Goal: Task Accomplishment & Management: Use online tool/utility

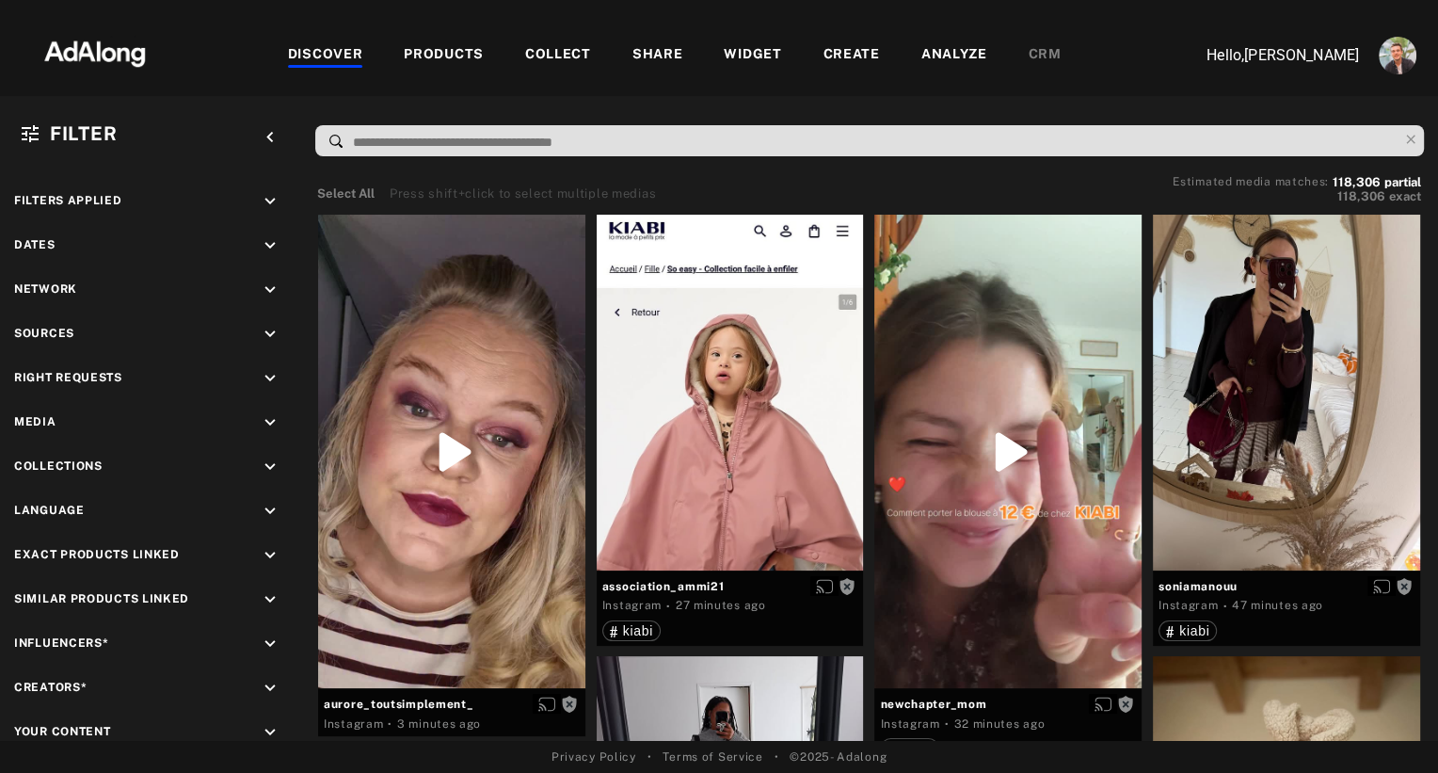
click at [746, 56] on div "WIDGET" at bounding box center [752, 55] width 57 height 23
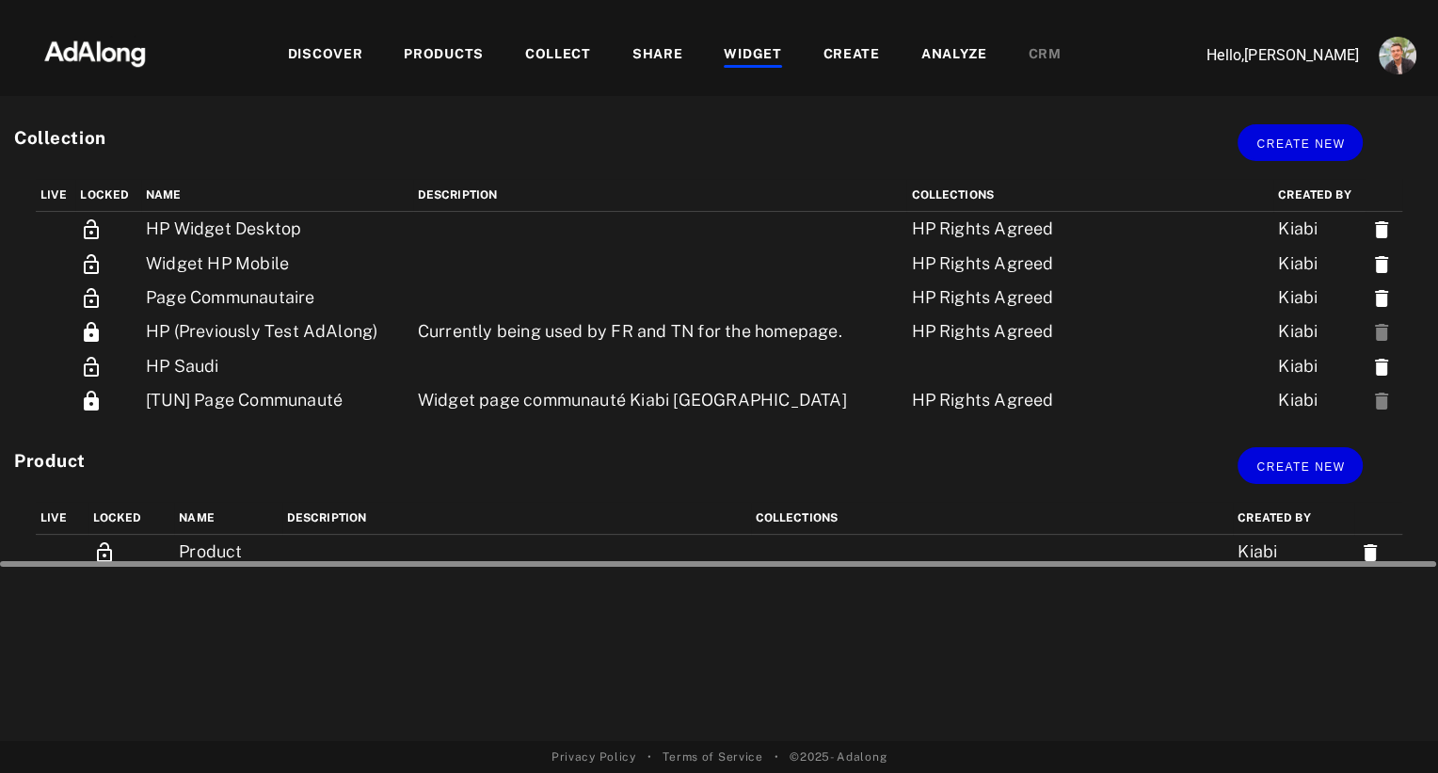
click at [103, 554] on div at bounding box center [718, 561] width 1437 height 14
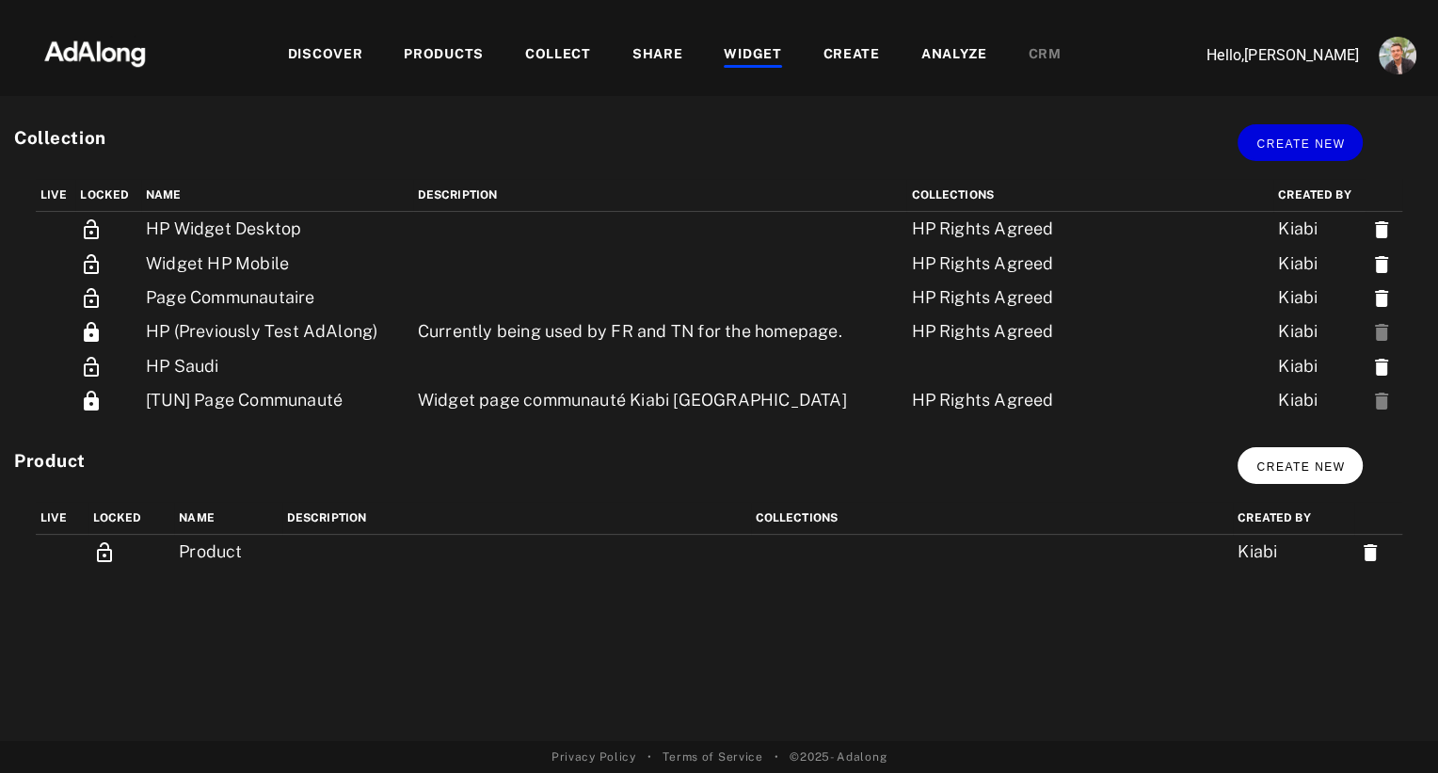
click at [1310, 471] on span "Create new" at bounding box center [1300, 466] width 88 height 13
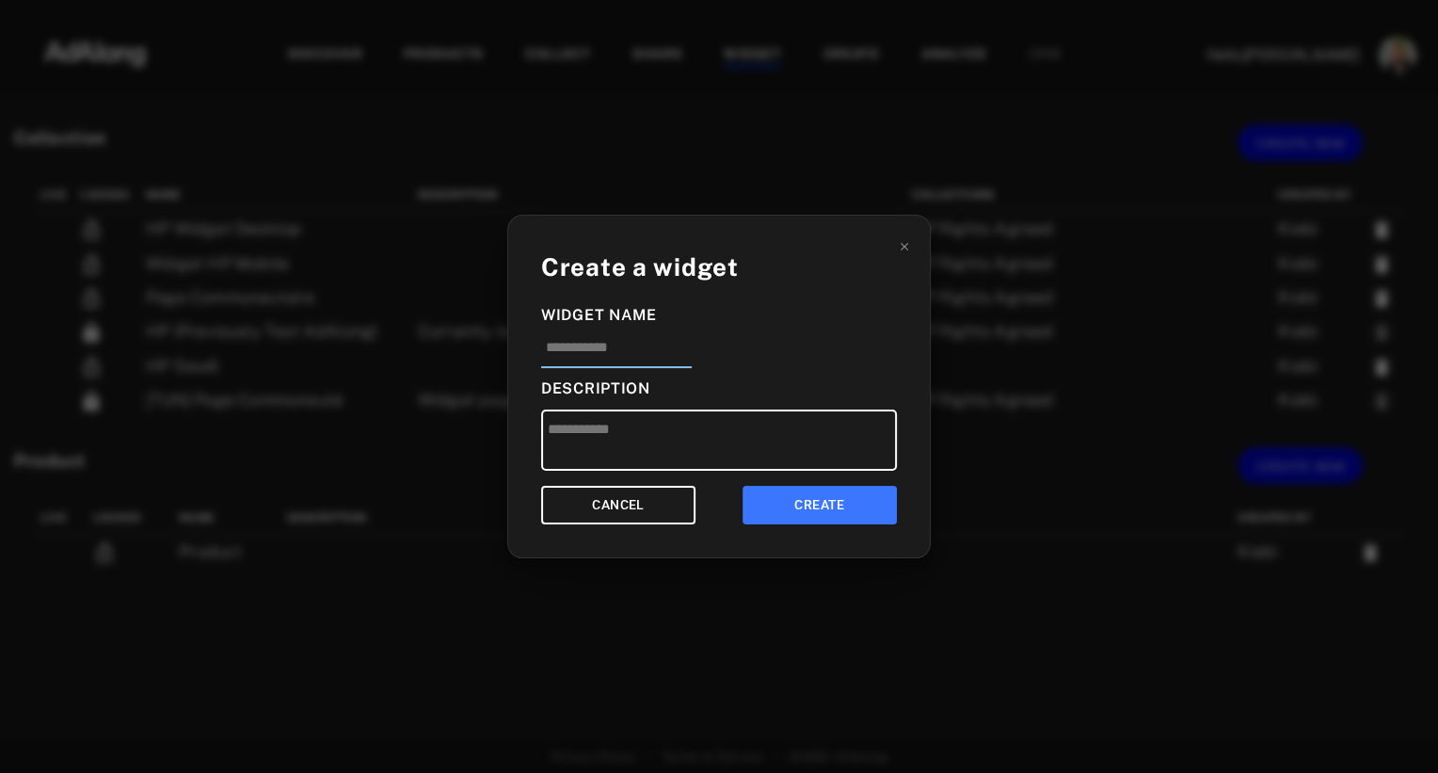
click at [626, 357] on input at bounding box center [616, 352] width 151 height 31
type input "**********"
click at [810, 506] on button "CREATE" at bounding box center [820, 505] width 154 height 39
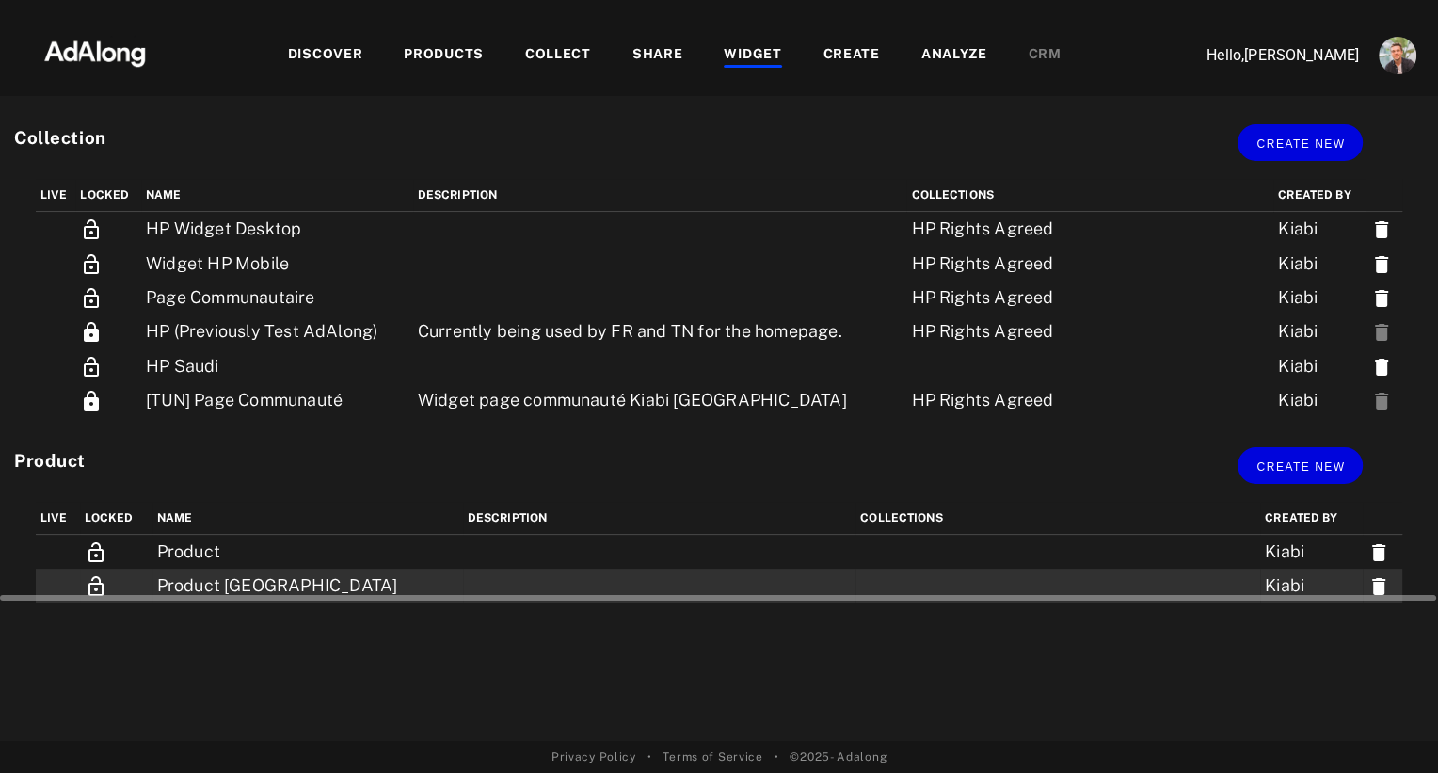
click at [208, 581] on td "Product [GEOGRAPHIC_DATA]" at bounding box center [307, 585] width 311 height 34
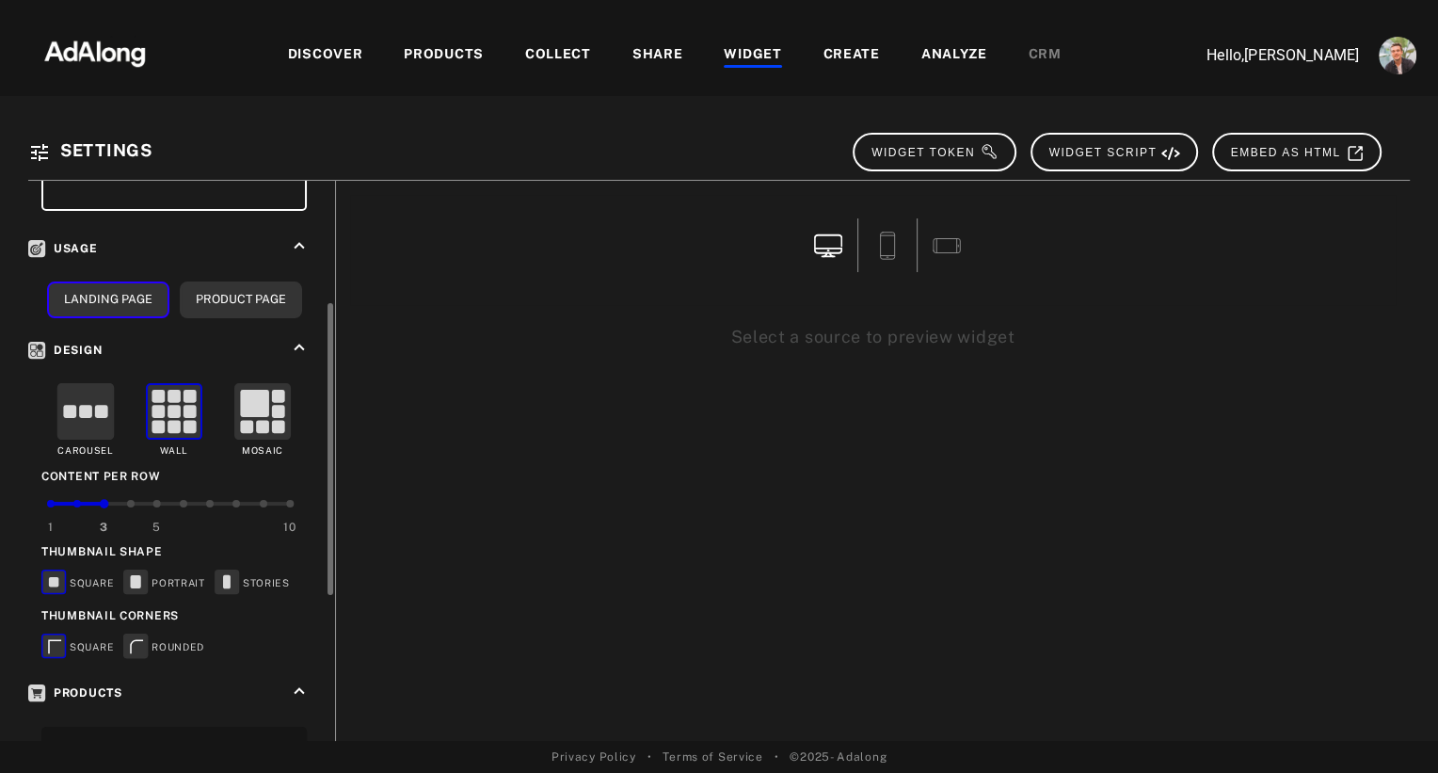
scroll to position [221, 0]
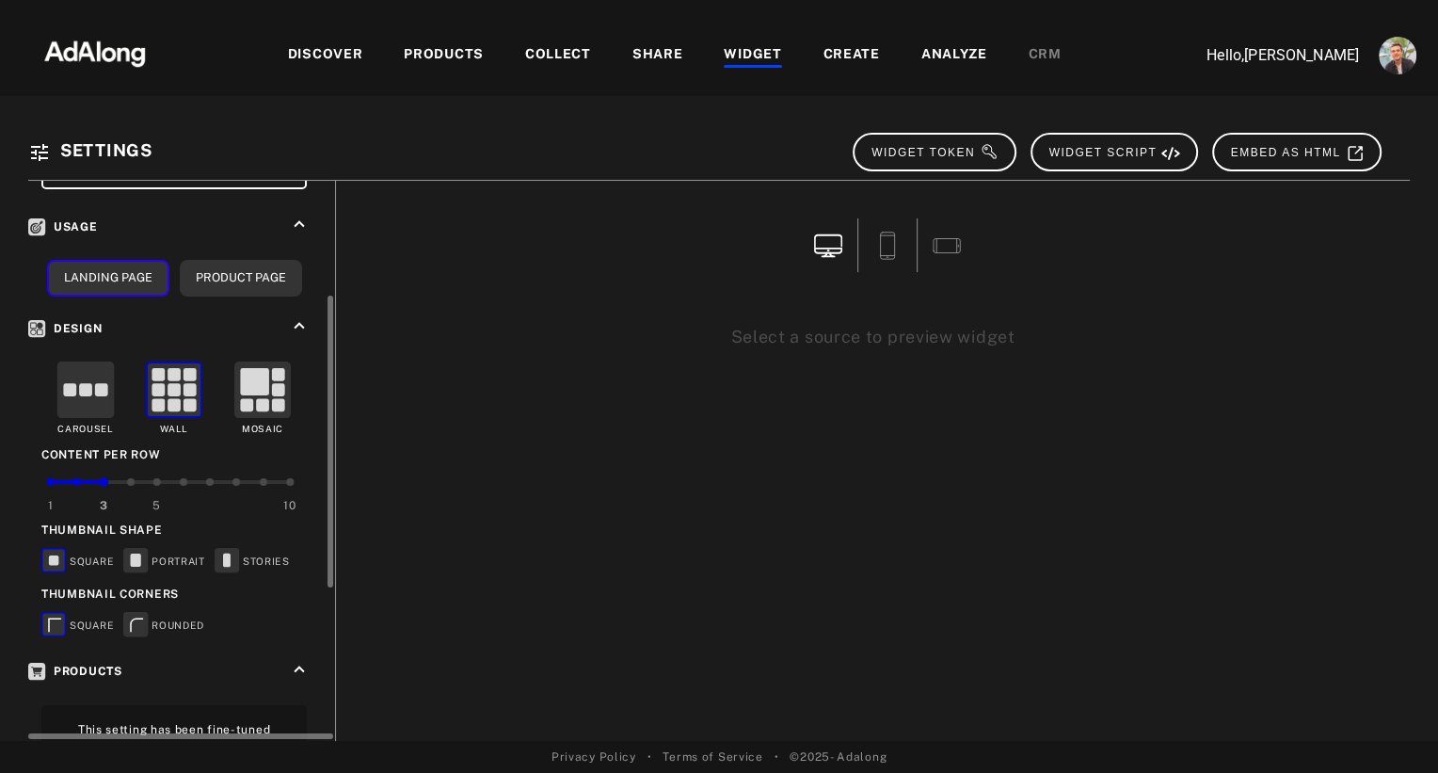
click at [87, 383] on rect at bounding box center [85, 389] width 13 height 13
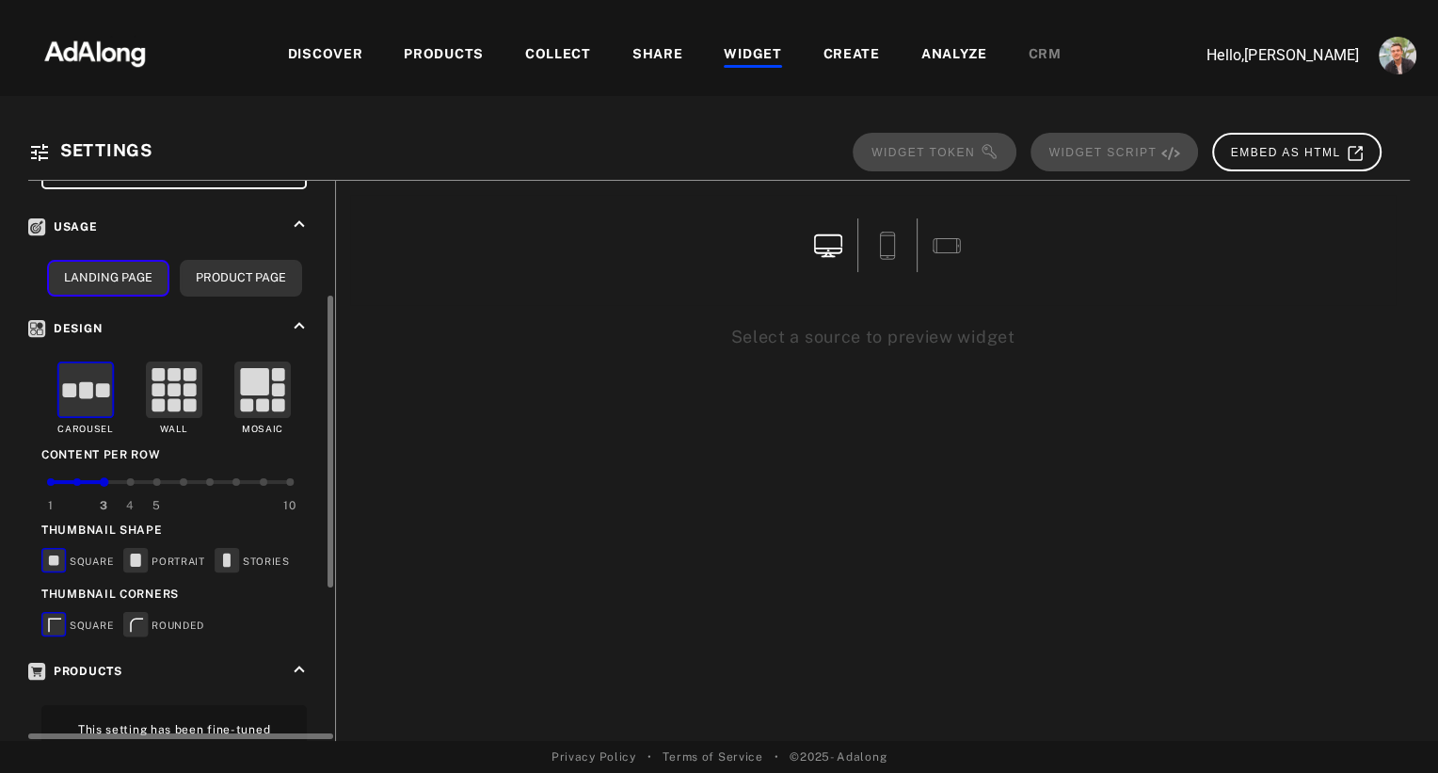
click at [129, 478] on div at bounding box center [131, 482] width 8 height 8
click at [137, 553] on rect at bounding box center [136, 559] width 10 height 13
click at [135, 619] on rect at bounding box center [136, 624] width 24 height 24
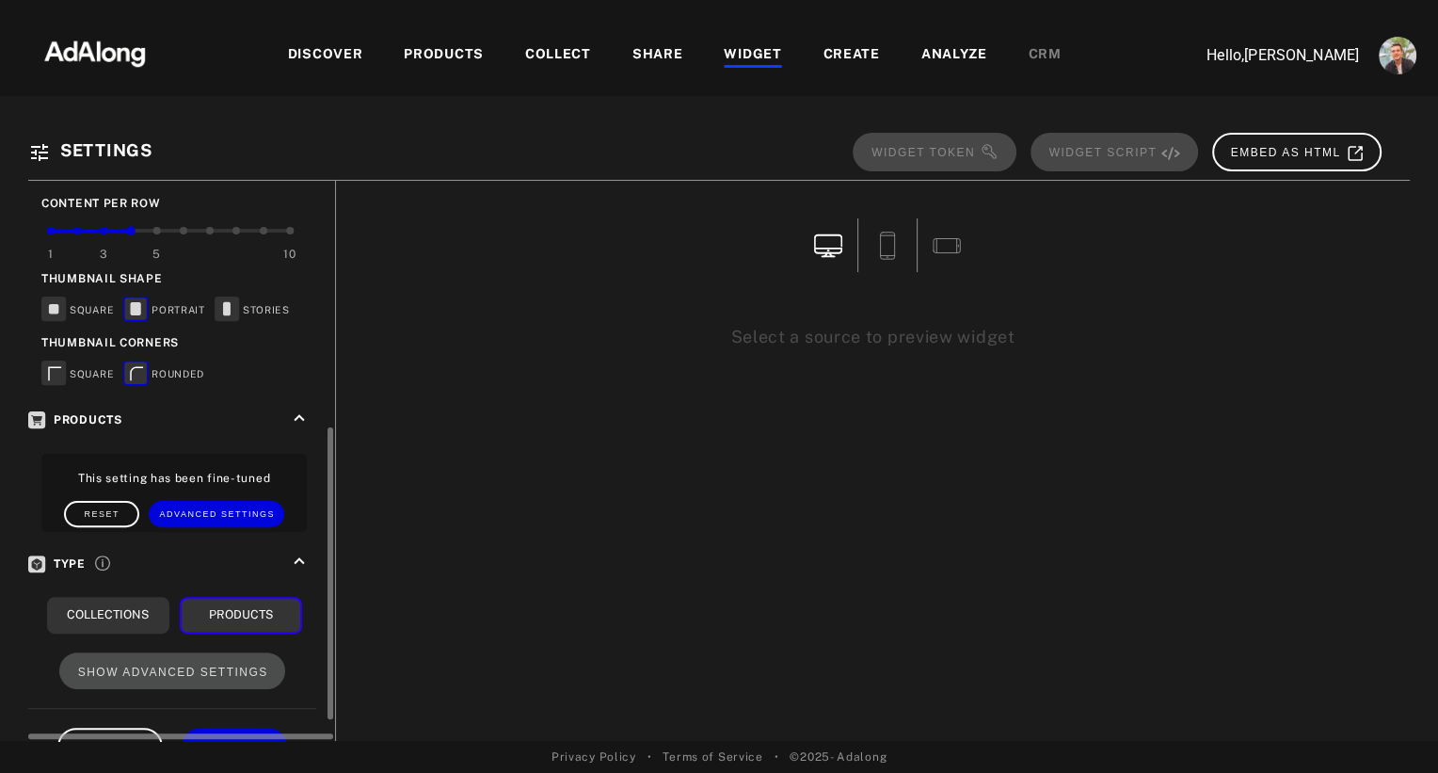
scroll to position [511, 0]
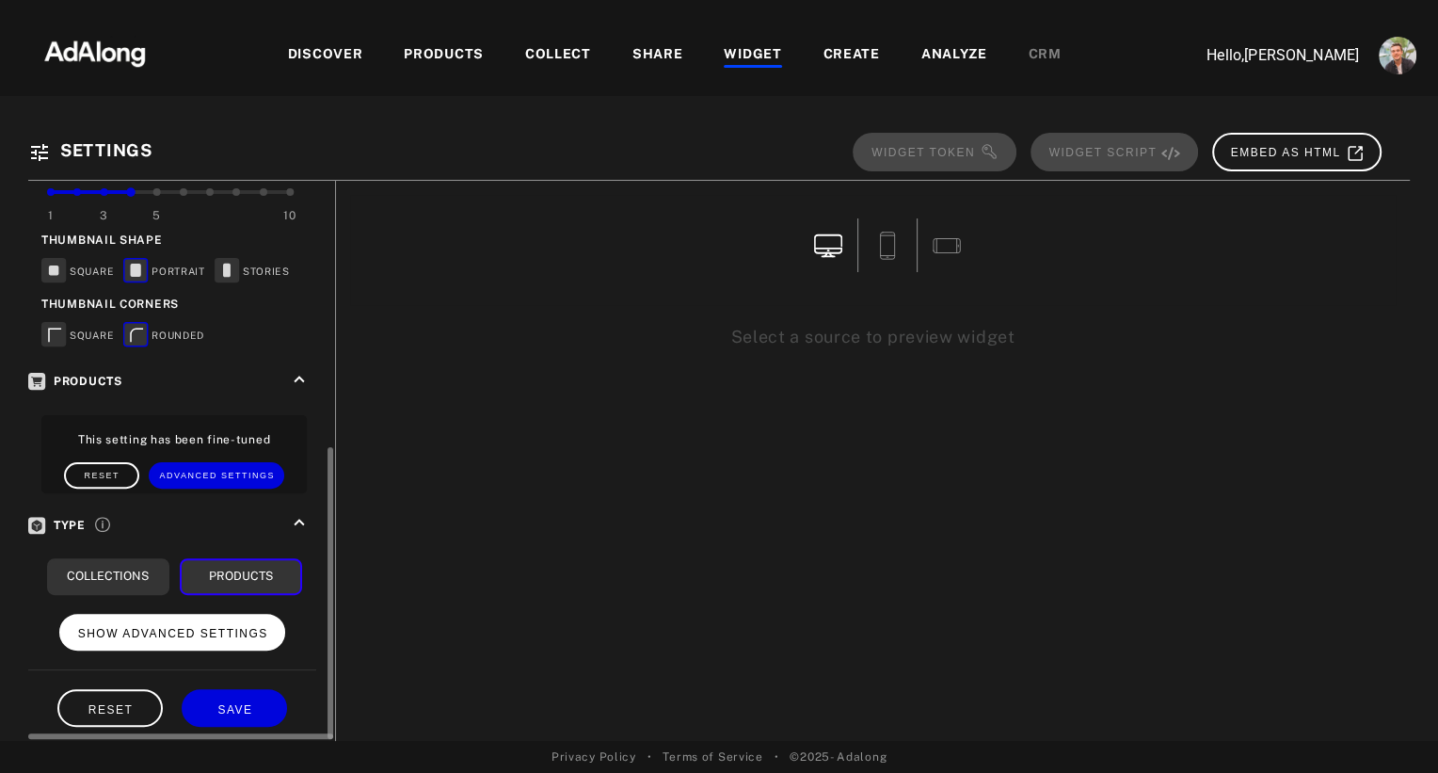
click at [154, 627] on span "SHOW ADVANCED SETTINGS" at bounding box center [173, 633] width 190 height 13
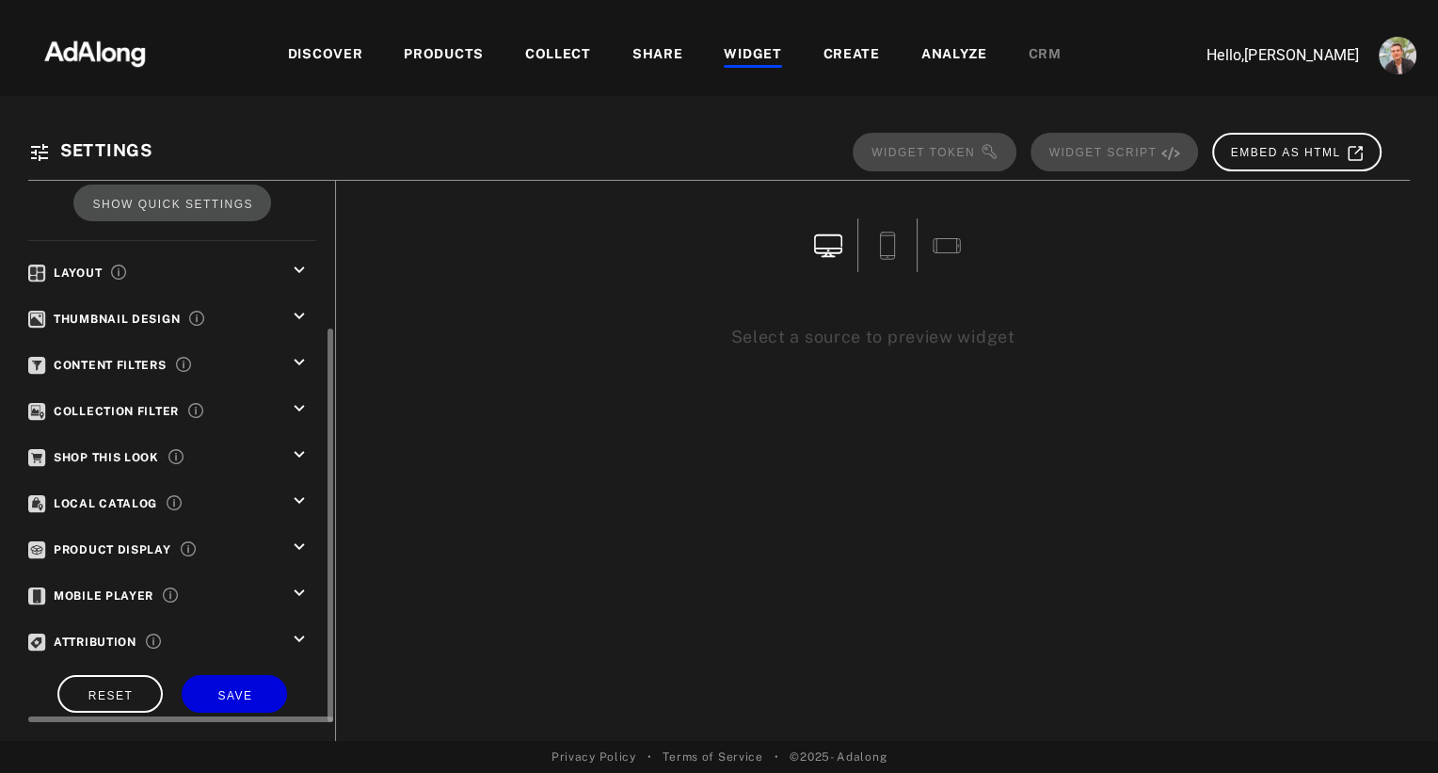
scroll to position [233, 0]
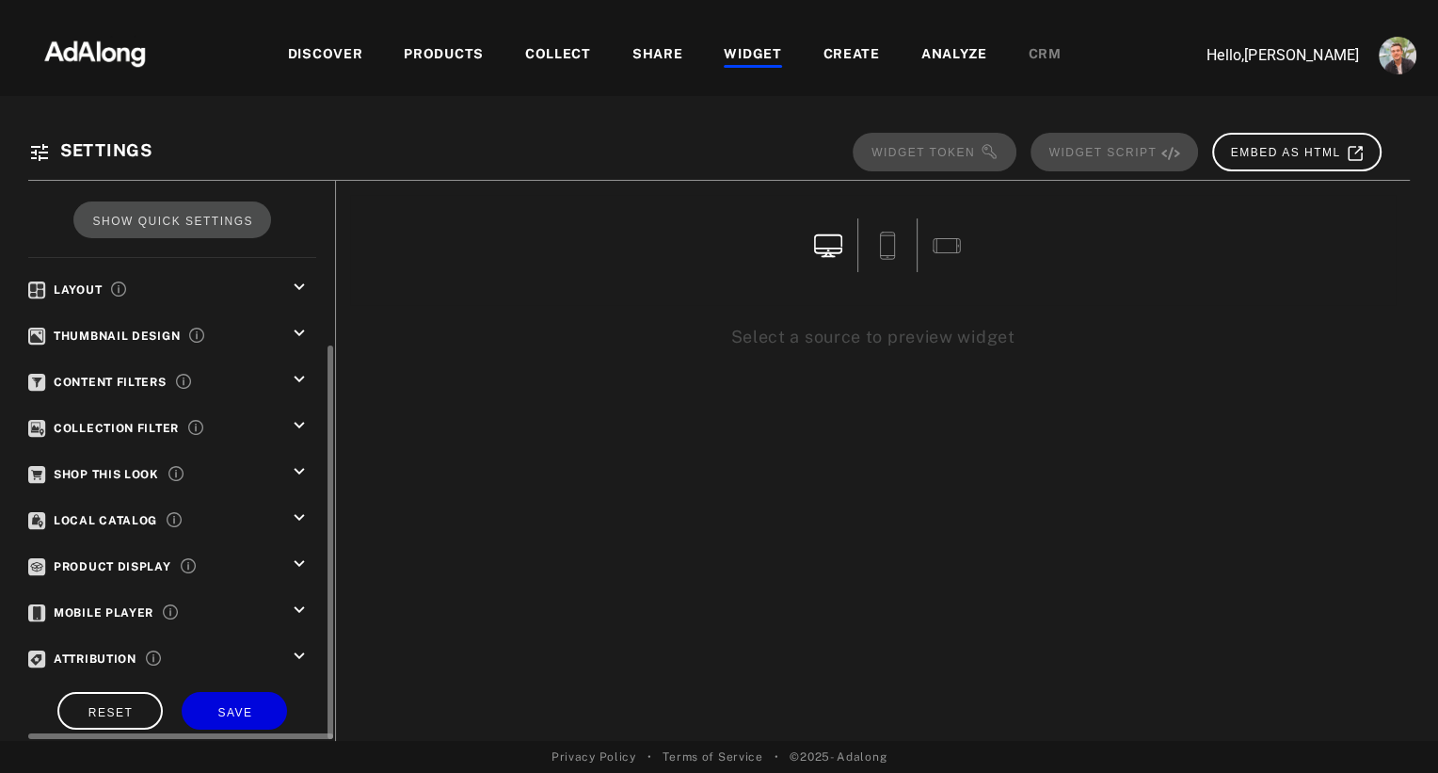
click at [302, 324] on icon "keyboard_arrow_down" at bounding box center [299, 333] width 21 height 21
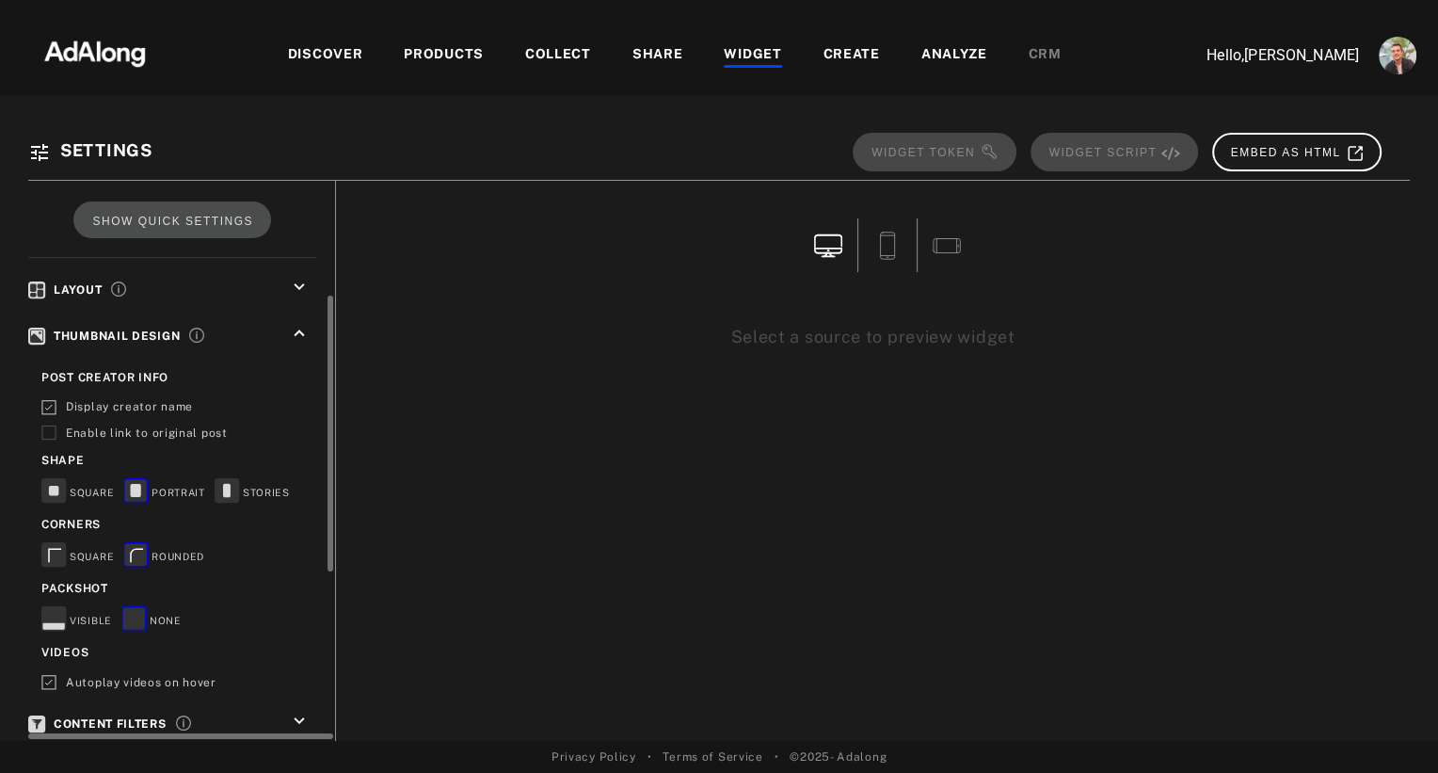
click at [54, 623] on icon at bounding box center [54, 626] width 22 height 7
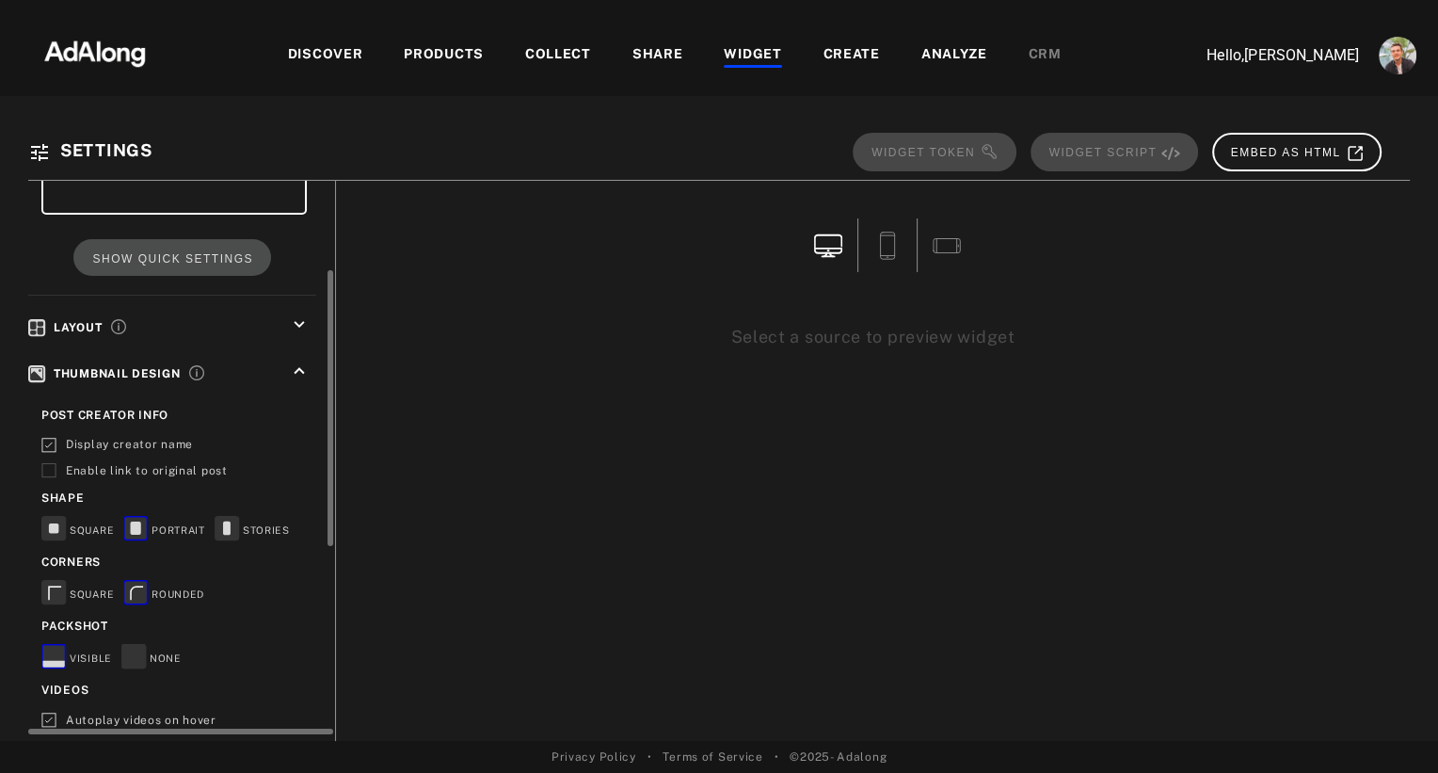
scroll to position [191, 0]
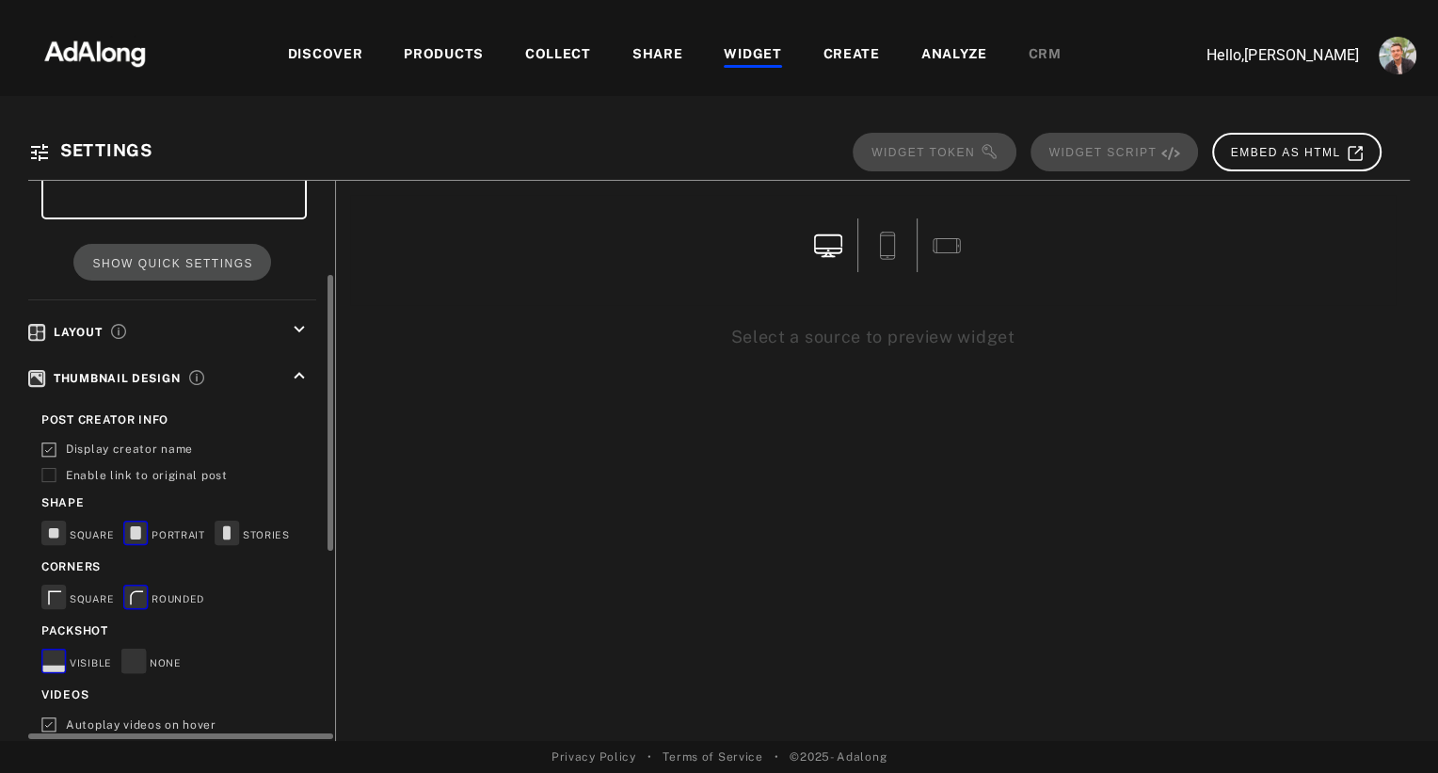
click at [302, 319] on icon "keyboard_arrow_down" at bounding box center [299, 329] width 21 height 21
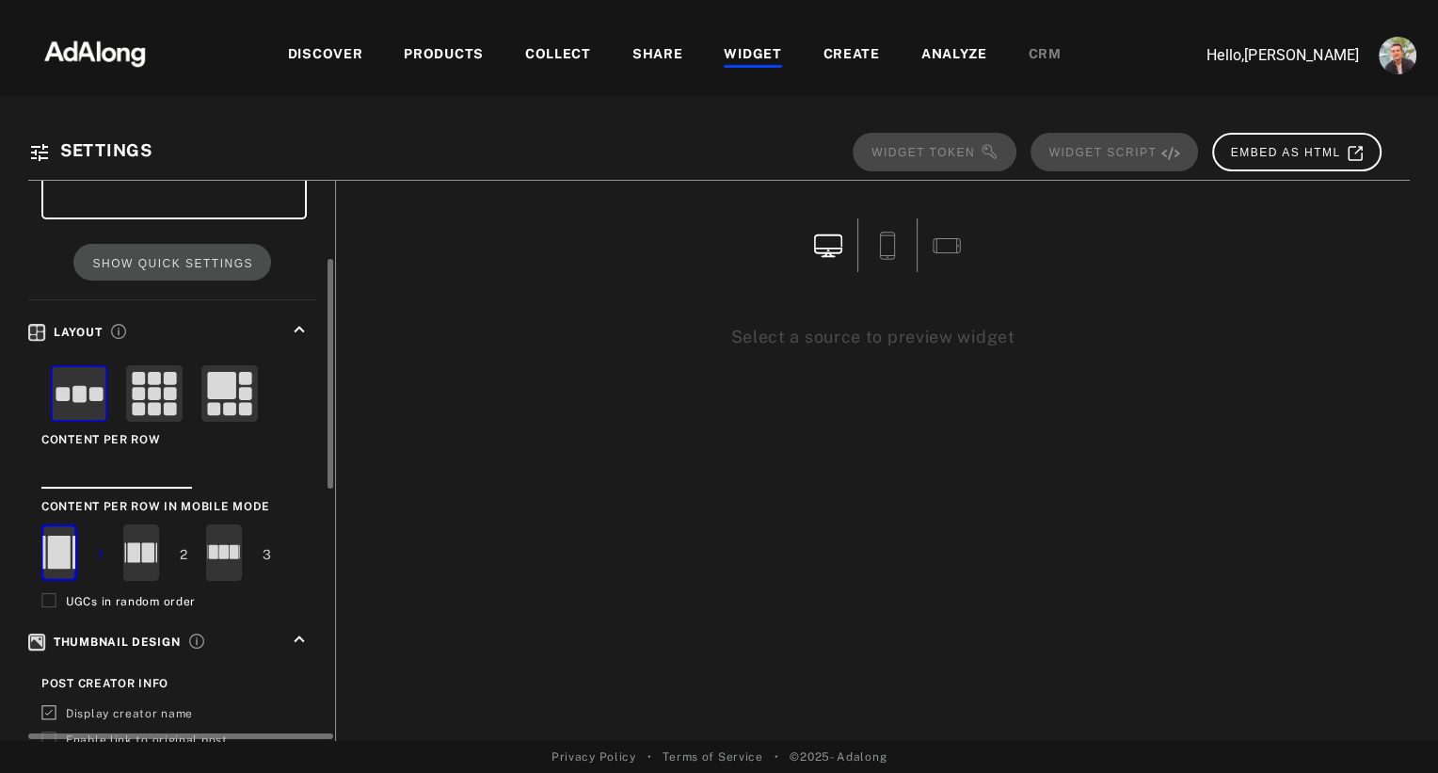
click at [302, 319] on icon "keyboard_arrow_up" at bounding box center [299, 329] width 21 height 21
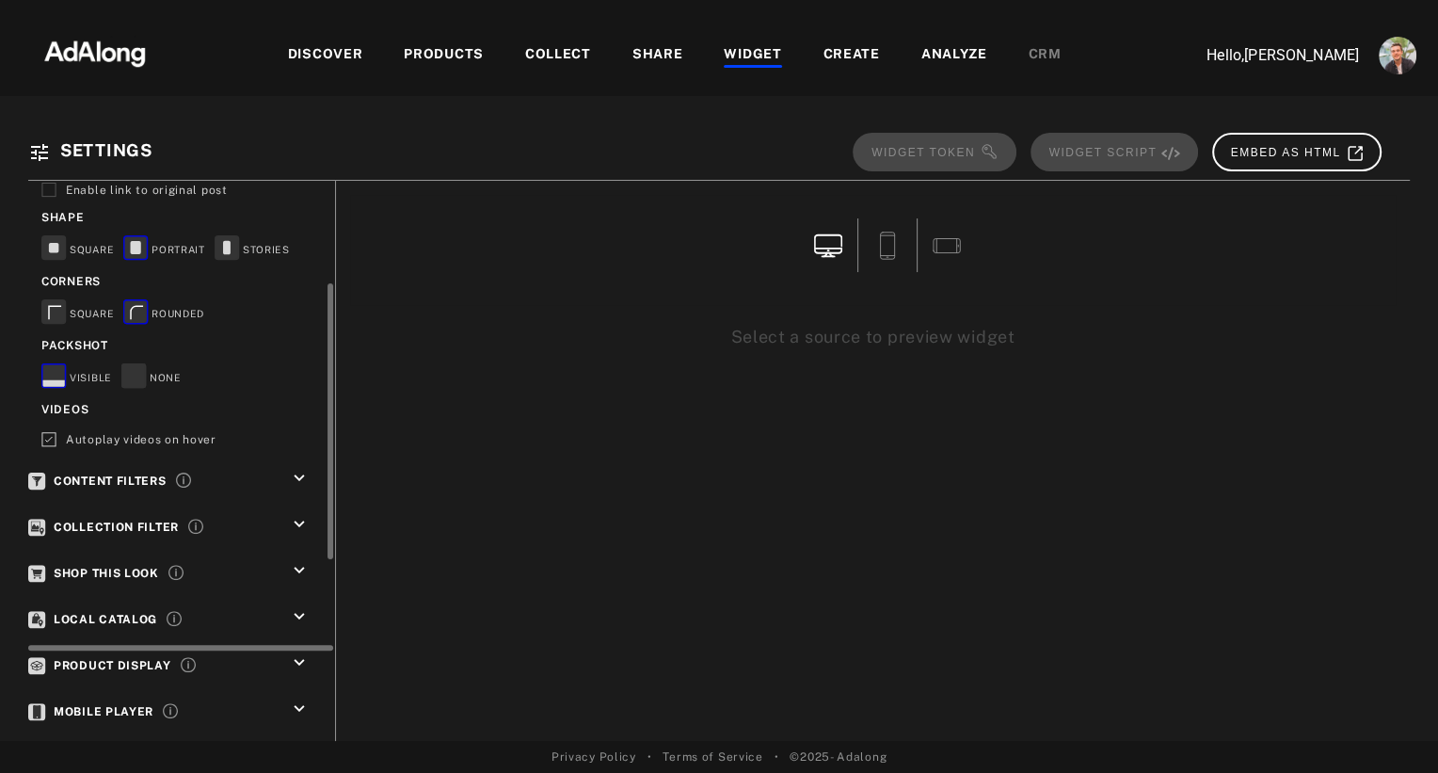
scroll to position [487, 0]
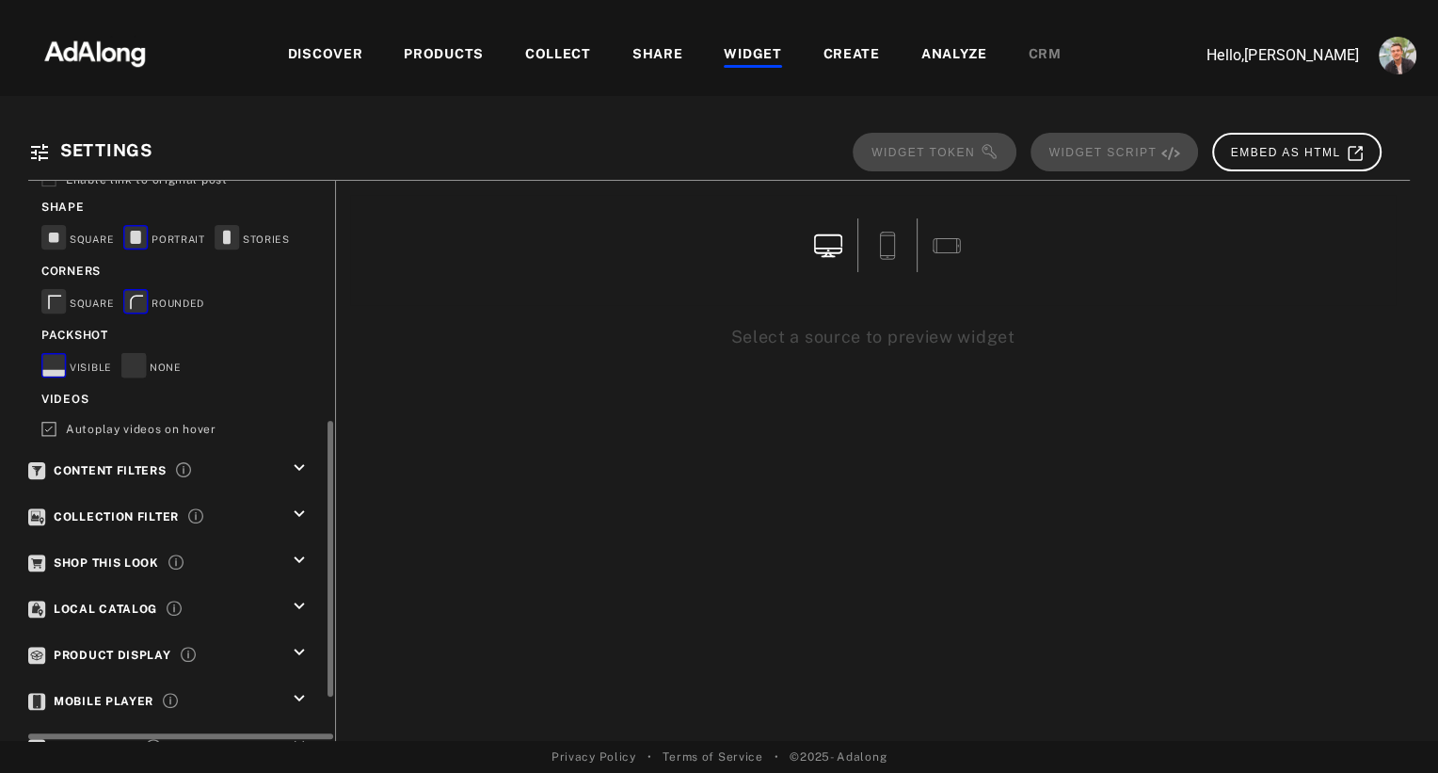
click at [301, 458] on icon "keyboard_arrow_down" at bounding box center [299, 467] width 21 height 21
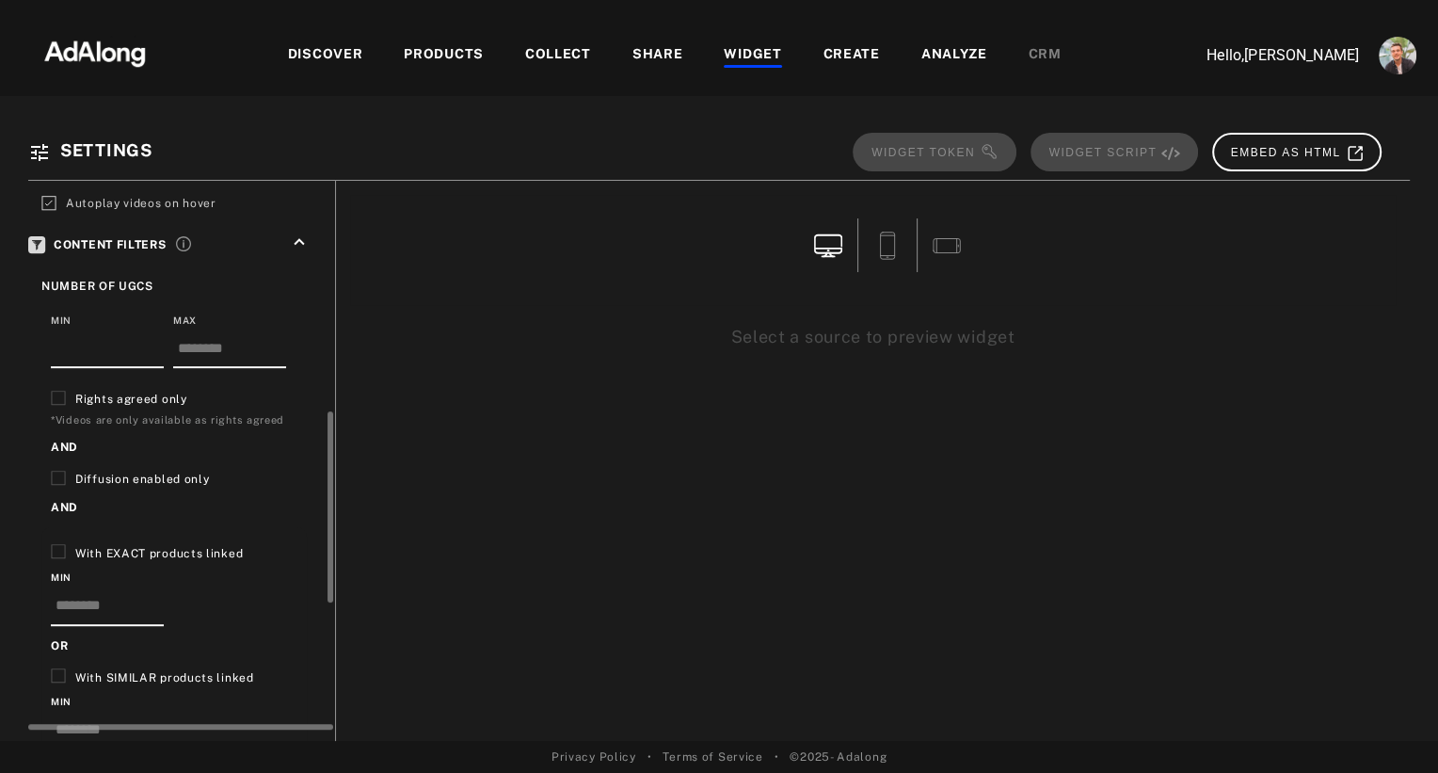
scroll to position [725, 0]
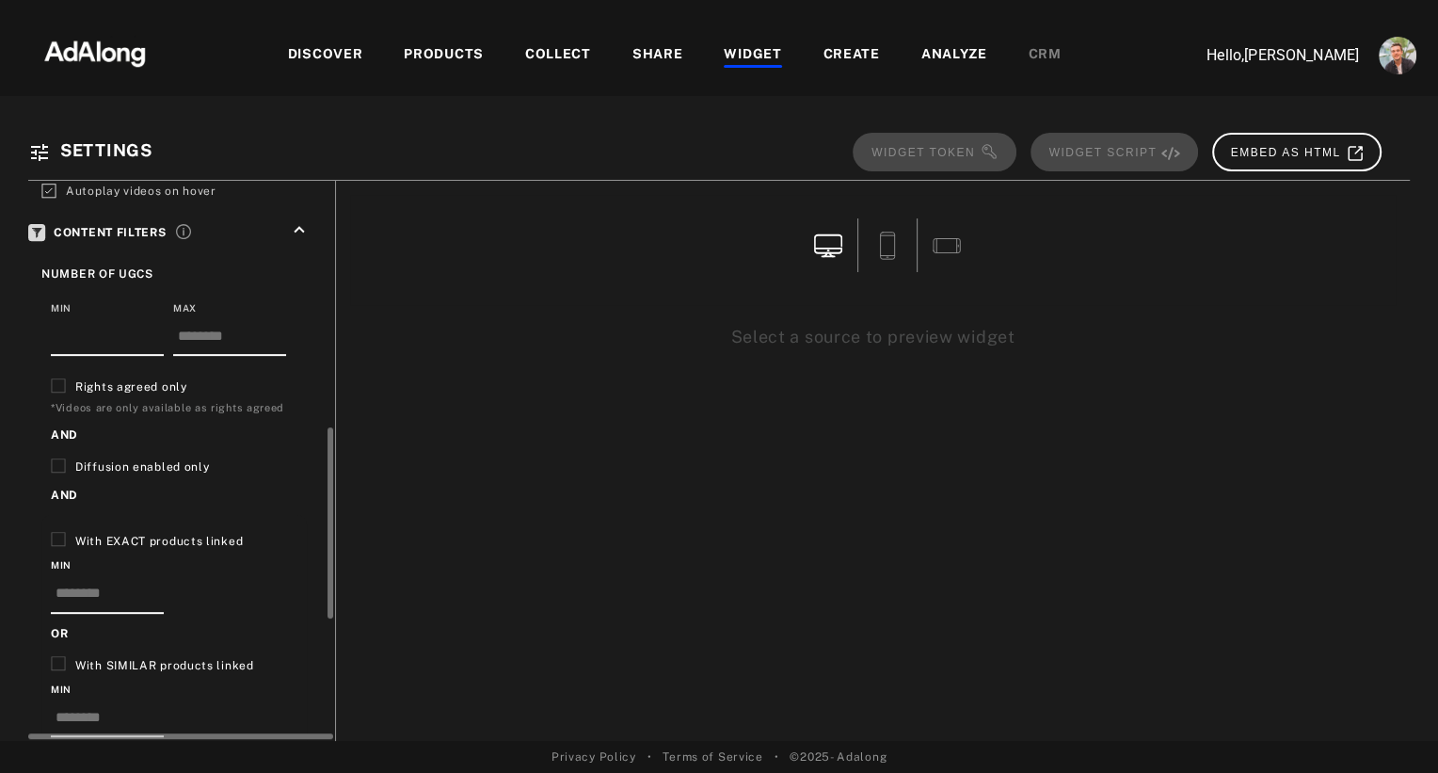
click at [59, 379] on icon at bounding box center [58, 385] width 15 height 15
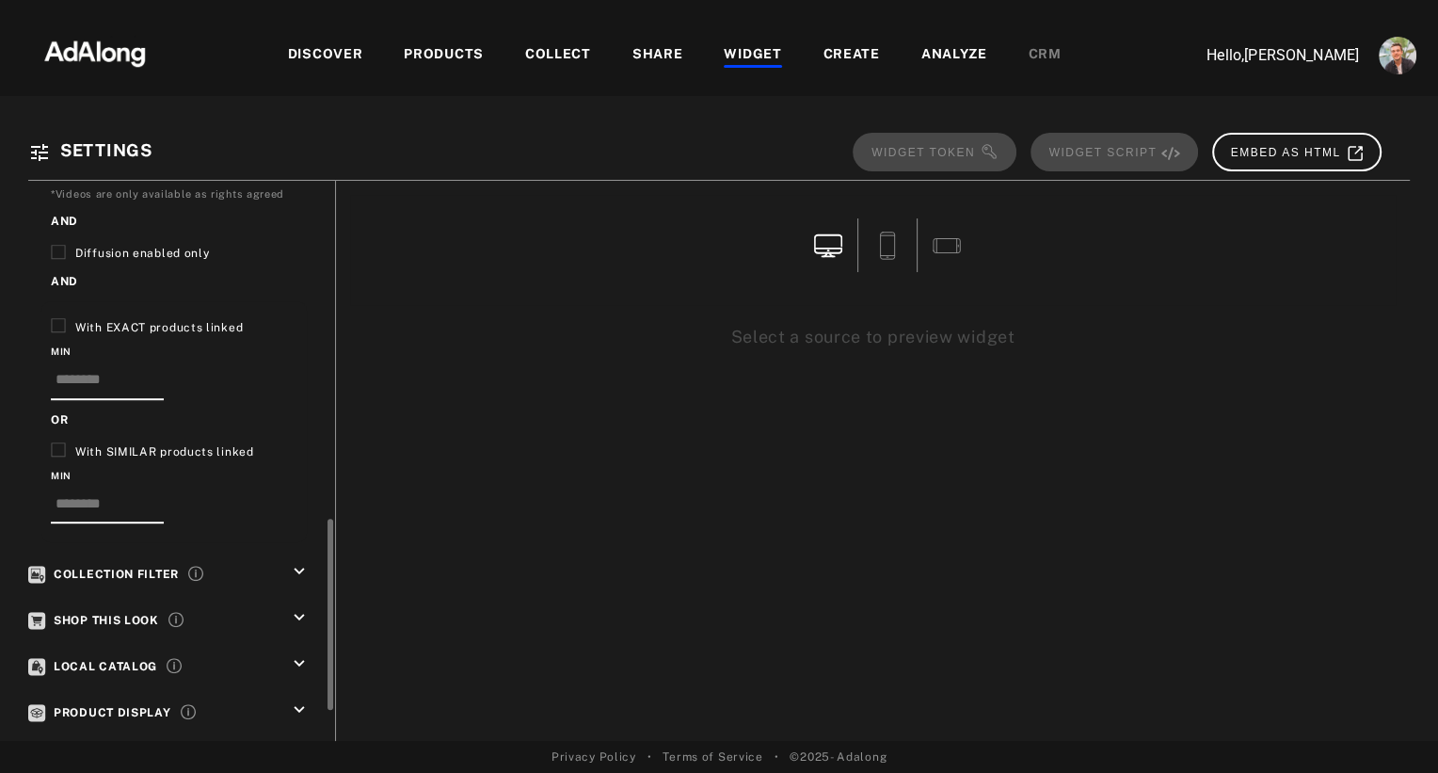
scroll to position [951, 0]
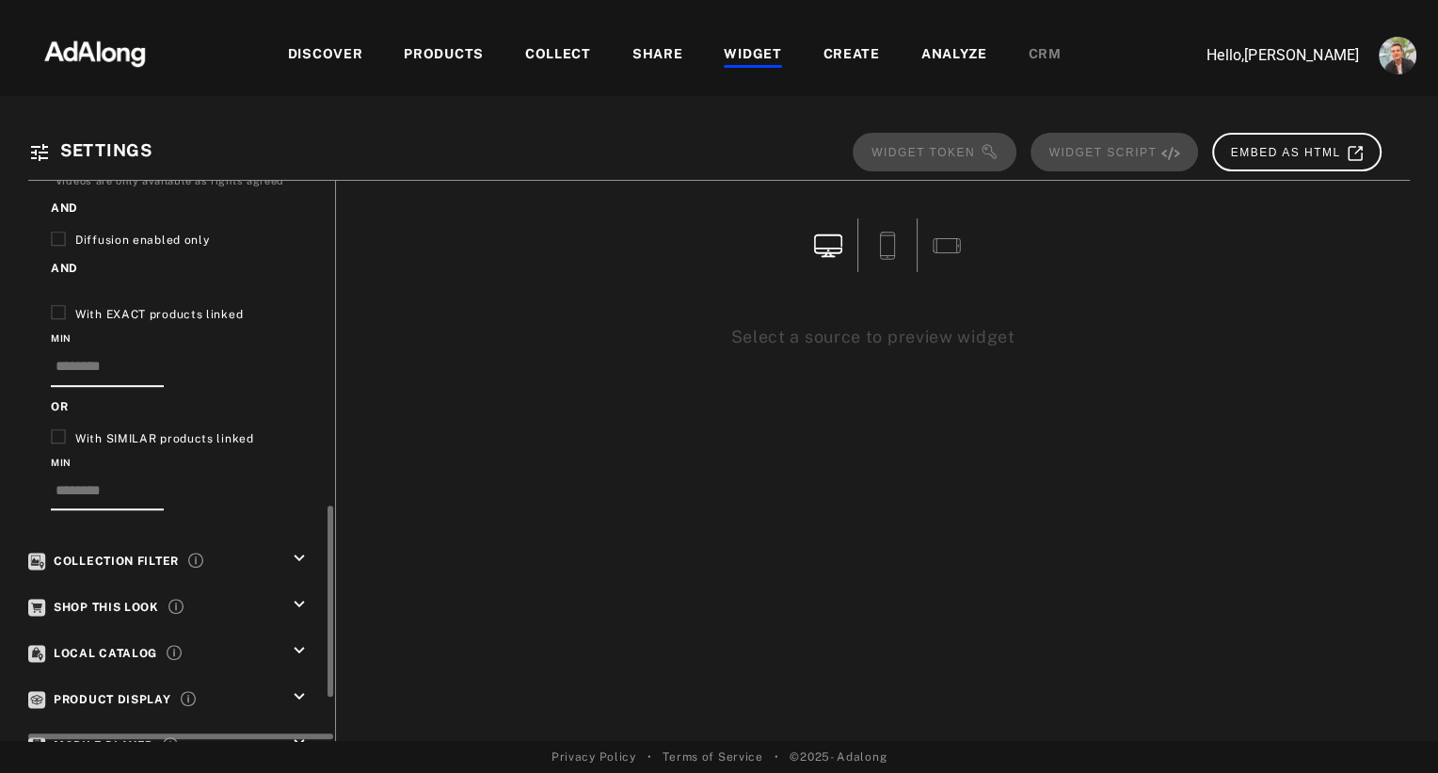
click at [292, 548] on icon "keyboard_arrow_down" at bounding box center [299, 558] width 21 height 21
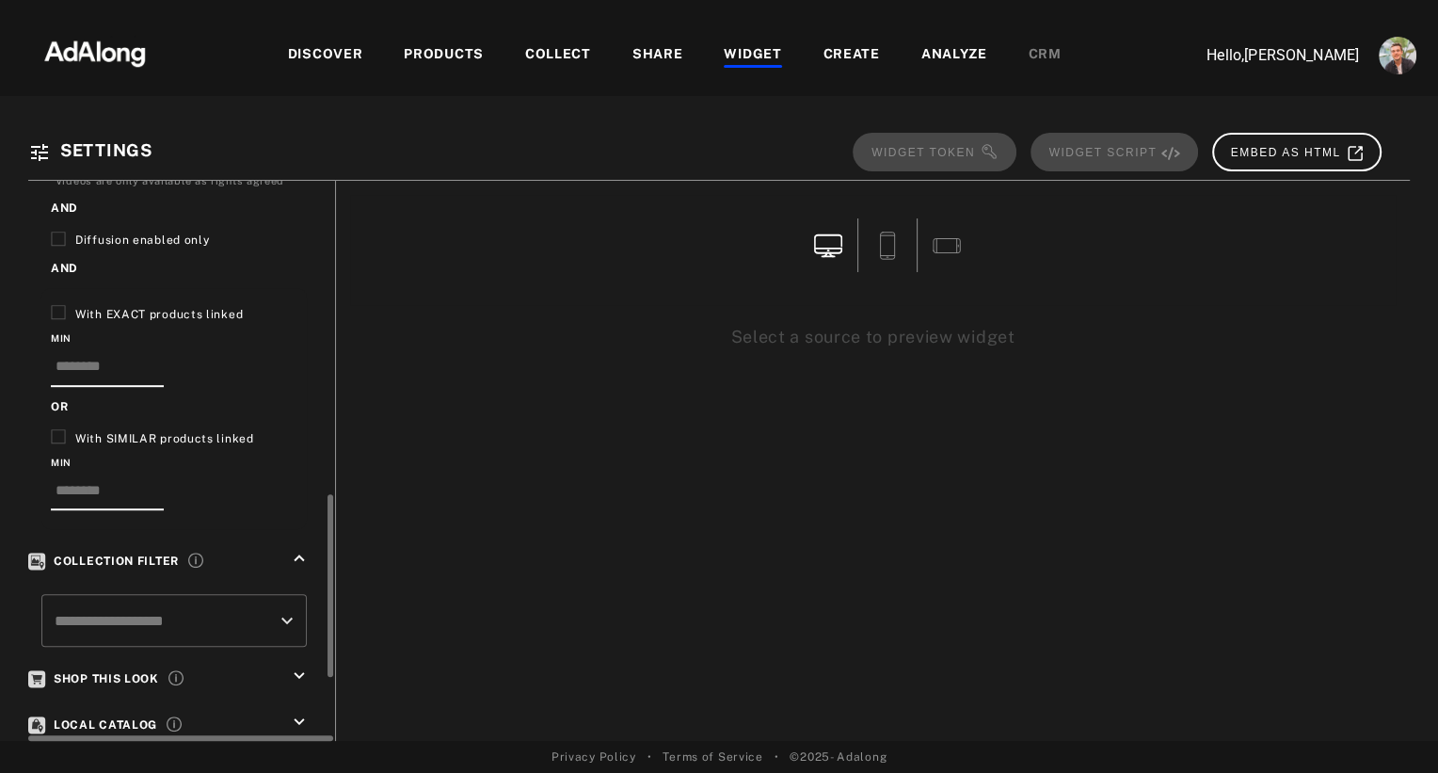
scroll to position [963, 0]
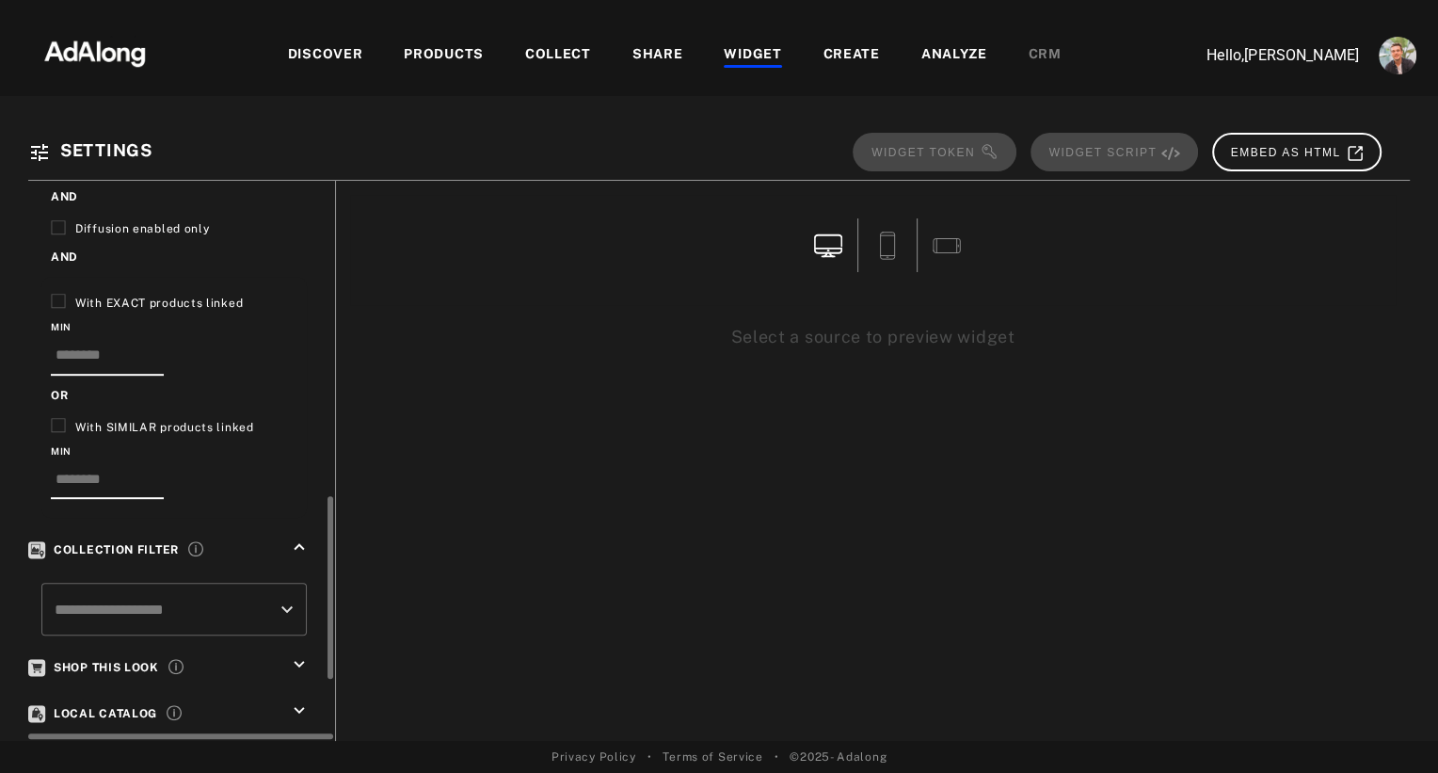
click at [299, 536] on icon "keyboard_arrow_up" at bounding box center [299, 546] width 21 height 21
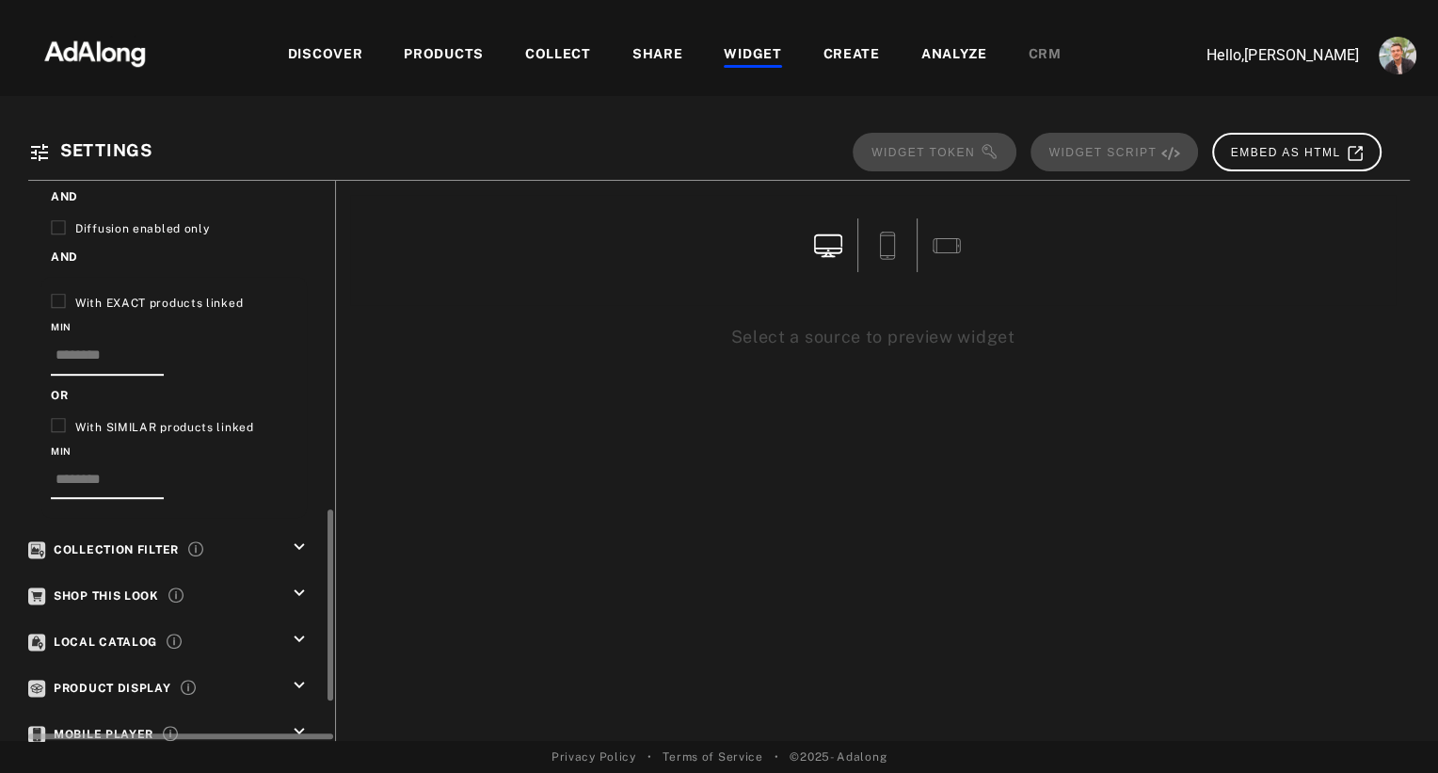
click at [303, 583] on icon "keyboard_arrow_down" at bounding box center [299, 593] width 21 height 21
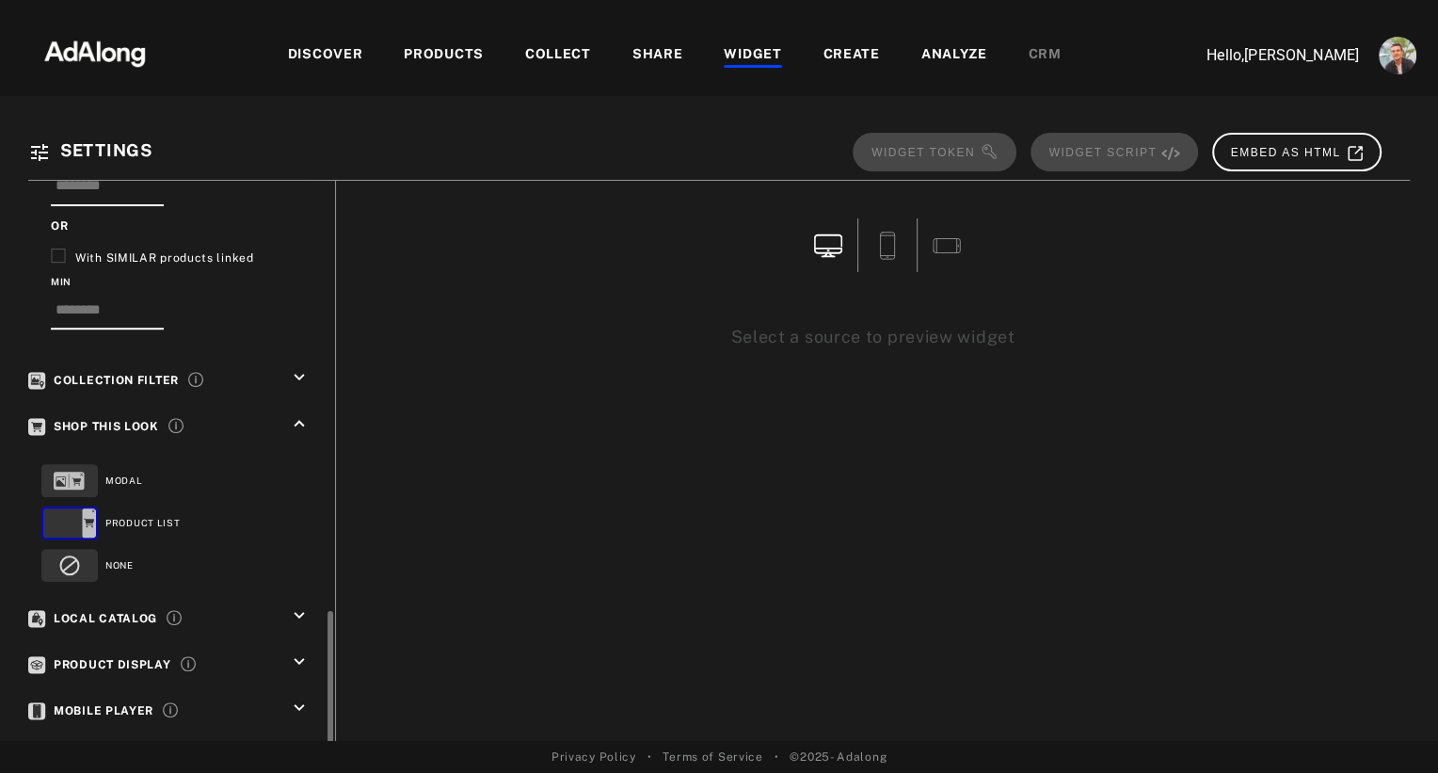
scroll to position [1191, 0]
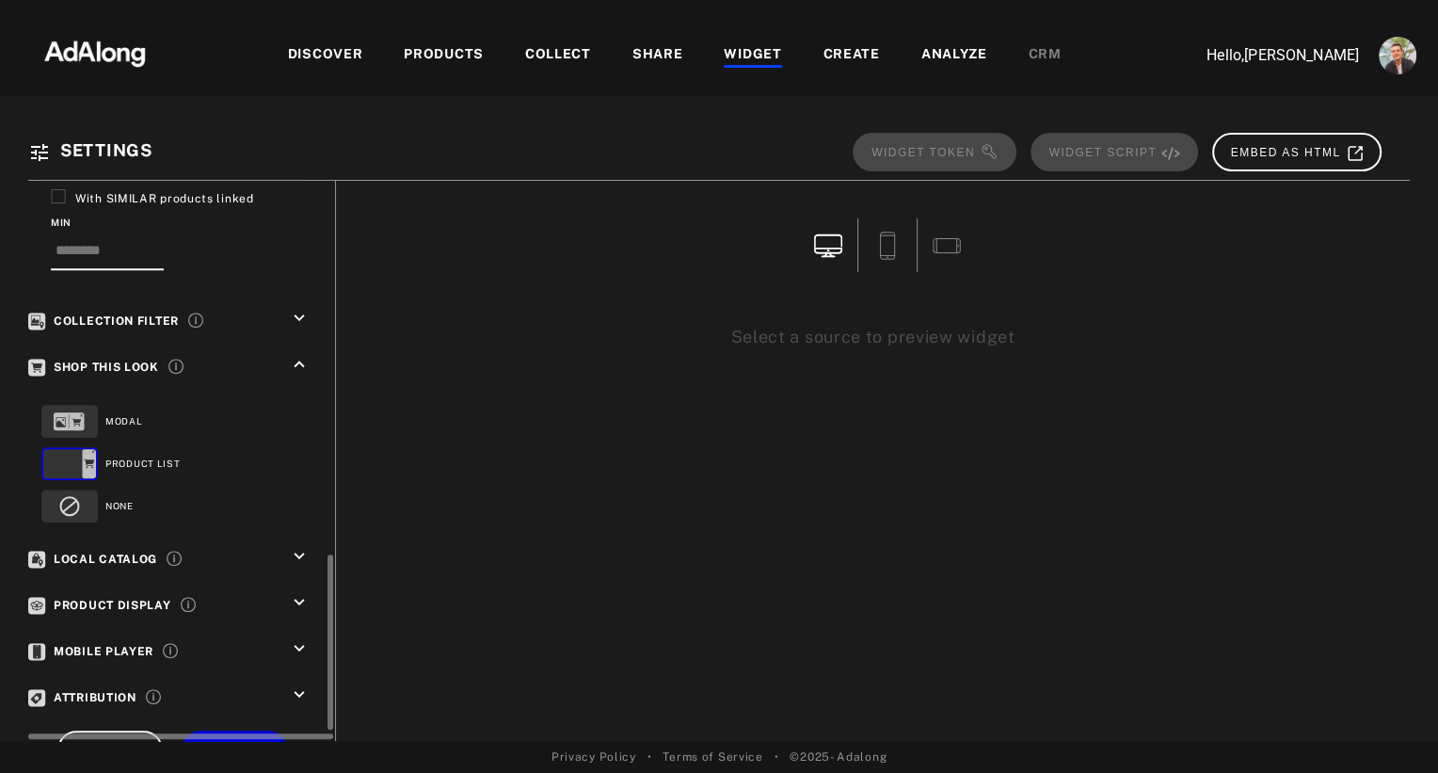
click at [298, 546] on icon "keyboard_arrow_down" at bounding box center [299, 556] width 21 height 21
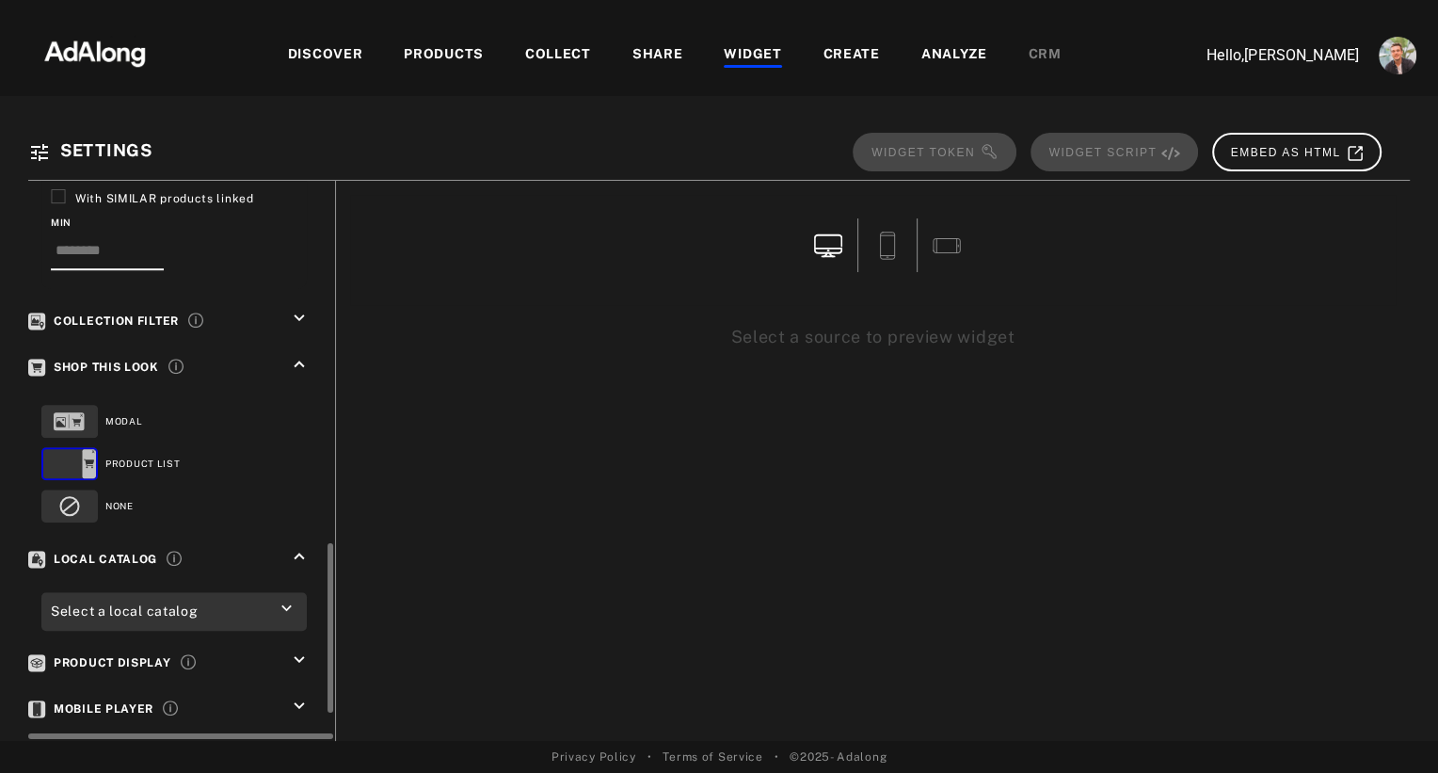
click at [286, 599] on icon "keyboard_arrow_down" at bounding box center [287, 609] width 20 height 20
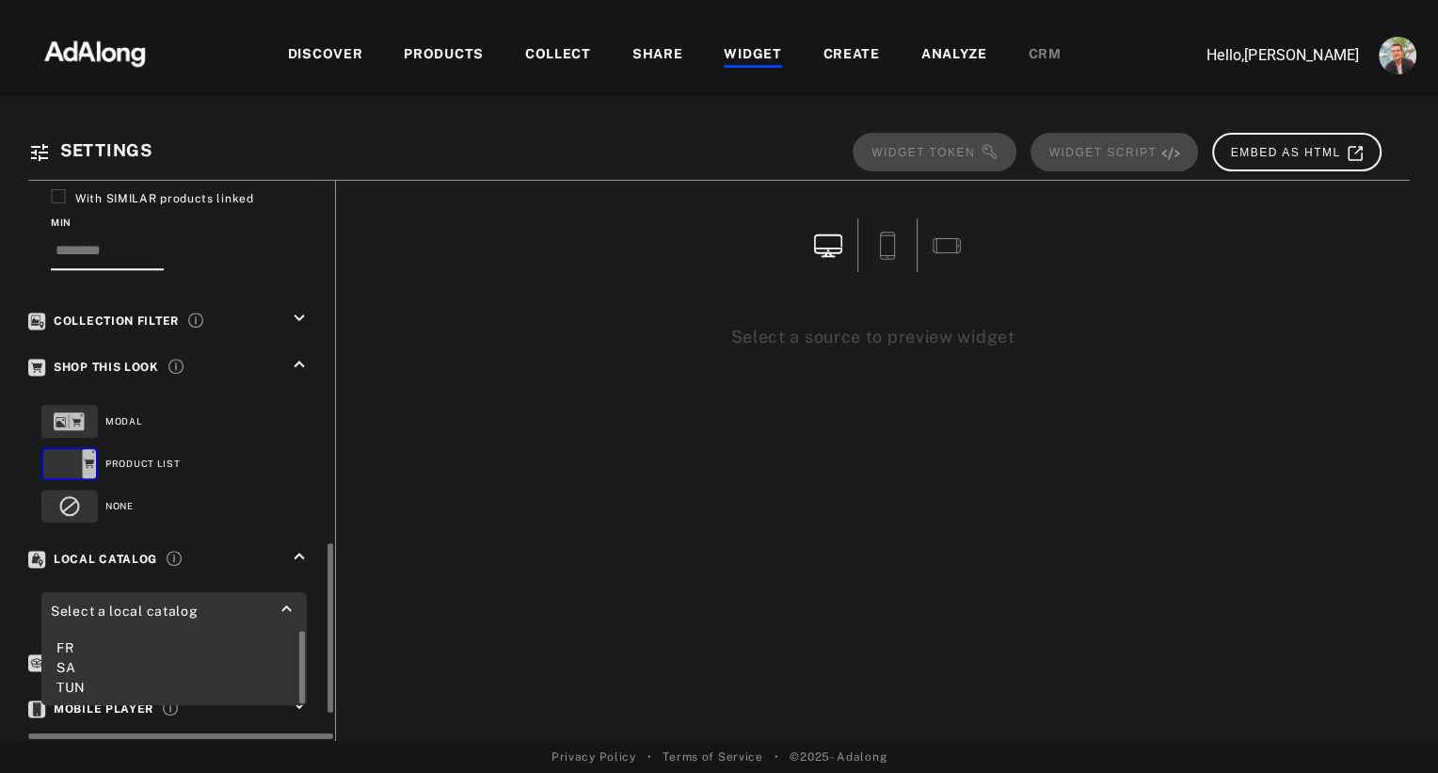
click at [70, 678] on div "TUN" at bounding box center [173, 688] width 235 height 20
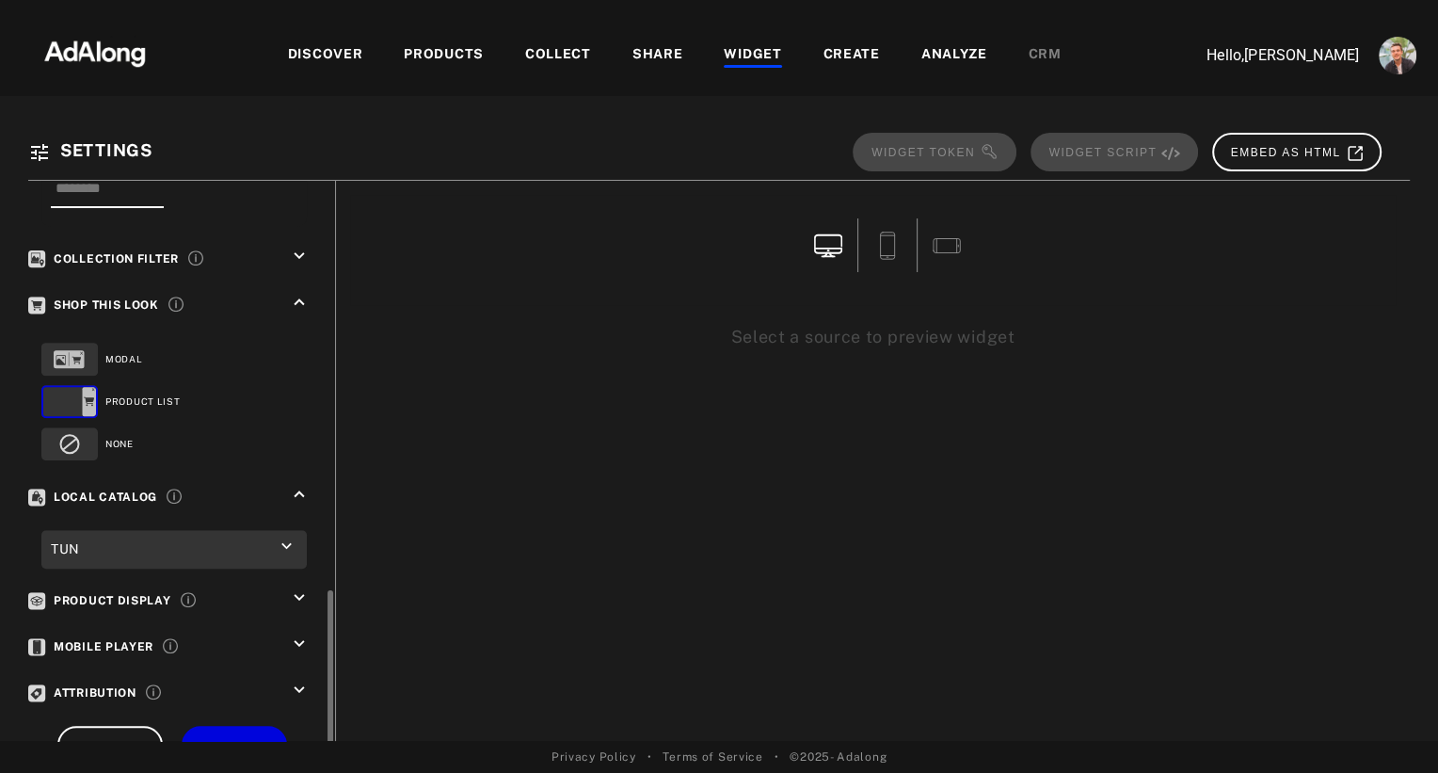
scroll to position [1283, 0]
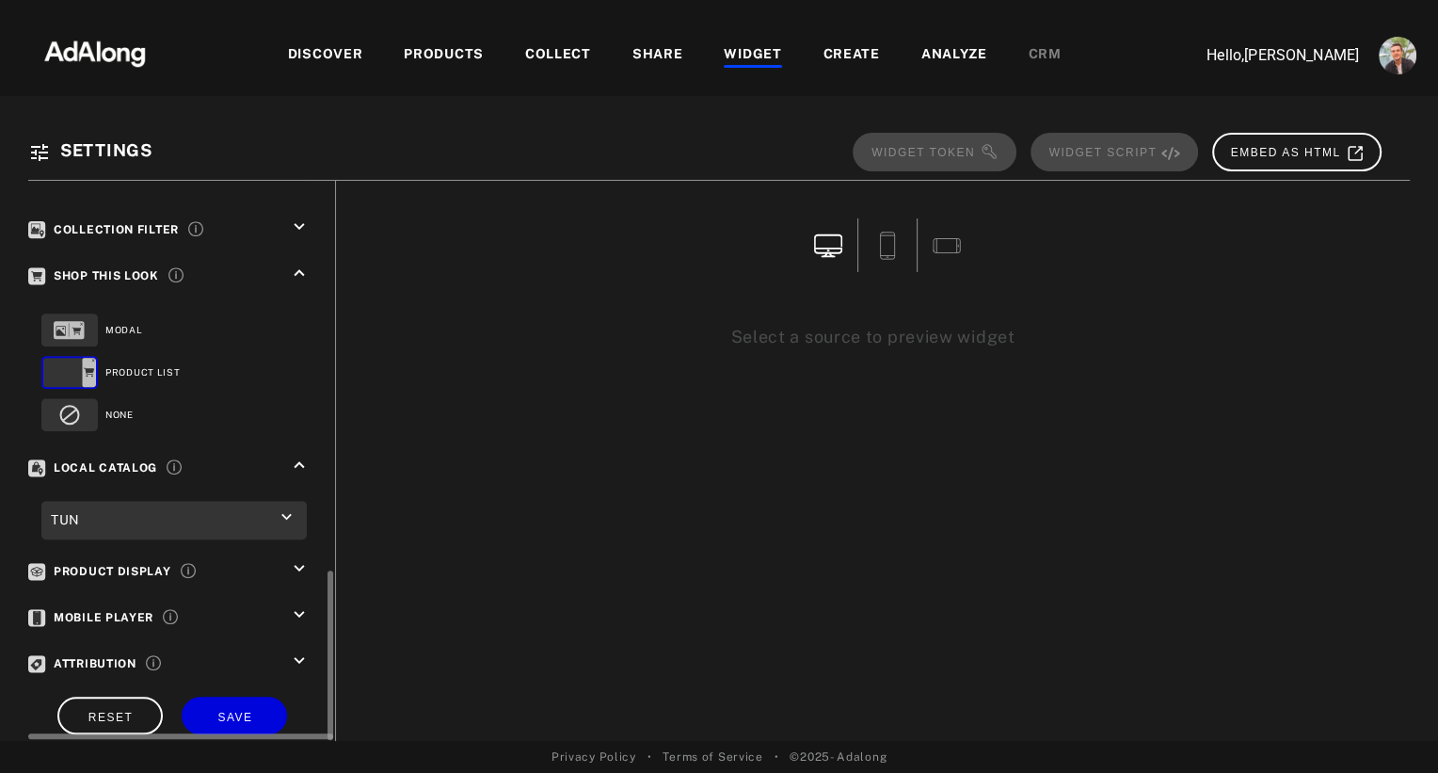
click at [304, 558] on icon "keyboard_arrow_down" at bounding box center [299, 568] width 21 height 21
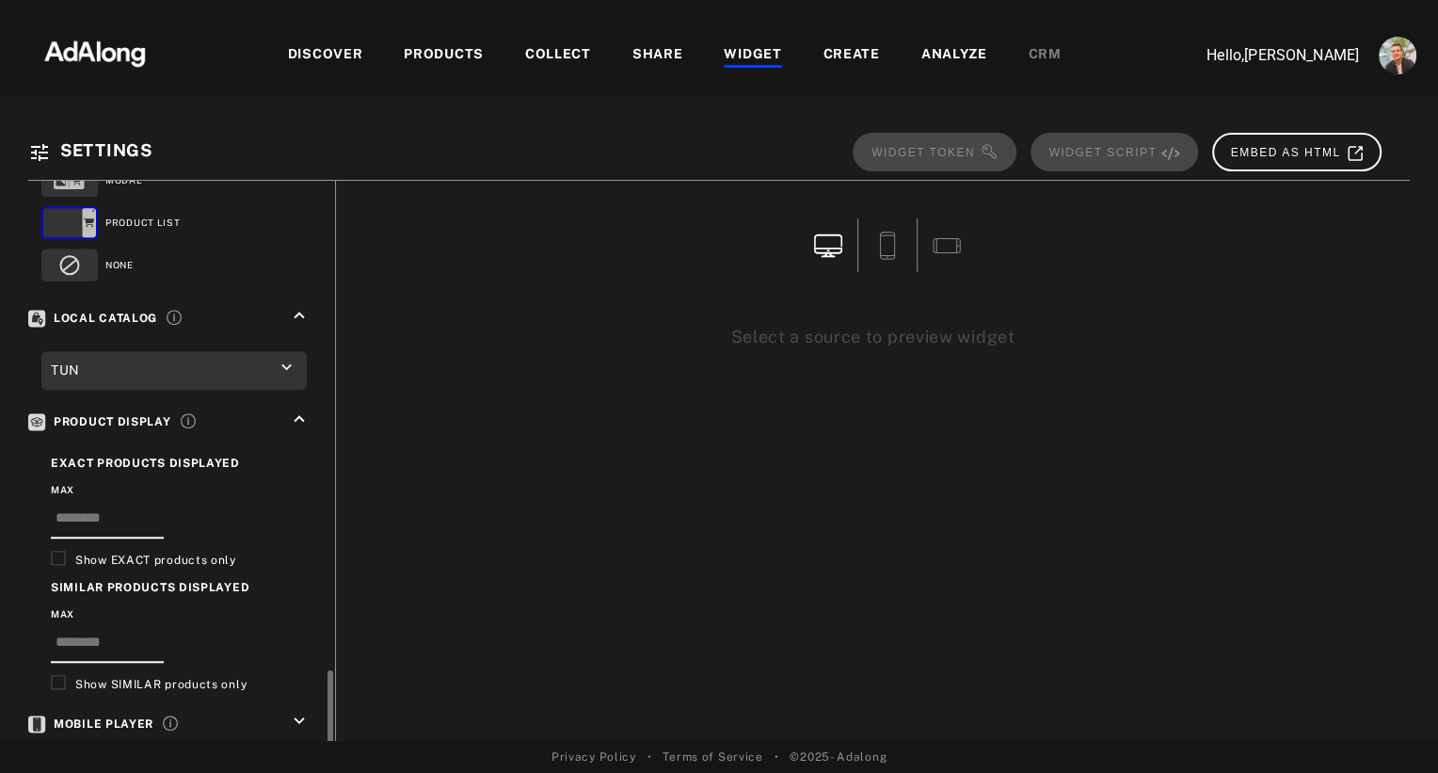
scroll to position [1520, 0]
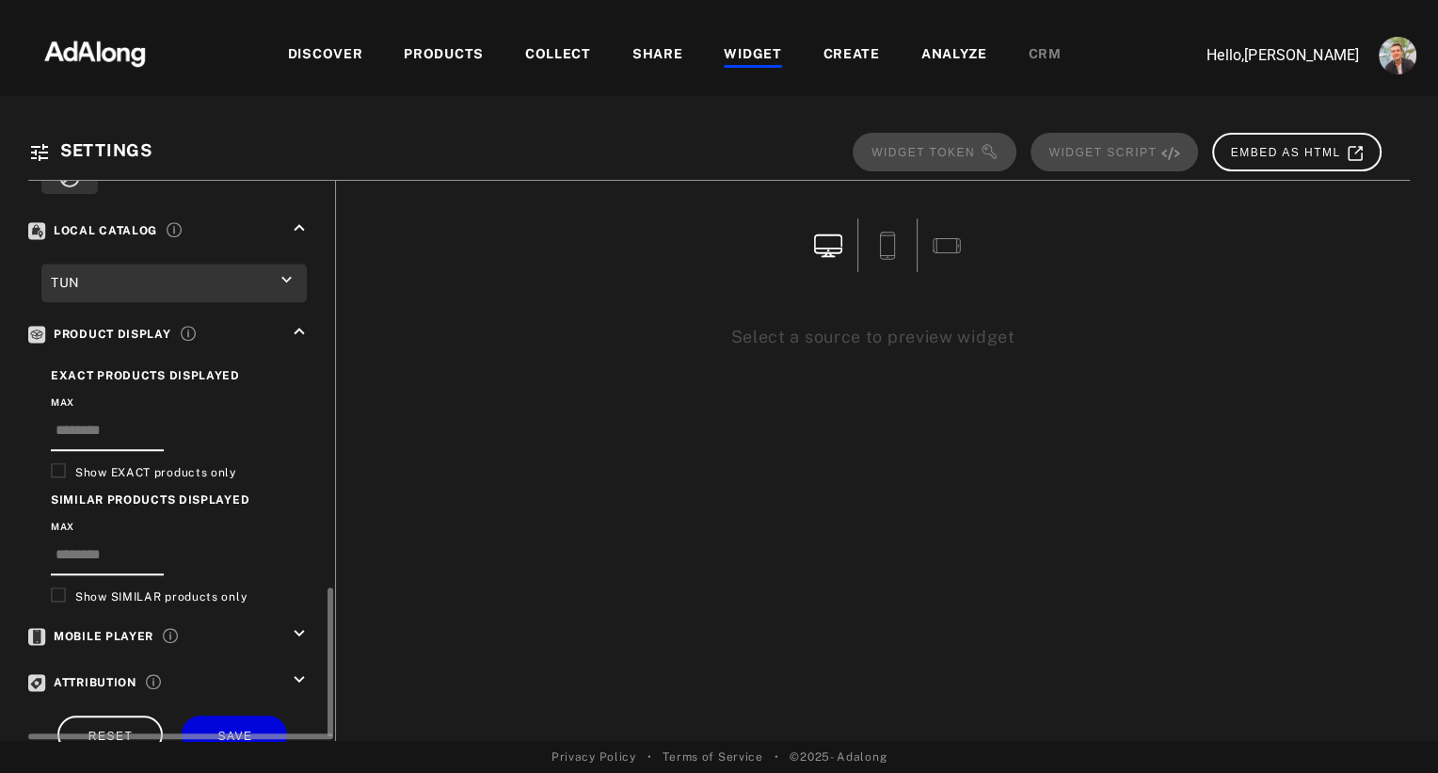
click at [299, 623] on icon "keyboard_arrow_down" at bounding box center [299, 633] width 21 height 21
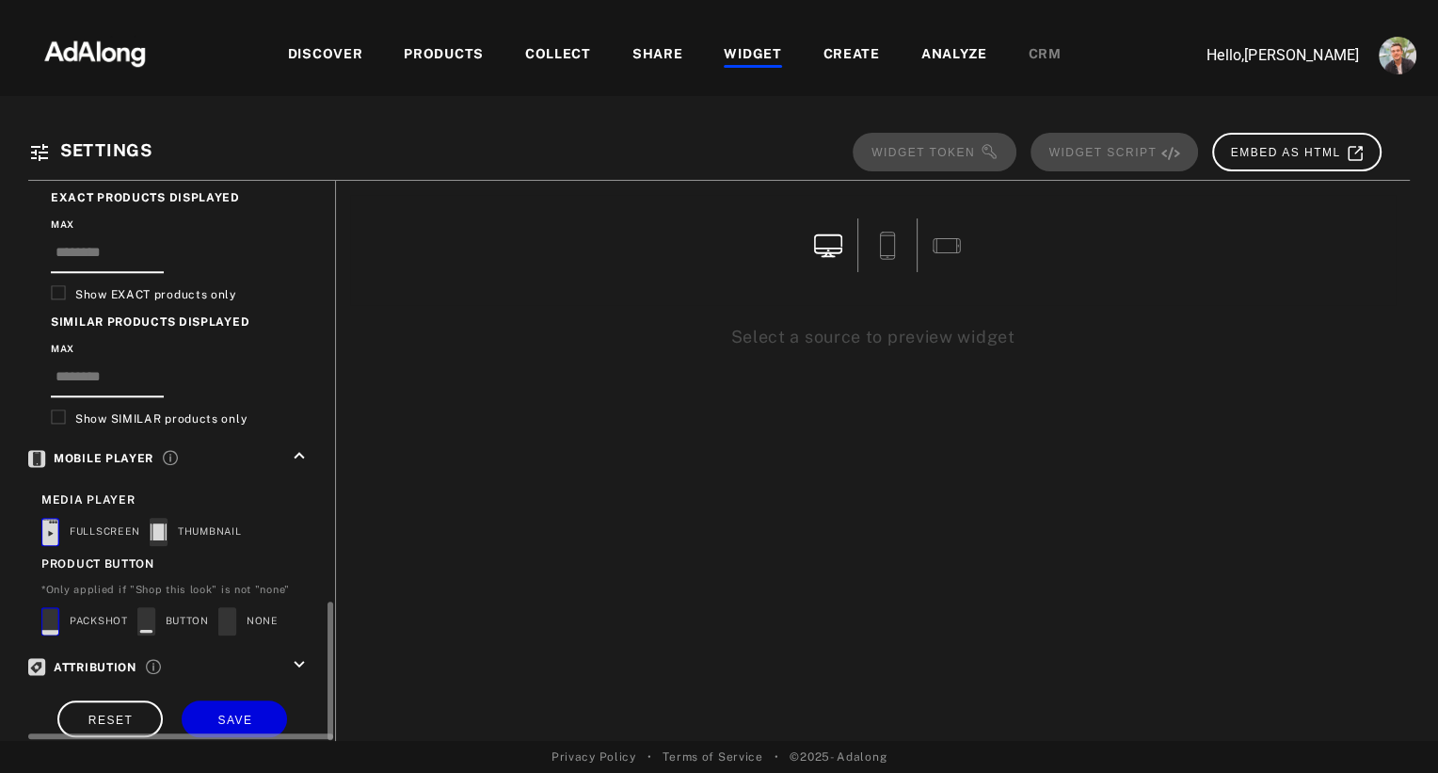
click at [295, 654] on icon "keyboard_arrow_down" at bounding box center [299, 664] width 21 height 21
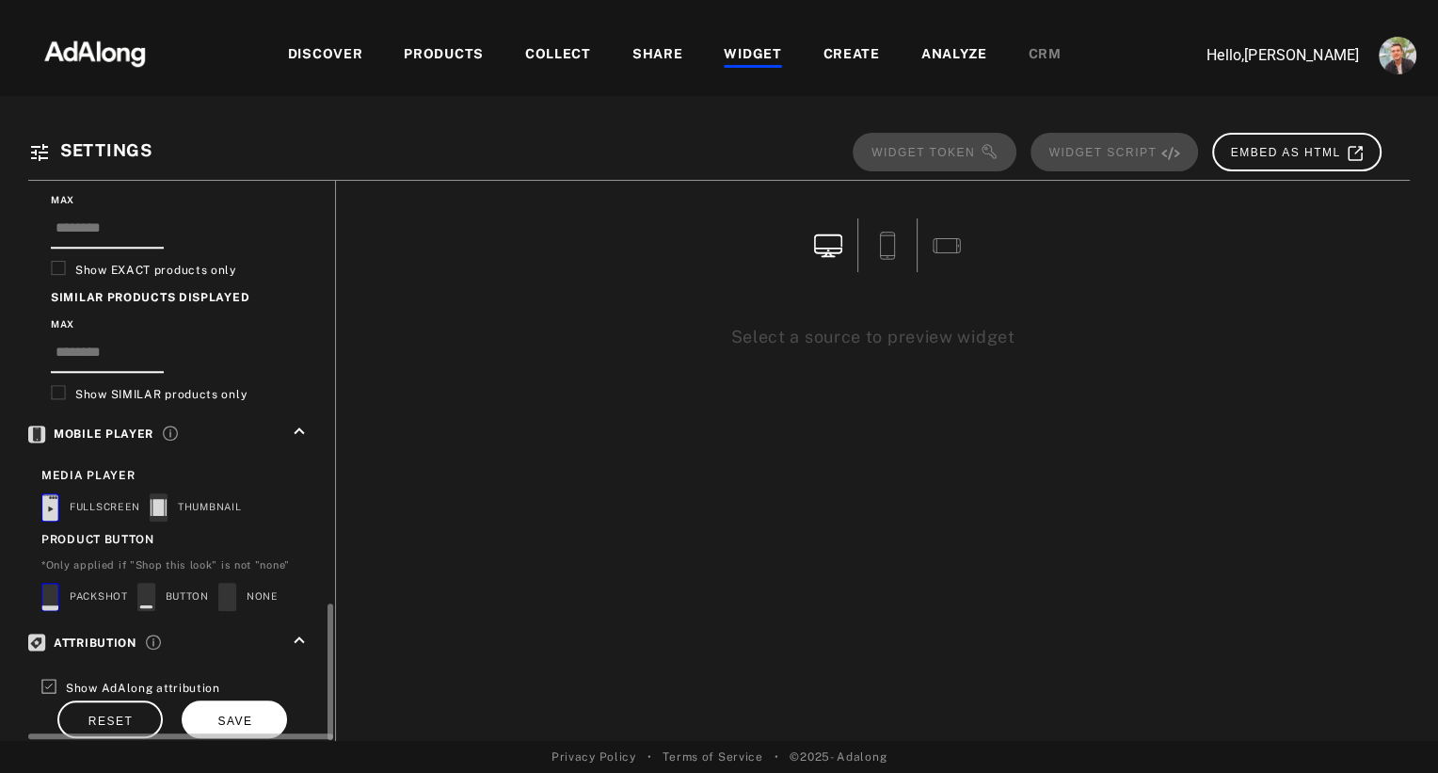
click at [252, 700] on button "SAVE" at bounding box center [234, 718] width 105 height 37
click at [254, 700] on button "SAVE" at bounding box center [234, 718] width 105 height 37
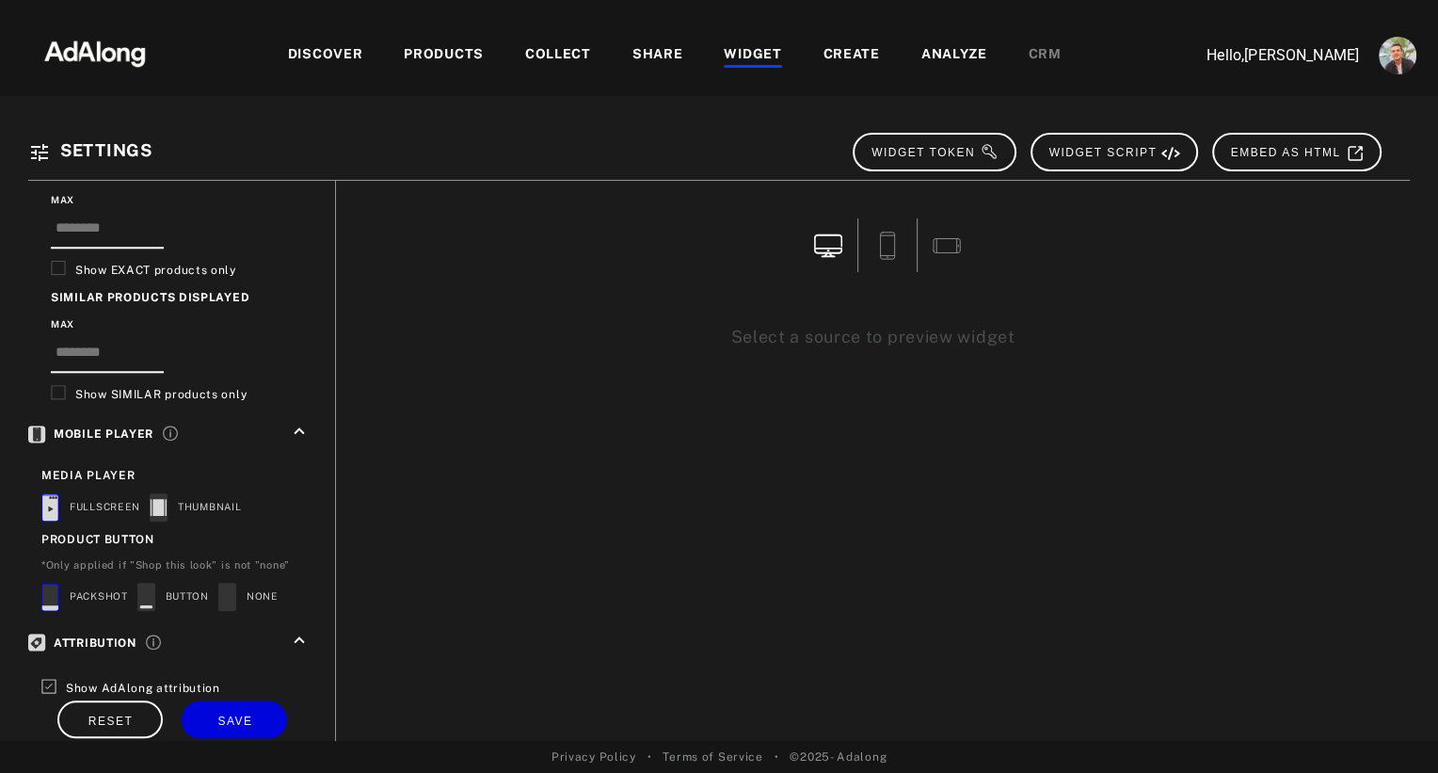
click at [739, 47] on div "WIDGET" at bounding box center [752, 55] width 57 height 23
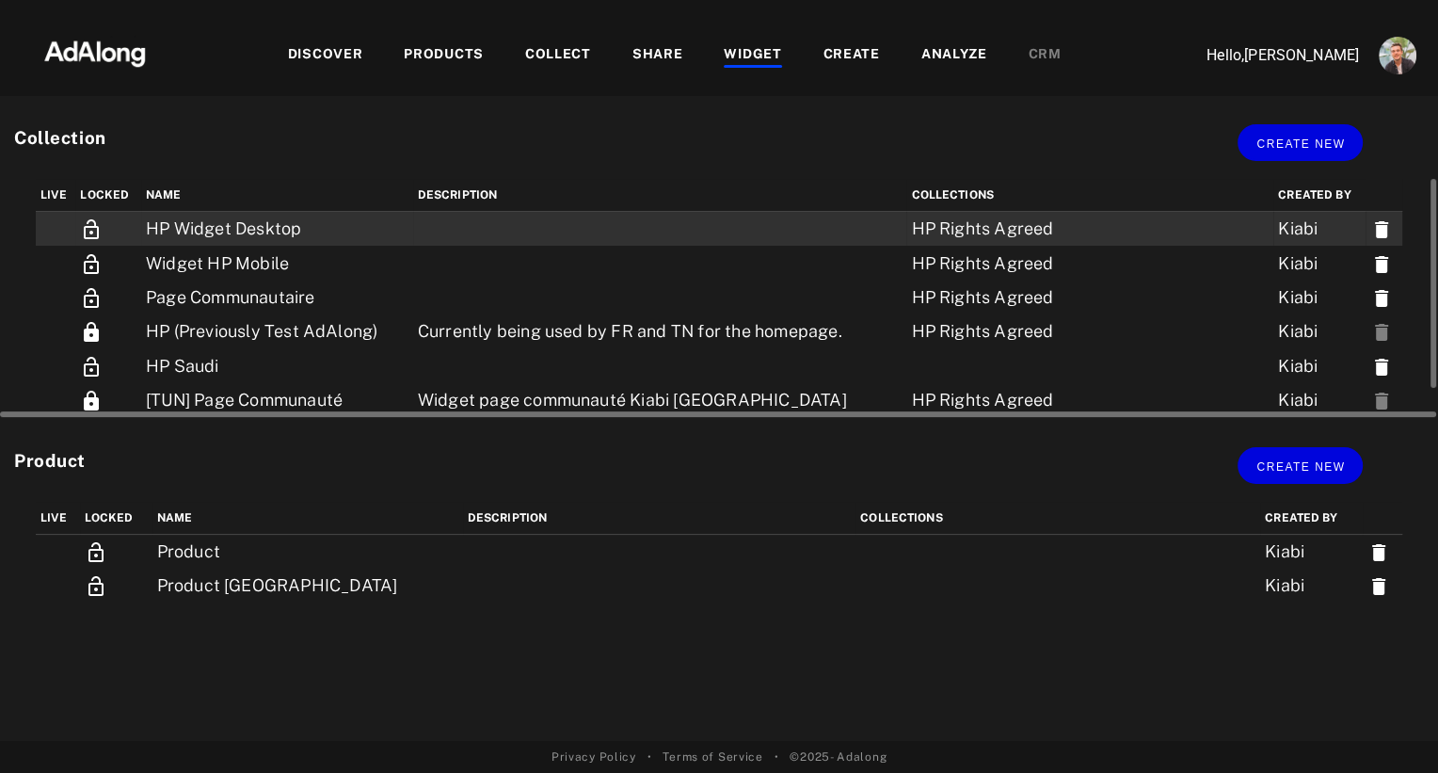
click at [206, 225] on td "HP Widget Desktop" at bounding box center [277, 229] width 272 height 35
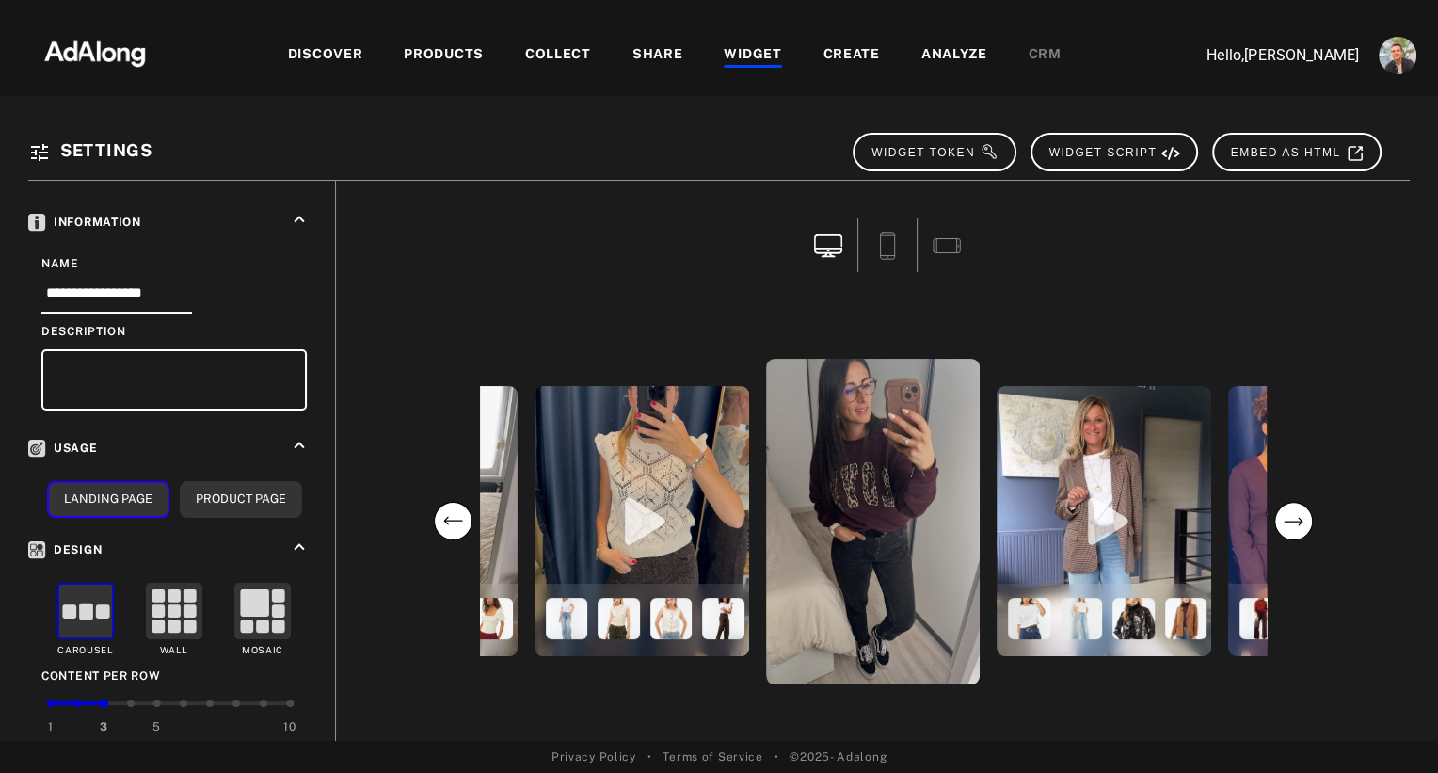
click at [765, 56] on div "WIDGET" at bounding box center [752, 55] width 57 height 23
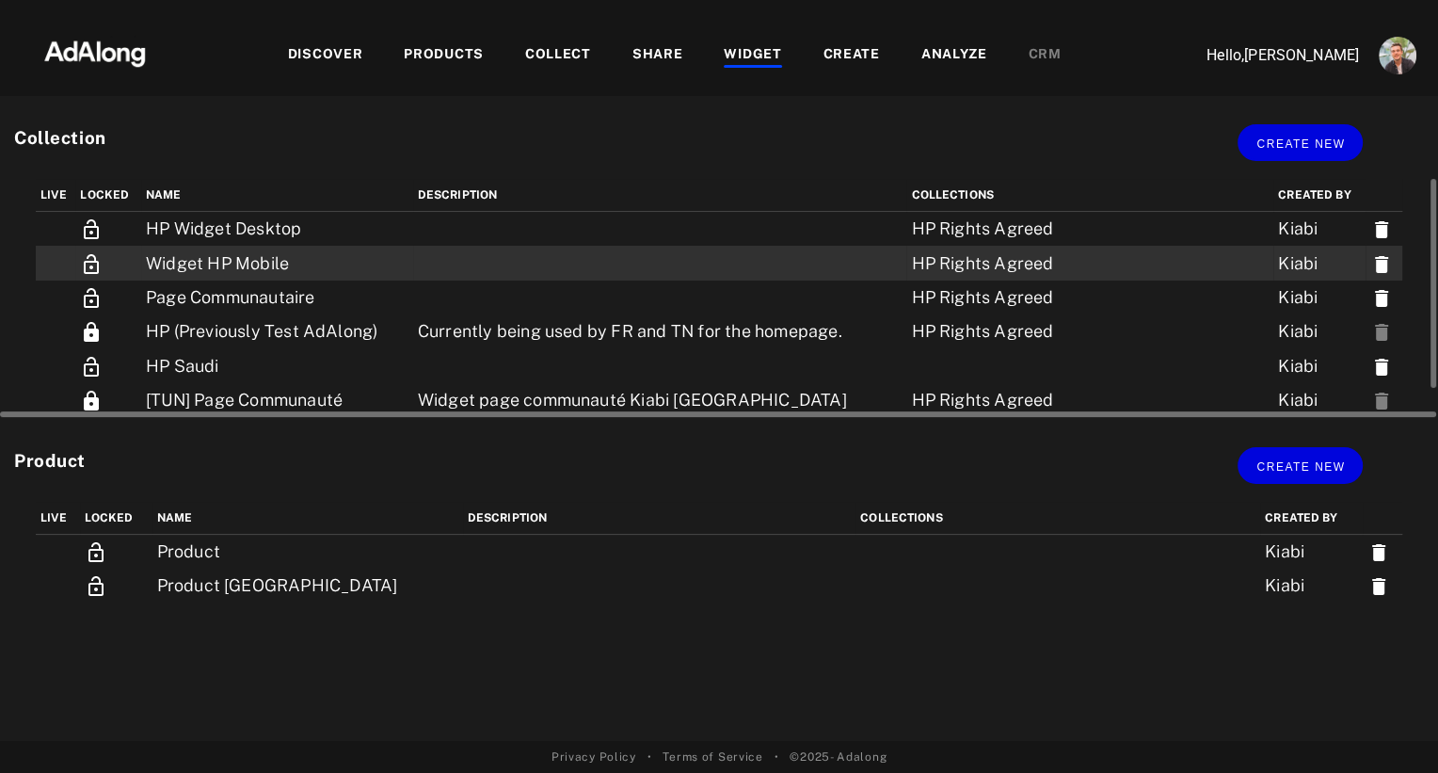
scroll to position [34, 0]
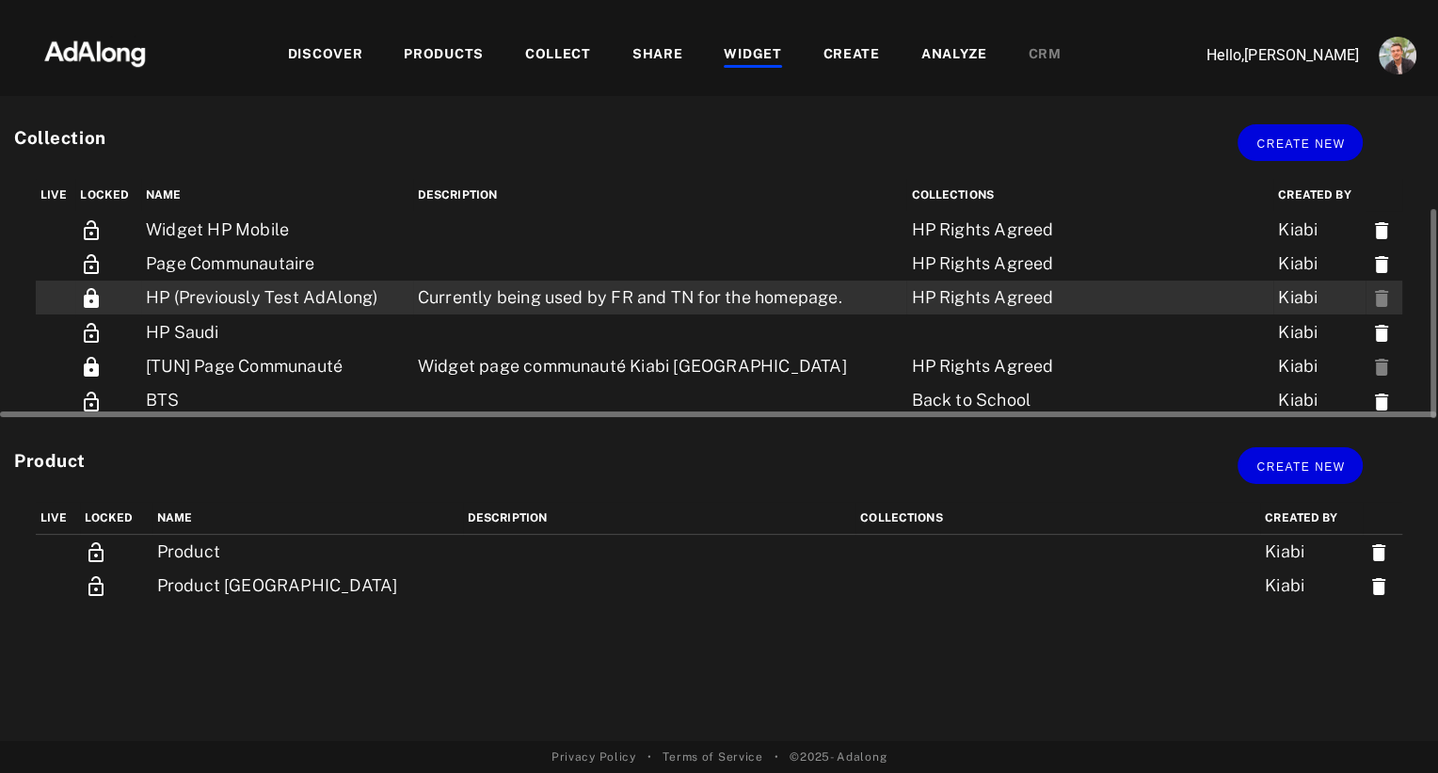
click at [214, 301] on td "HP (Previously Test AdAlong)" at bounding box center [277, 297] width 272 height 34
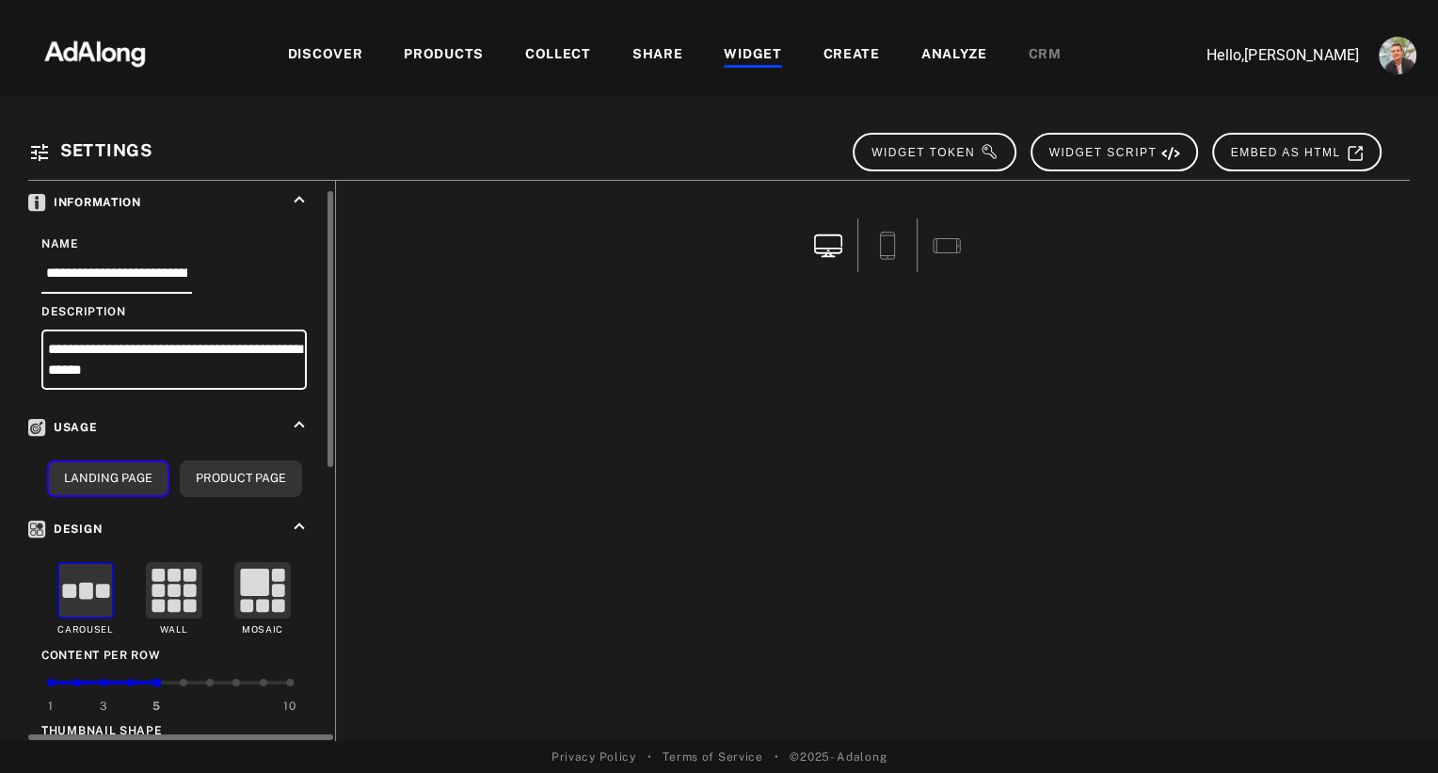
scroll to position [21, 0]
click at [760, 53] on div "WIDGET" at bounding box center [752, 55] width 57 height 23
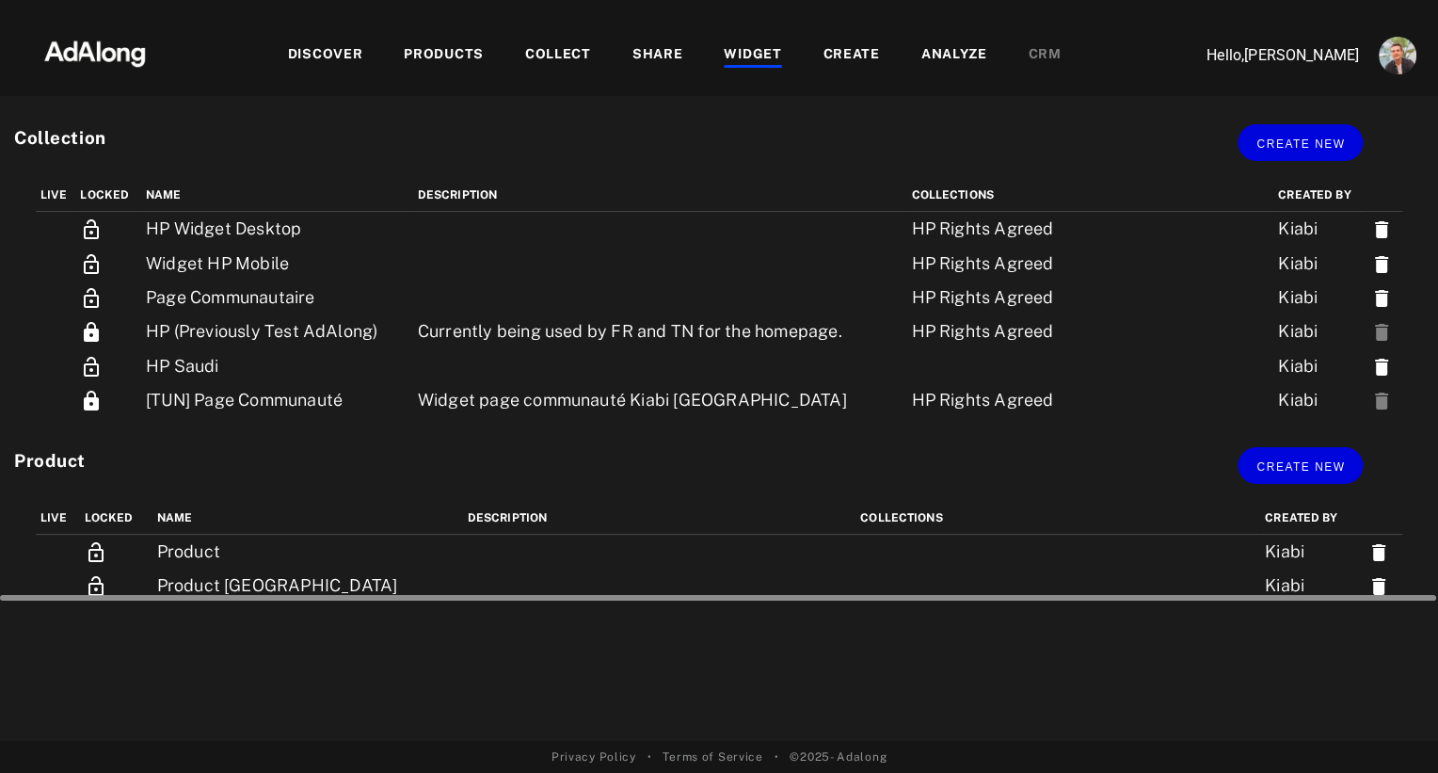
click at [227, 589] on div at bounding box center [718, 595] width 1437 height 14
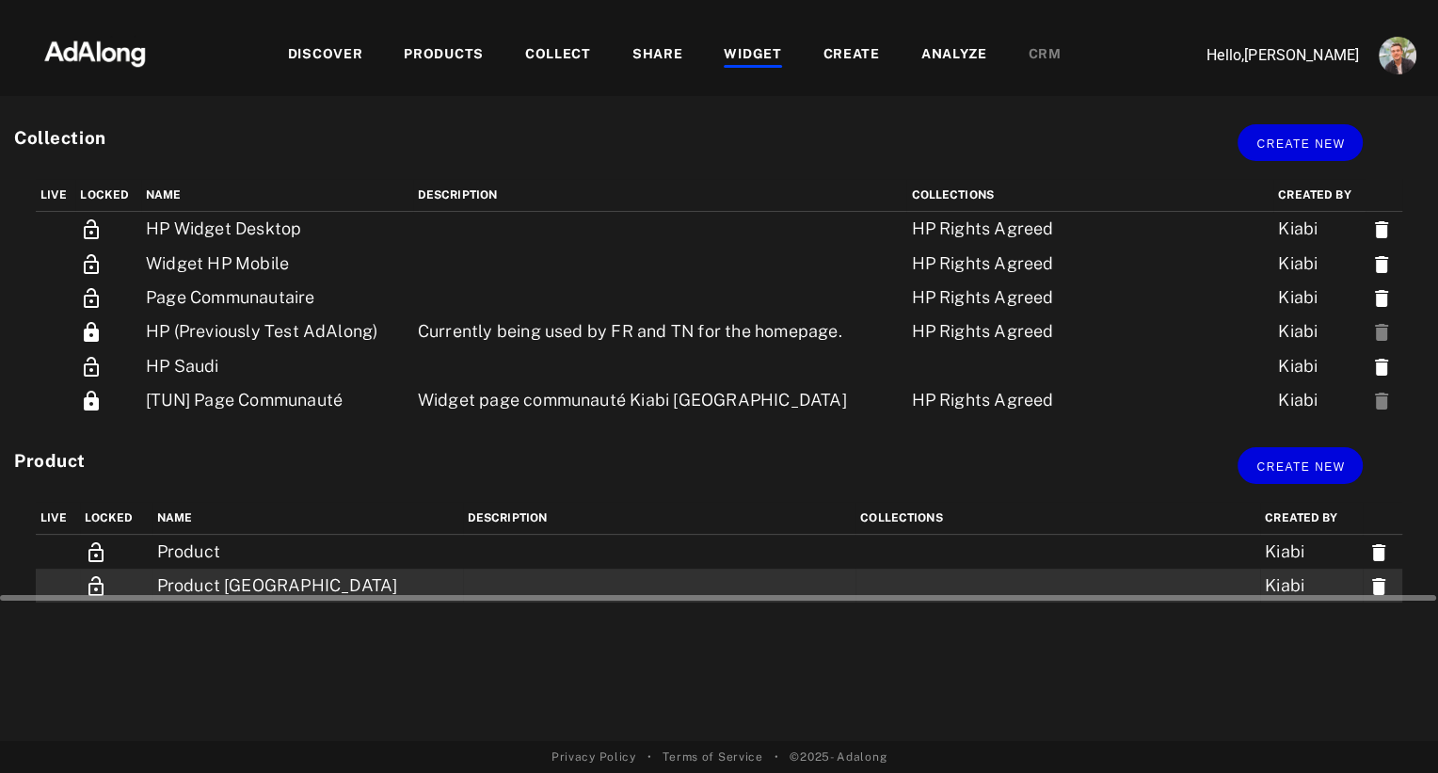
click at [232, 582] on td "Product [GEOGRAPHIC_DATA]" at bounding box center [307, 585] width 311 height 34
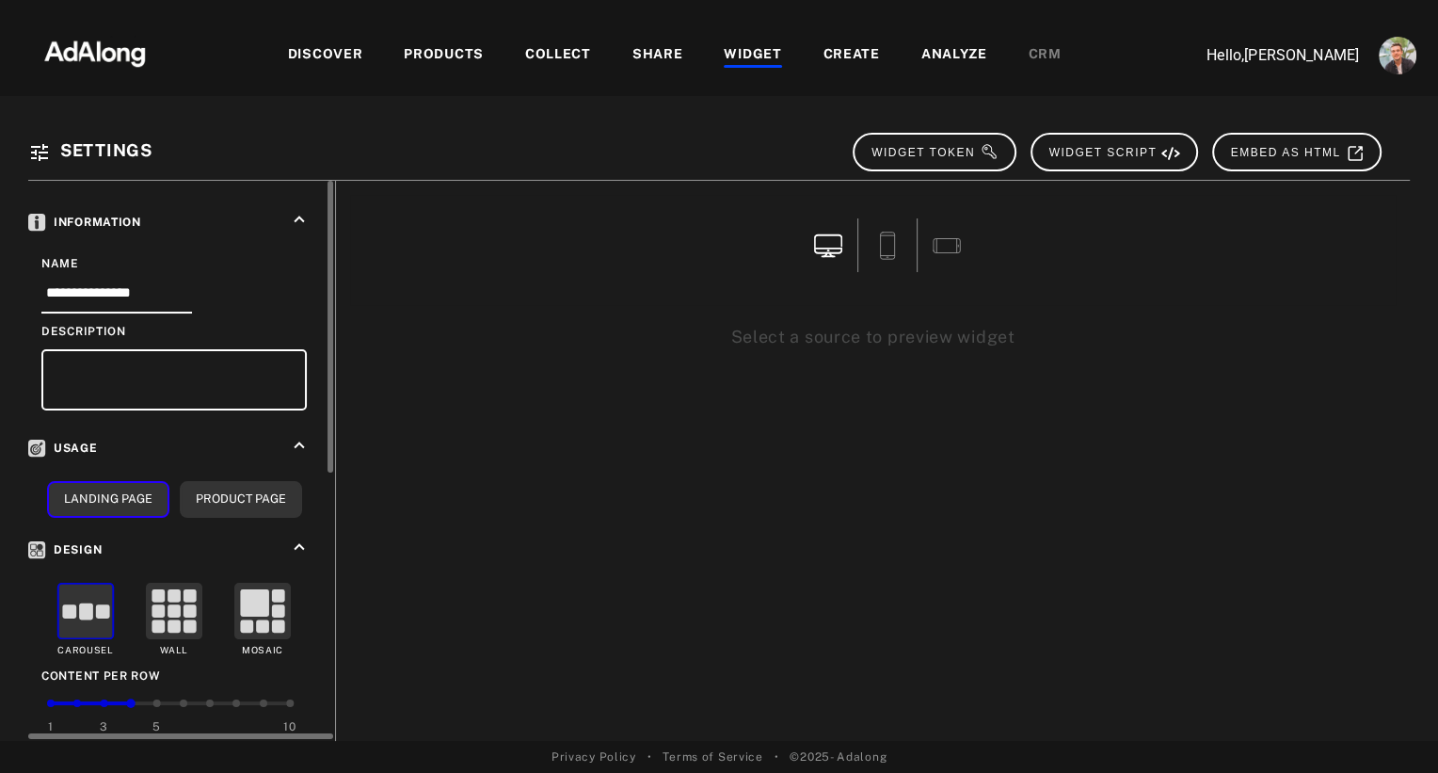
click at [157, 701] on div "5" at bounding box center [156, 722] width 27 height 43
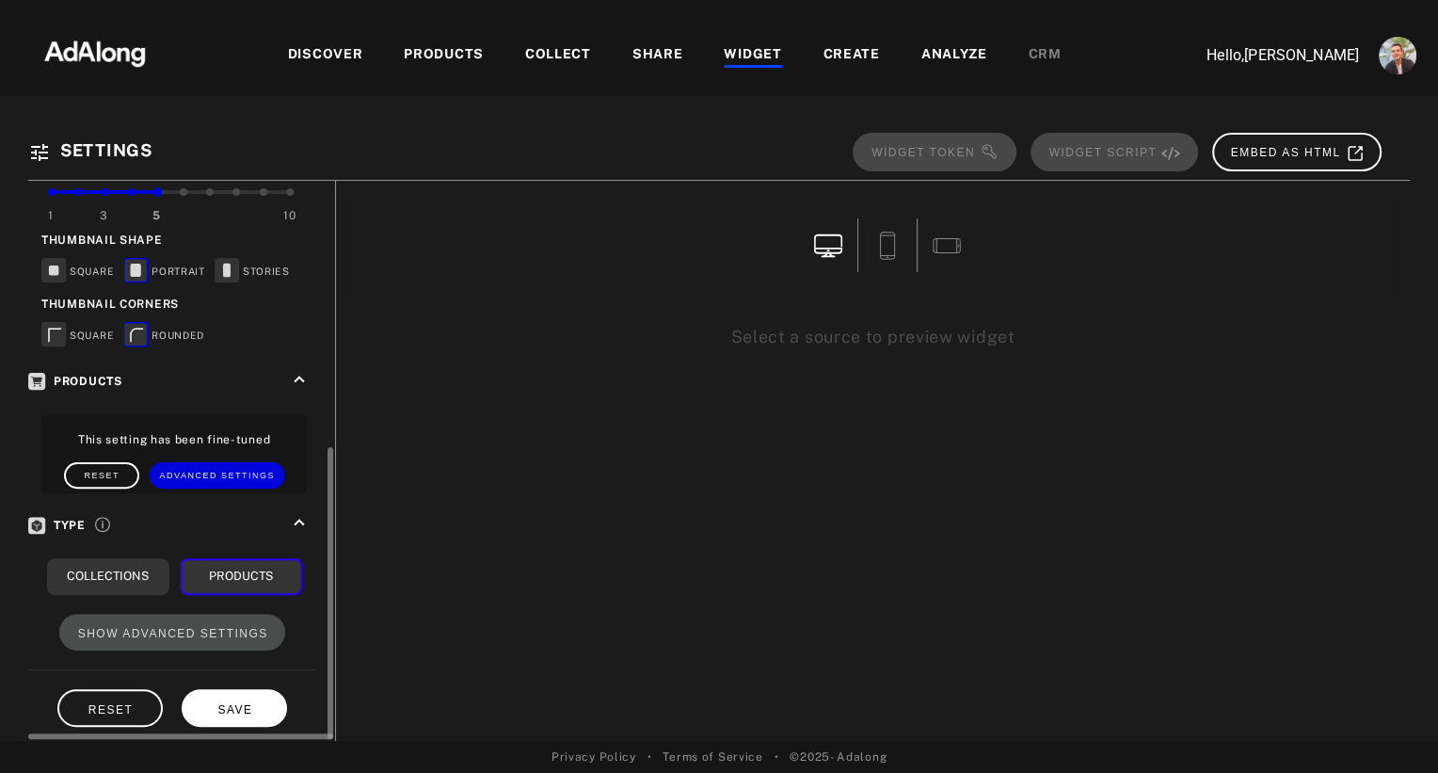
click at [248, 703] on button "SAVE" at bounding box center [234, 707] width 105 height 37
click at [226, 703] on span "SAVE" at bounding box center [234, 709] width 35 height 13
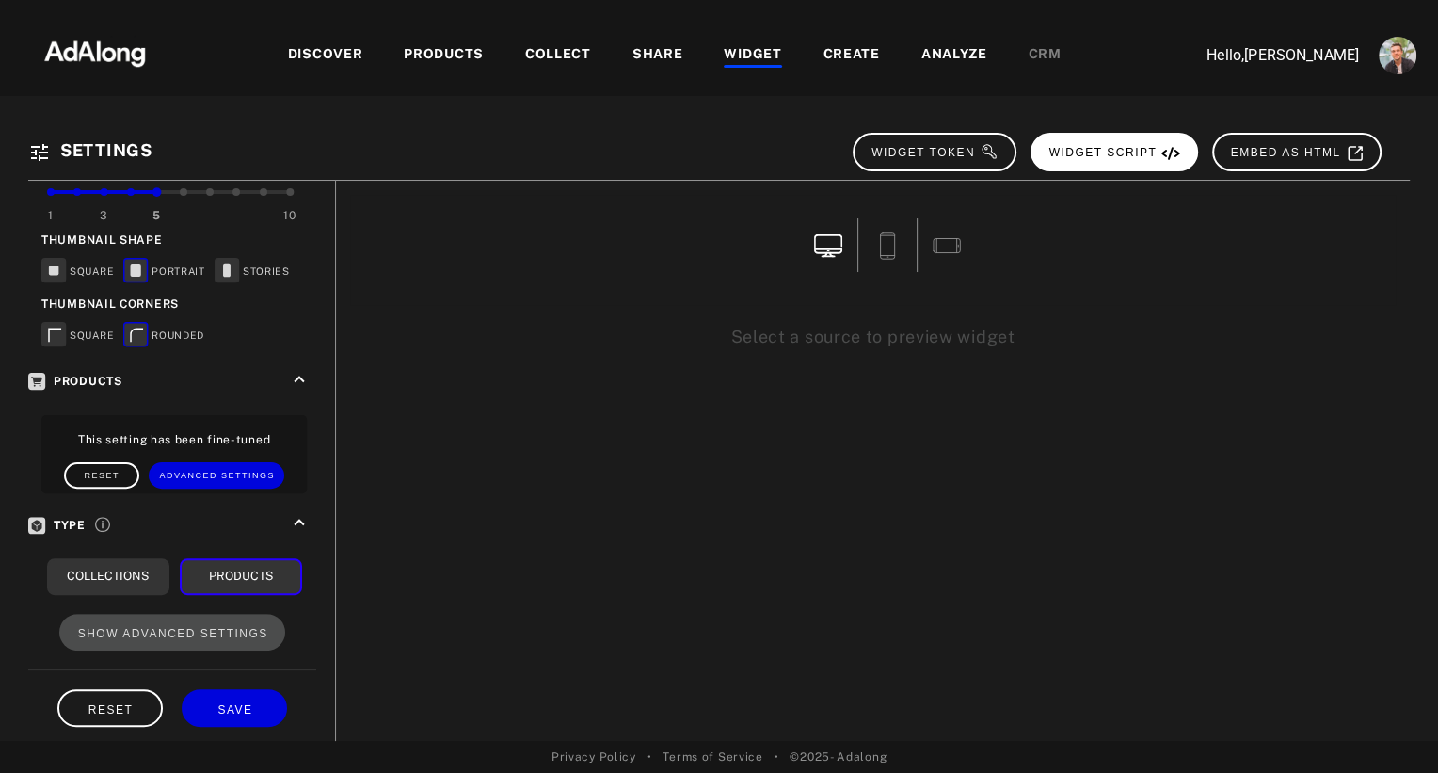
click at [1150, 155] on span "WIDGET SCRIPT" at bounding box center [1115, 152] width 132 height 13
click at [1129, 157] on span "WIDGET SCRIPT" at bounding box center [1115, 152] width 132 height 13
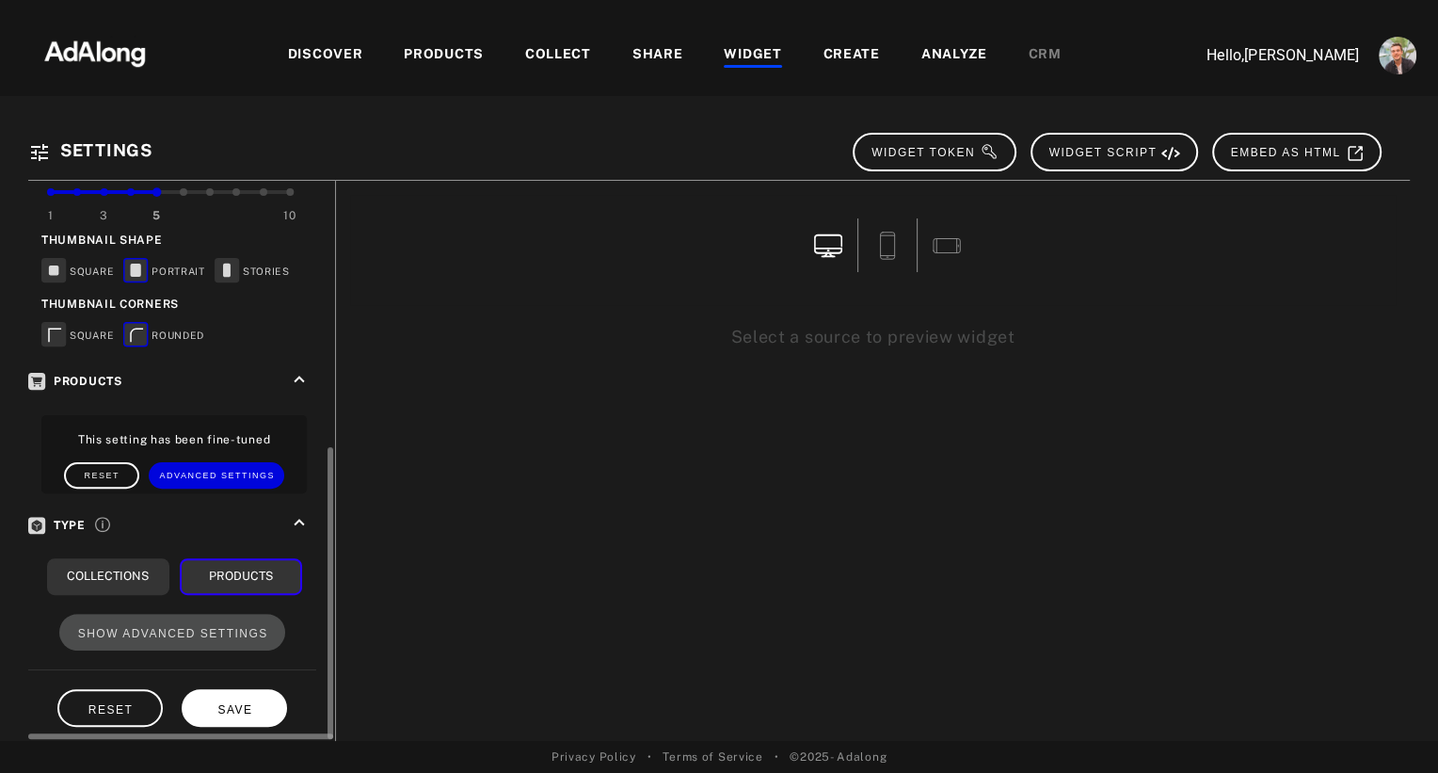
click at [241, 708] on button "SAVE" at bounding box center [234, 707] width 105 height 37
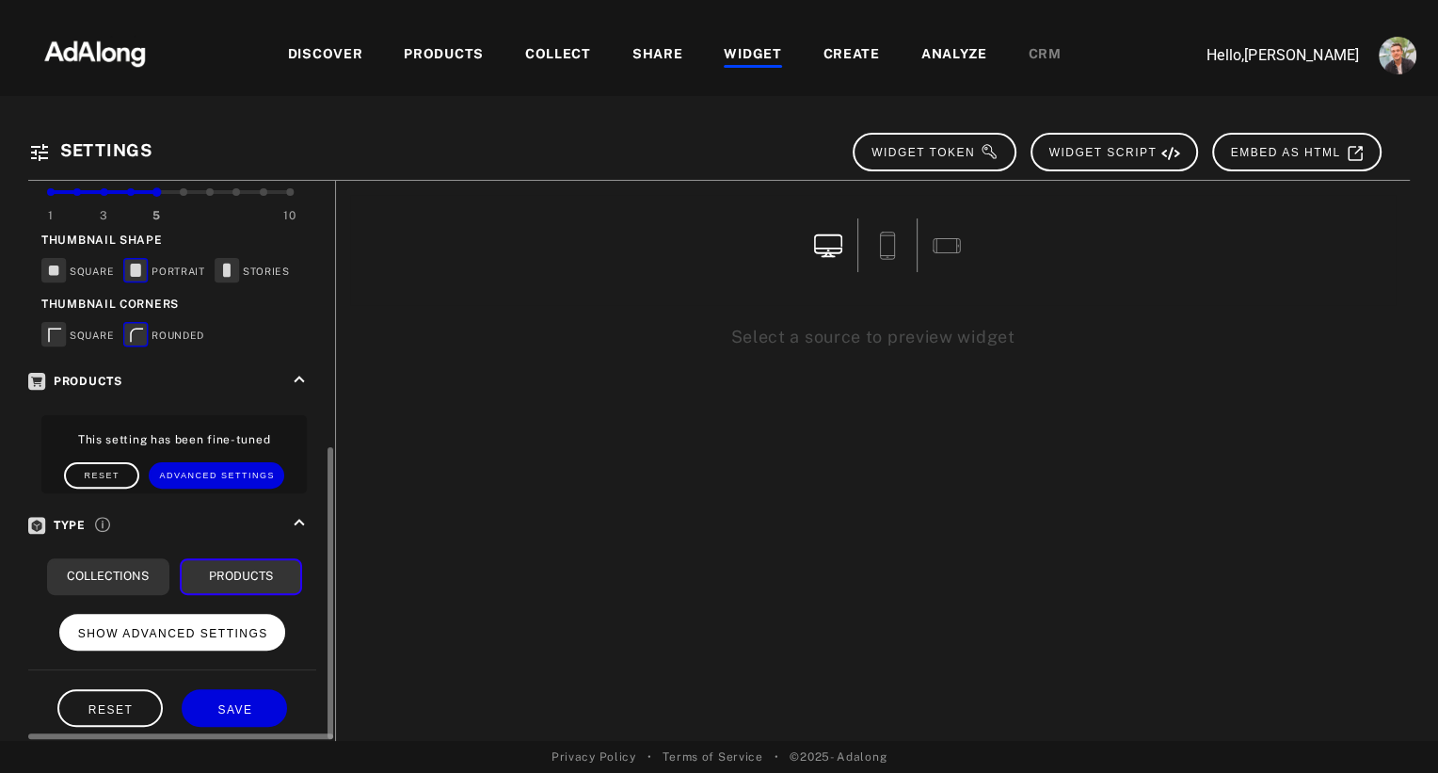
click at [221, 627] on span "SHOW ADVANCED SETTINGS" at bounding box center [173, 633] width 190 height 13
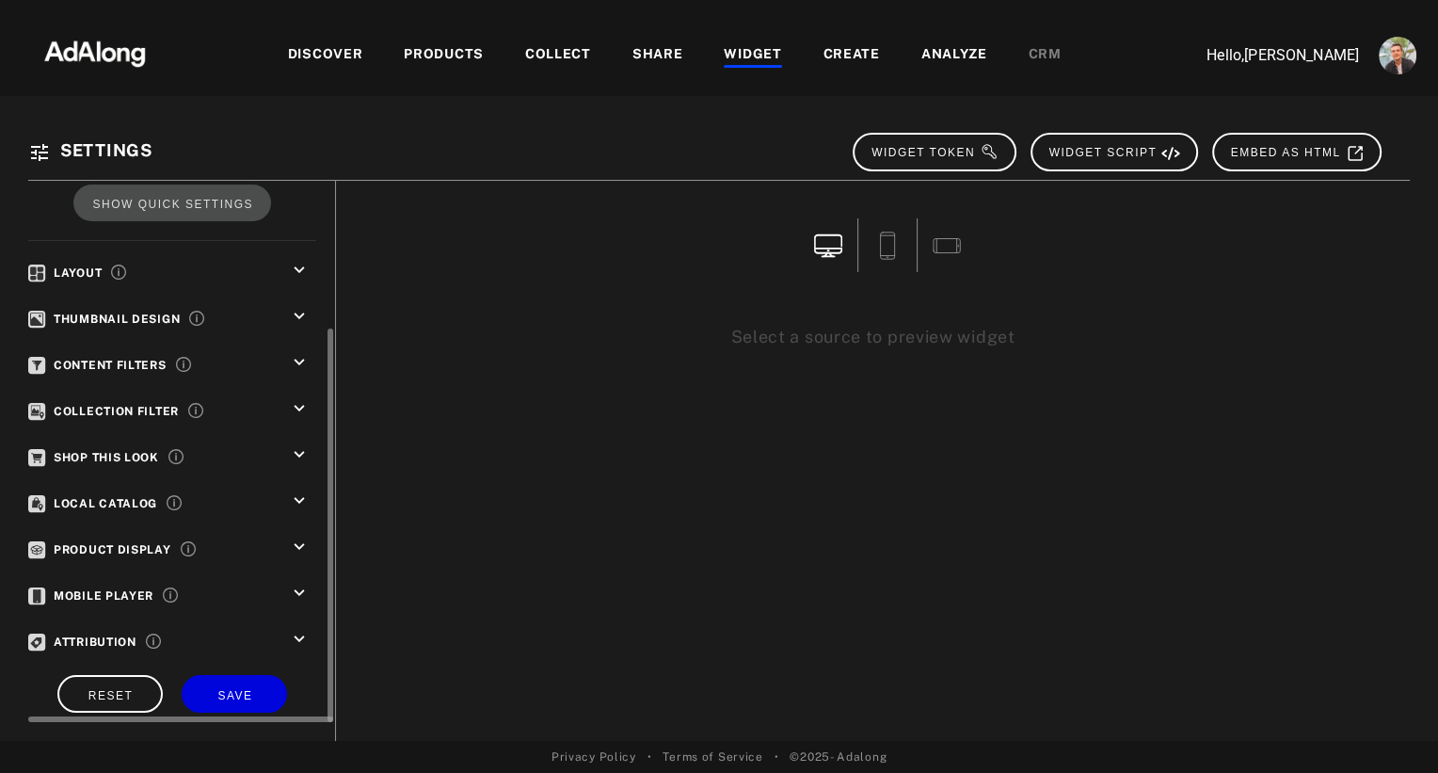
scroll to position [233, 0]
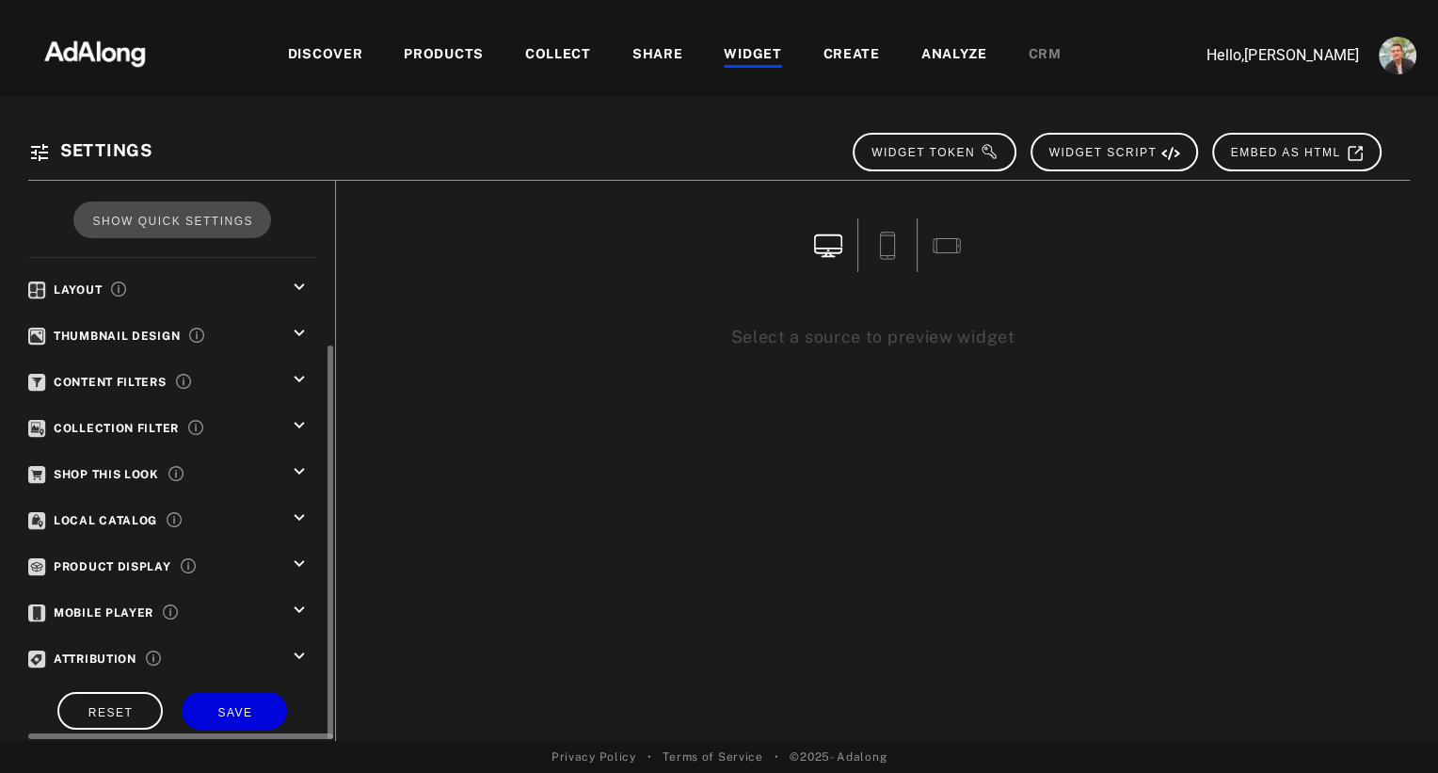
click at [300, 646] on icon "keyboard_arrow_down" at bounding box center [299, 656] width 21 height 21
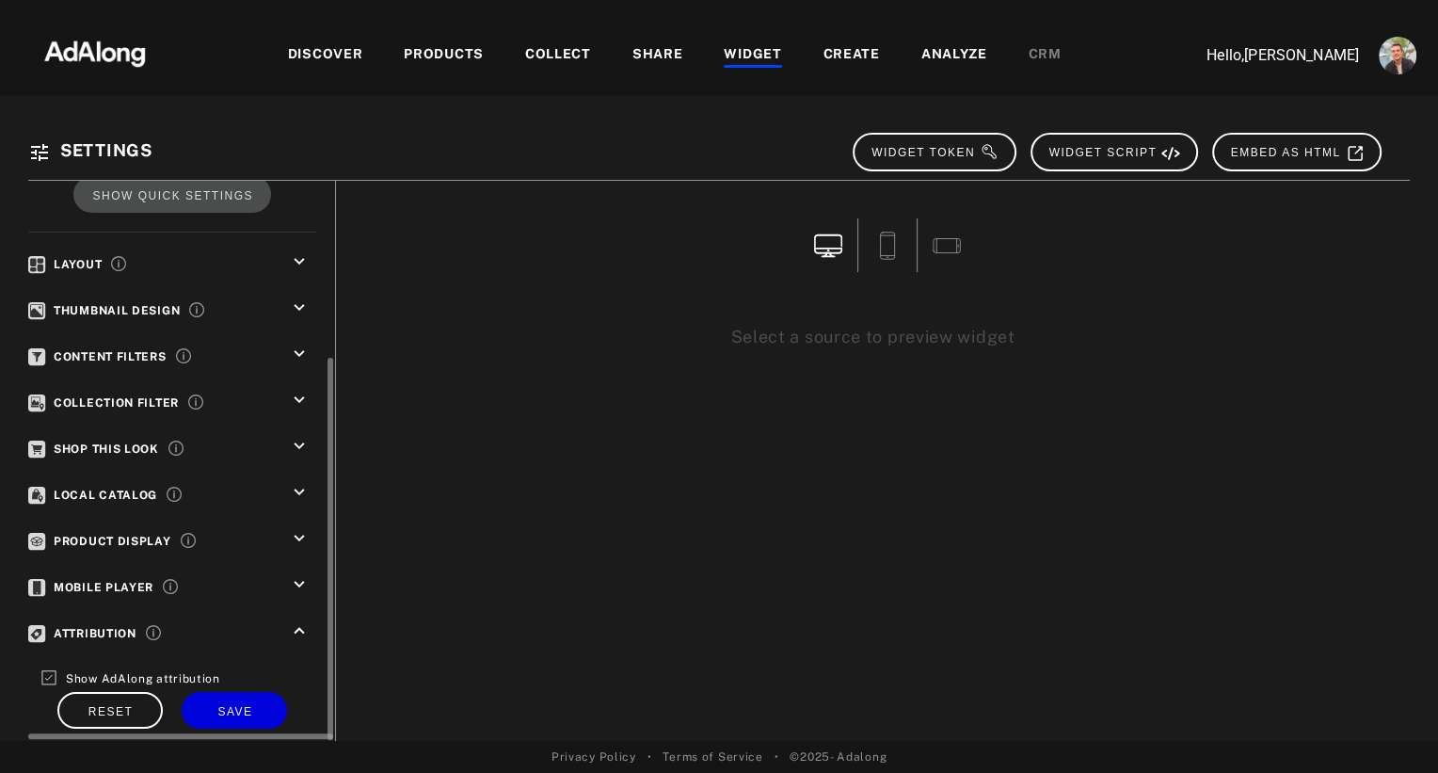
click at [295, 574] on icon "keyboard_arrow_down" at bounding box center [299, 584] width 21 height 21
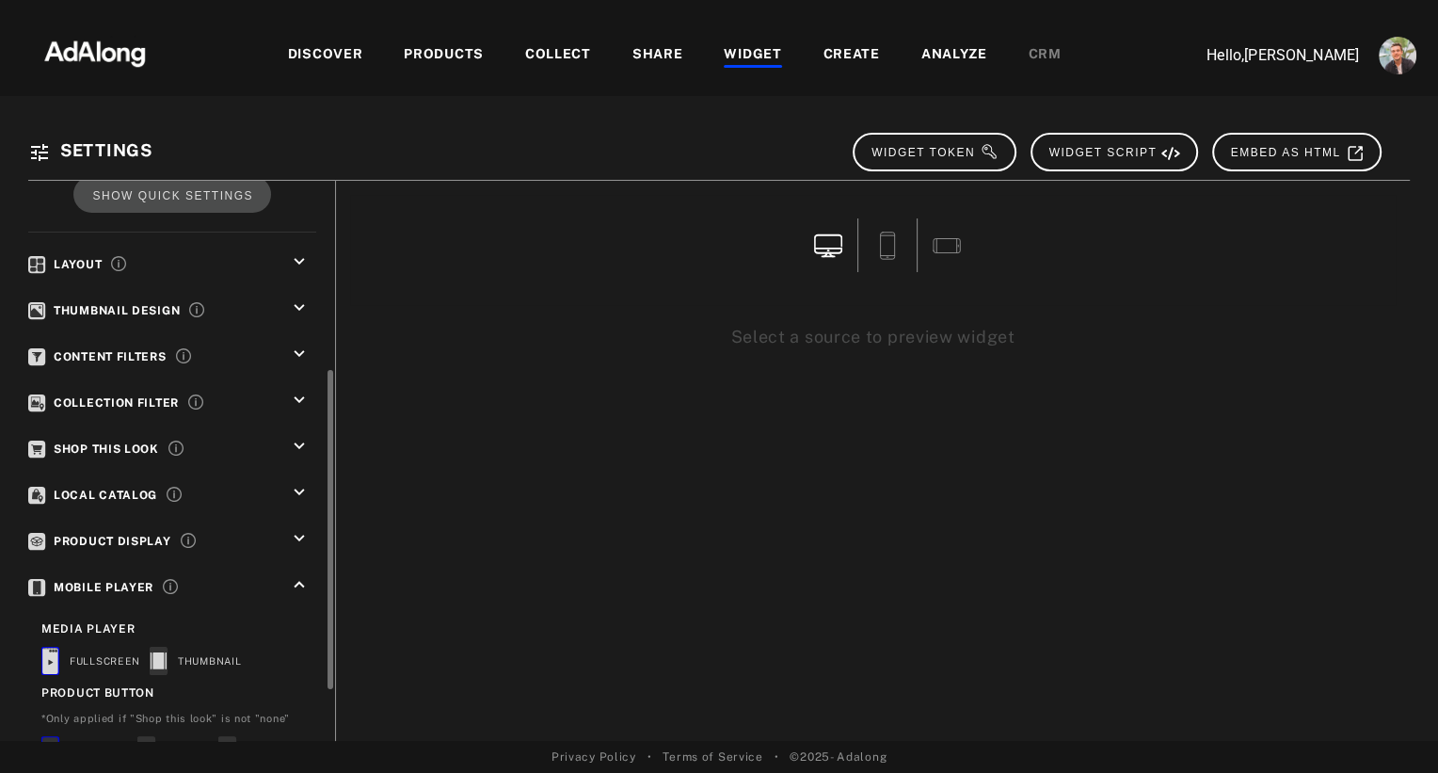
scroll to position [407, 0]
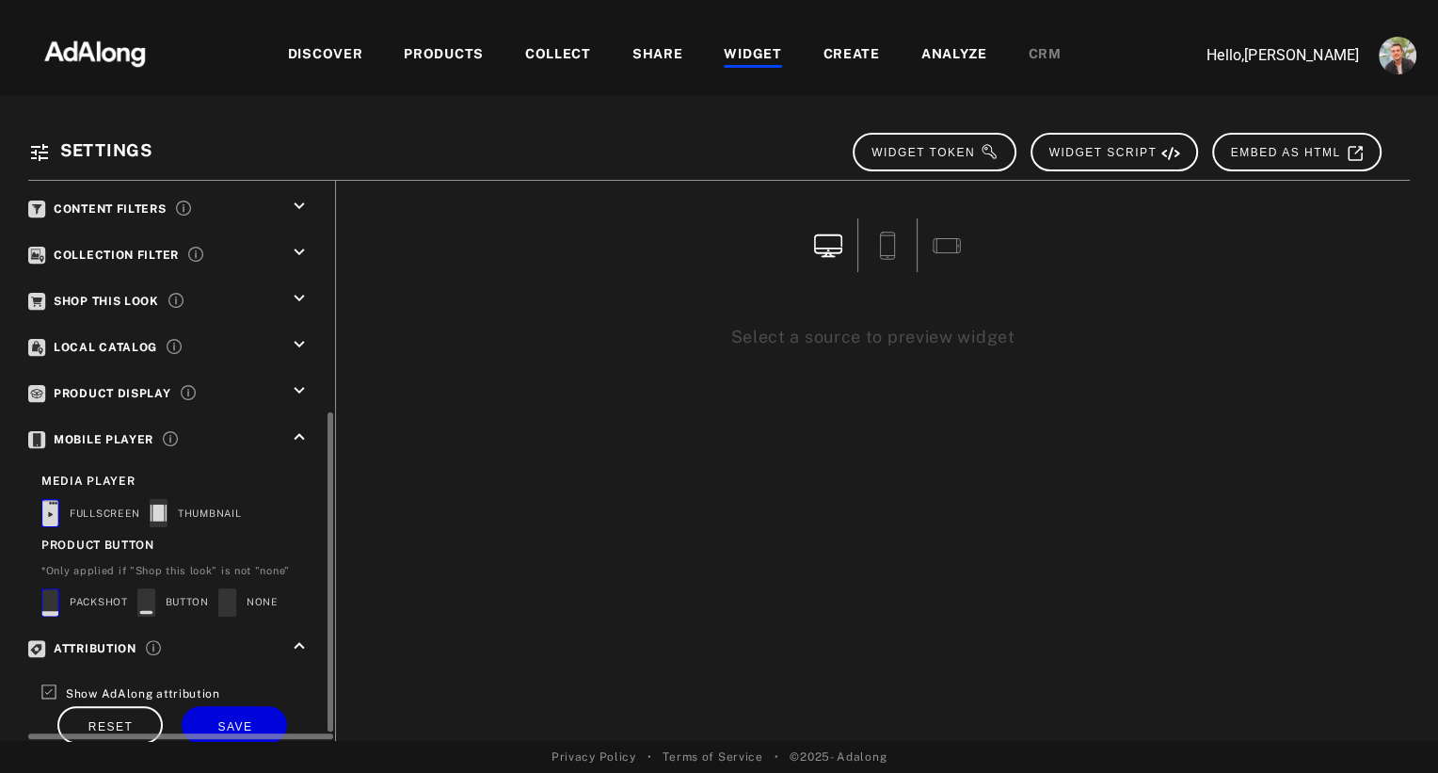
click at [294, 380] on icon "keyboard_arrow_down" at bounding box center [299, 390] width 21 height 21
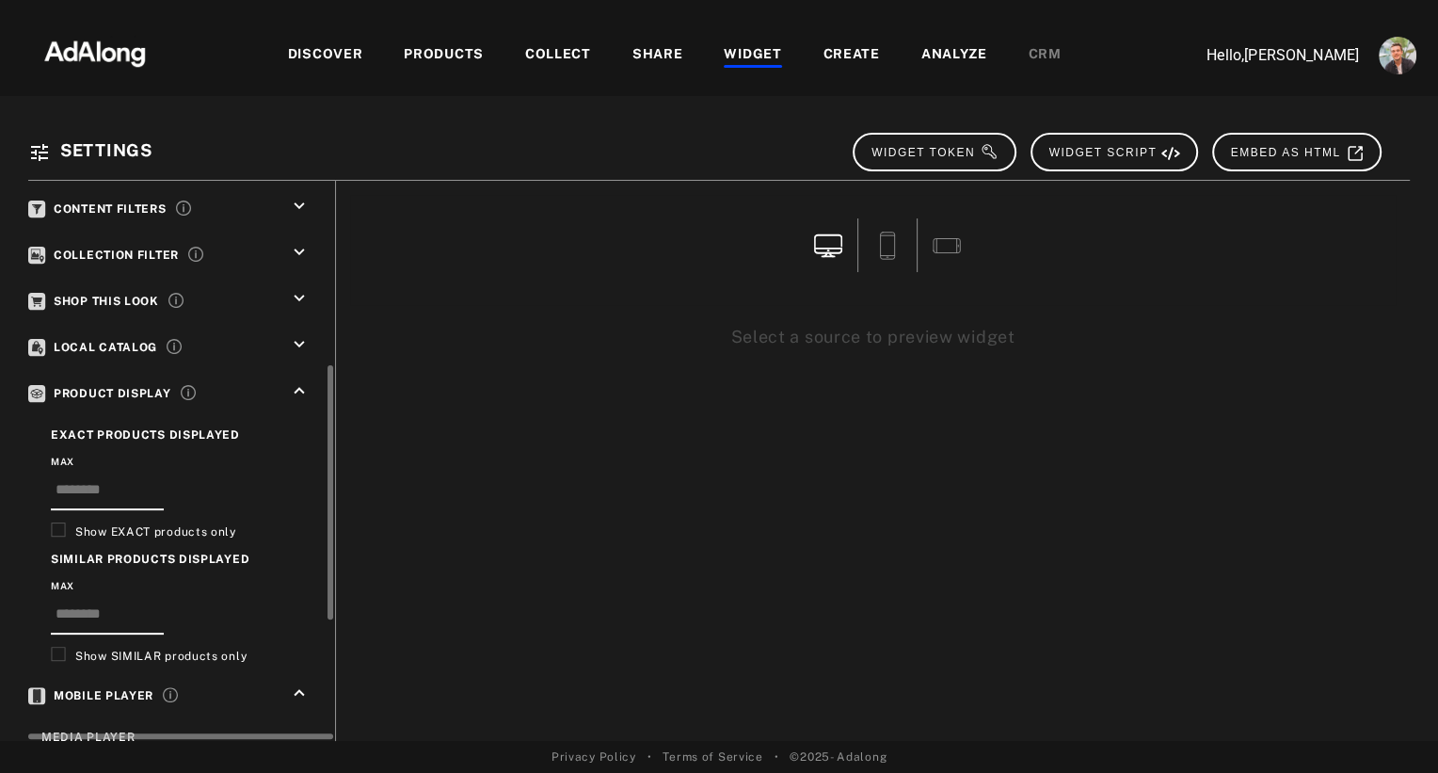
click at [294, 380] on icon "keyboard_arrow_up" at bounding box center [299, 390] width 21 height 21
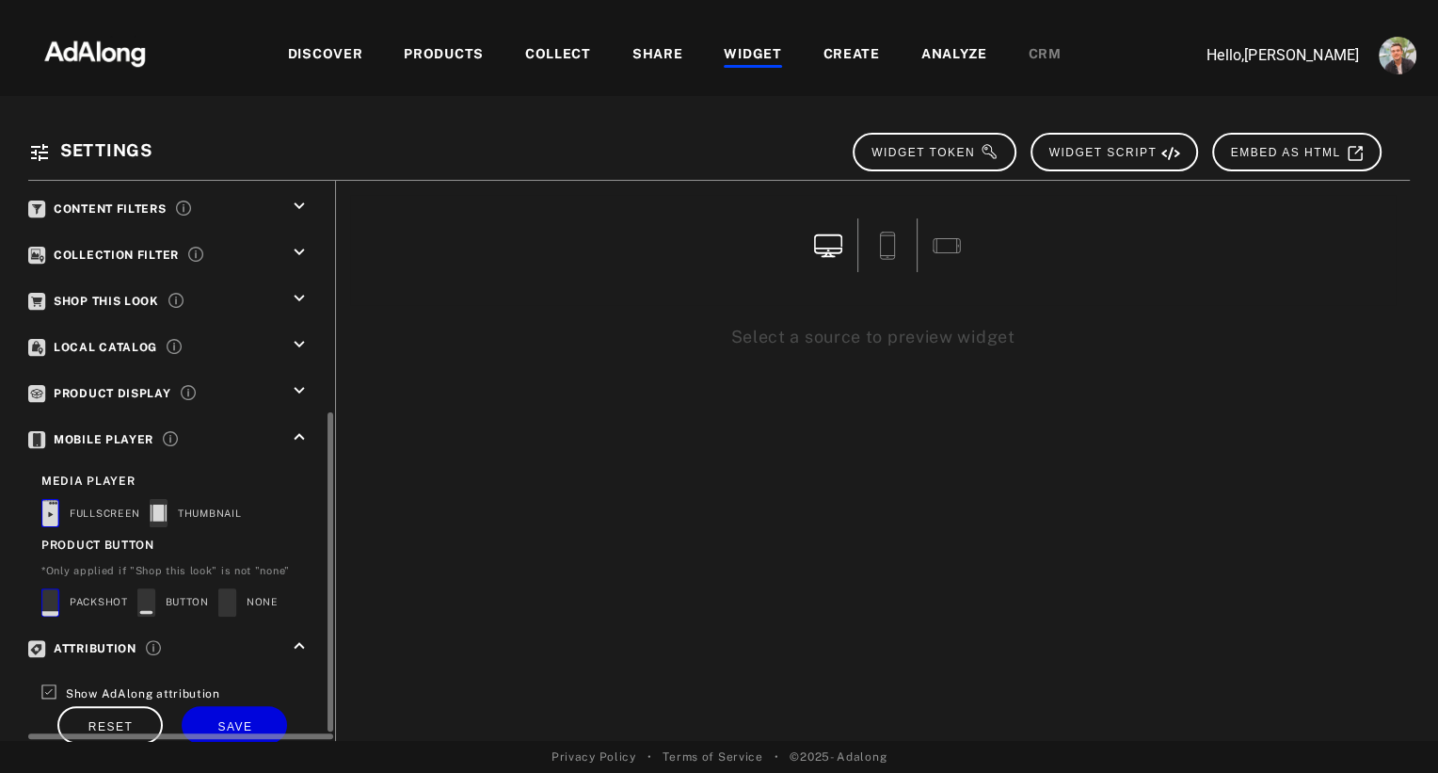
click at [297, 337] on icon "keyboard_arrow_down" at bounding box center [299, 344] width 21 height 21
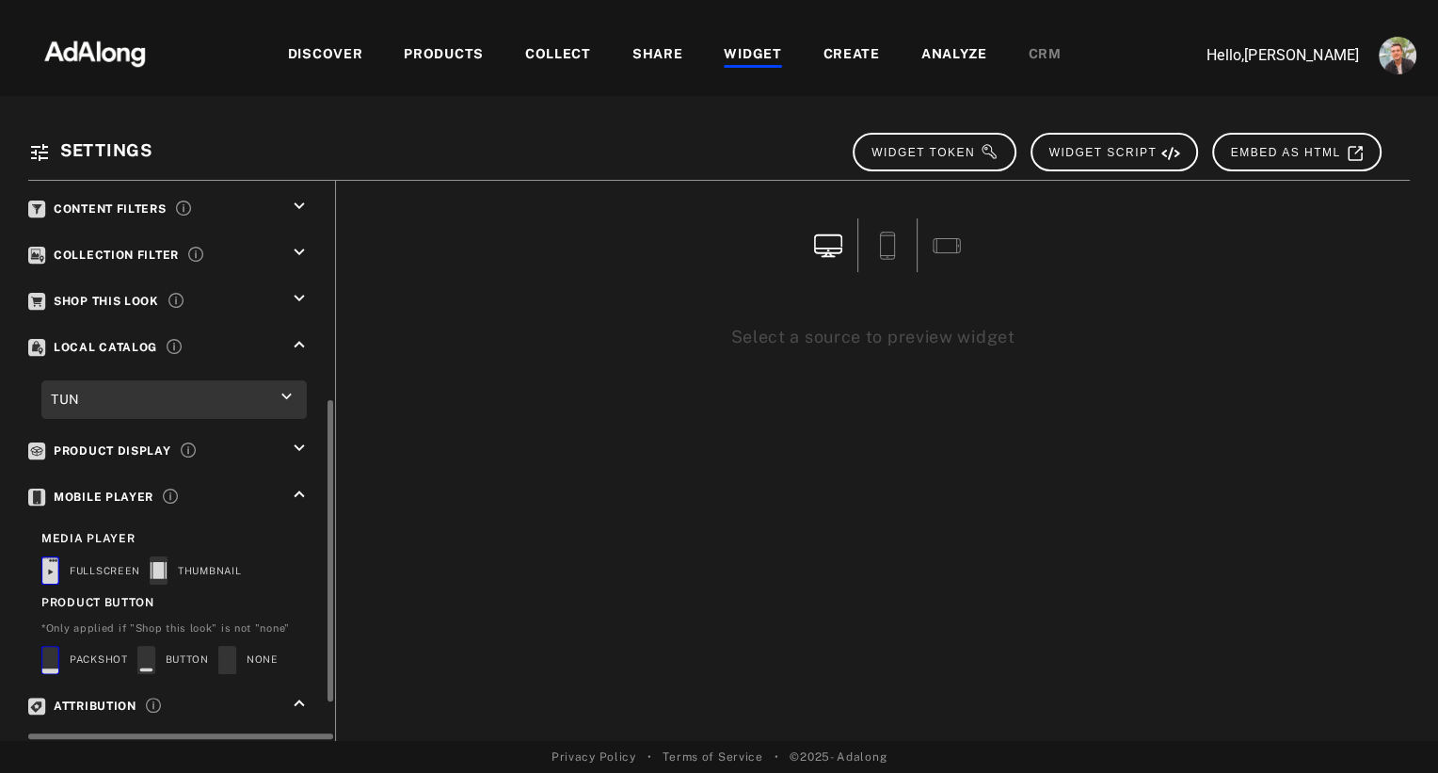
click at [297, 337] on icon "keyboard_arrow_up" at bounding box center [299, 344] width 21 height 21
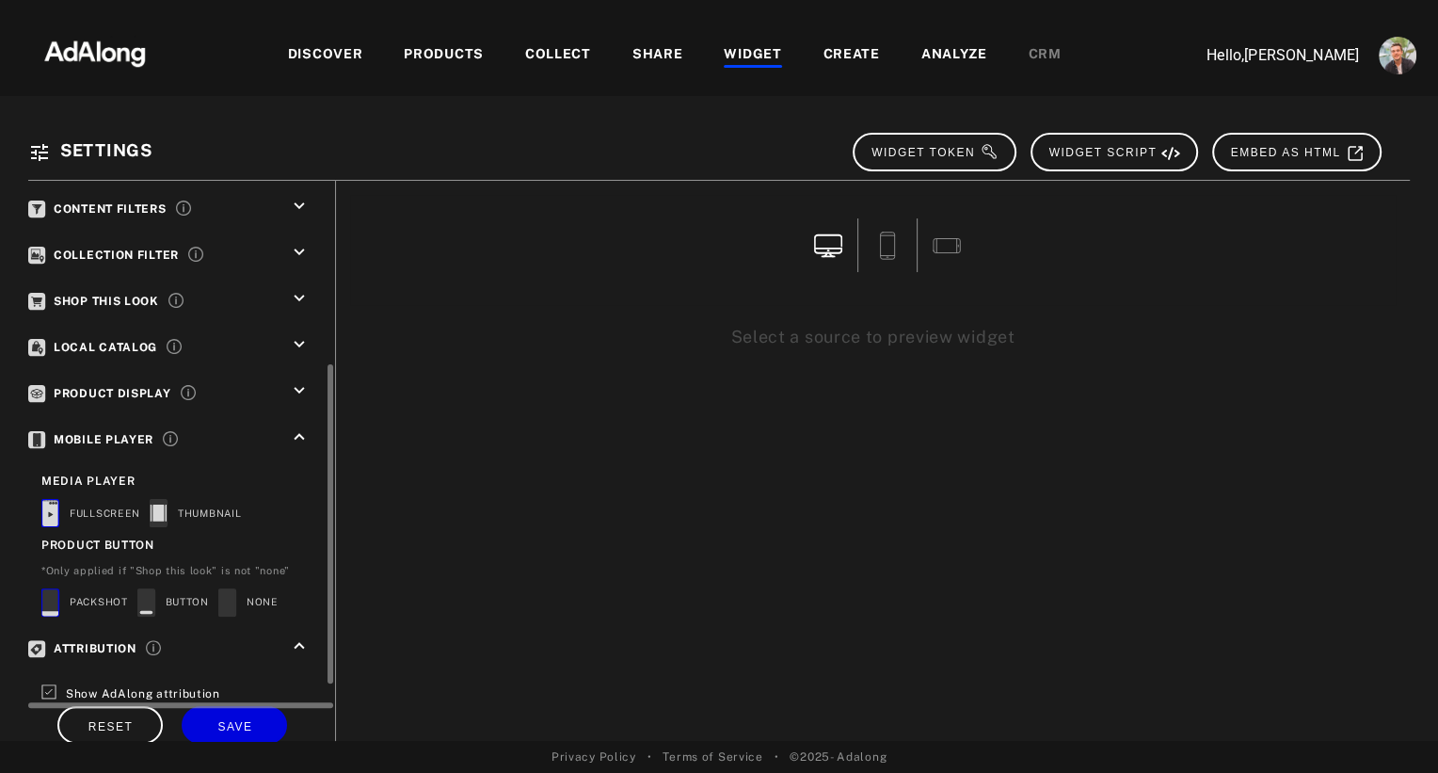
scroll to position [0, 0]
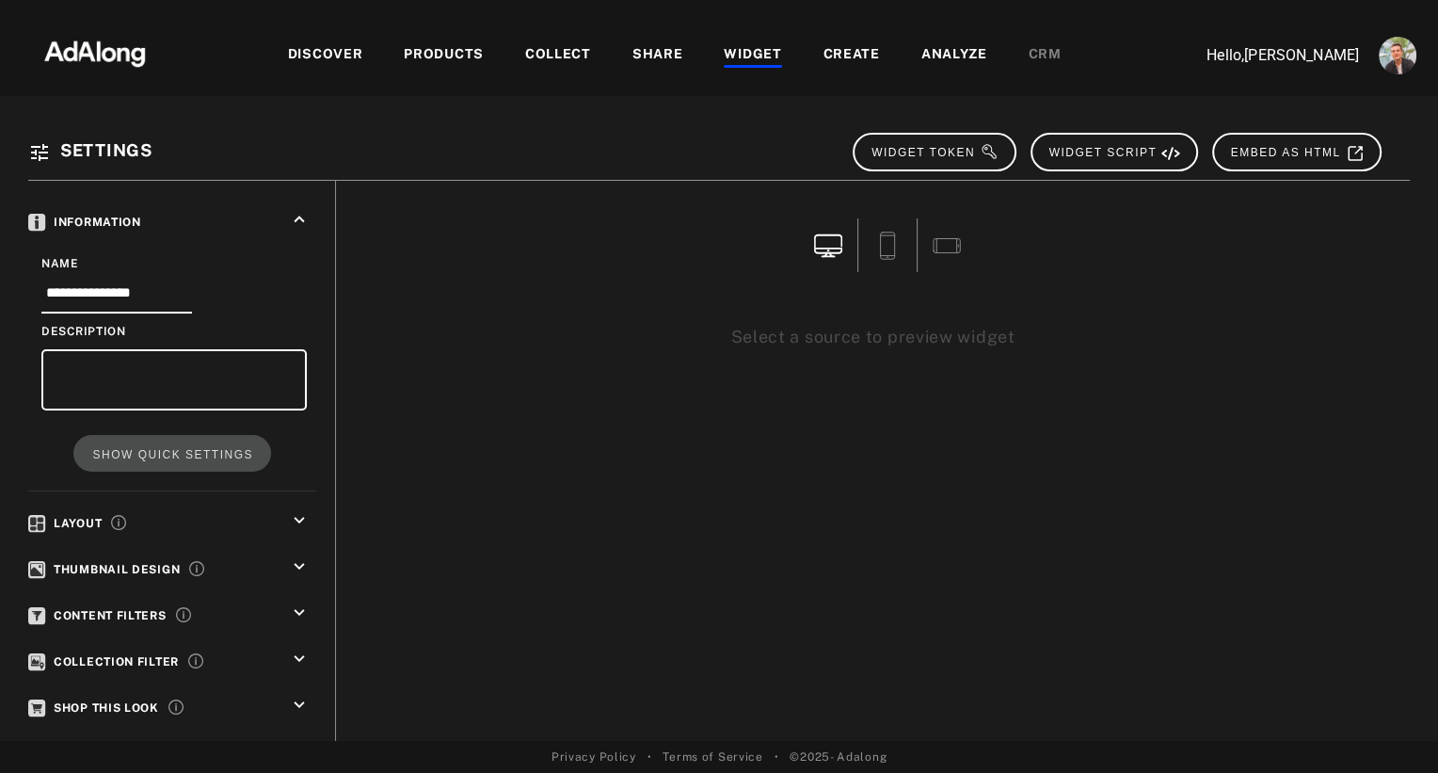
click at [759, 57] on div "WIDGET" at bounding box center [752, 55] width 57 height 23
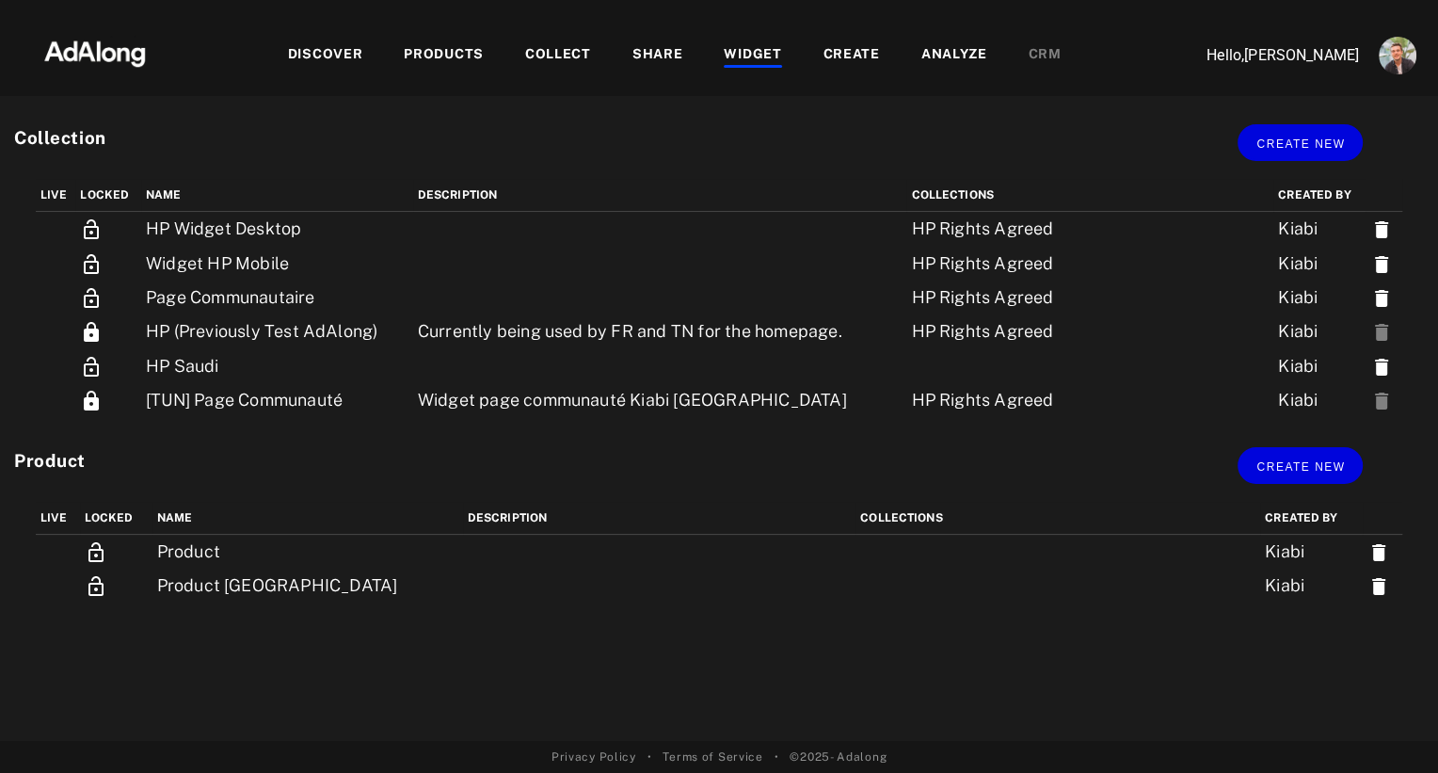
click at [537, 48] on div "COLLECT" at bounding box center [558, 55] width 66 height 23
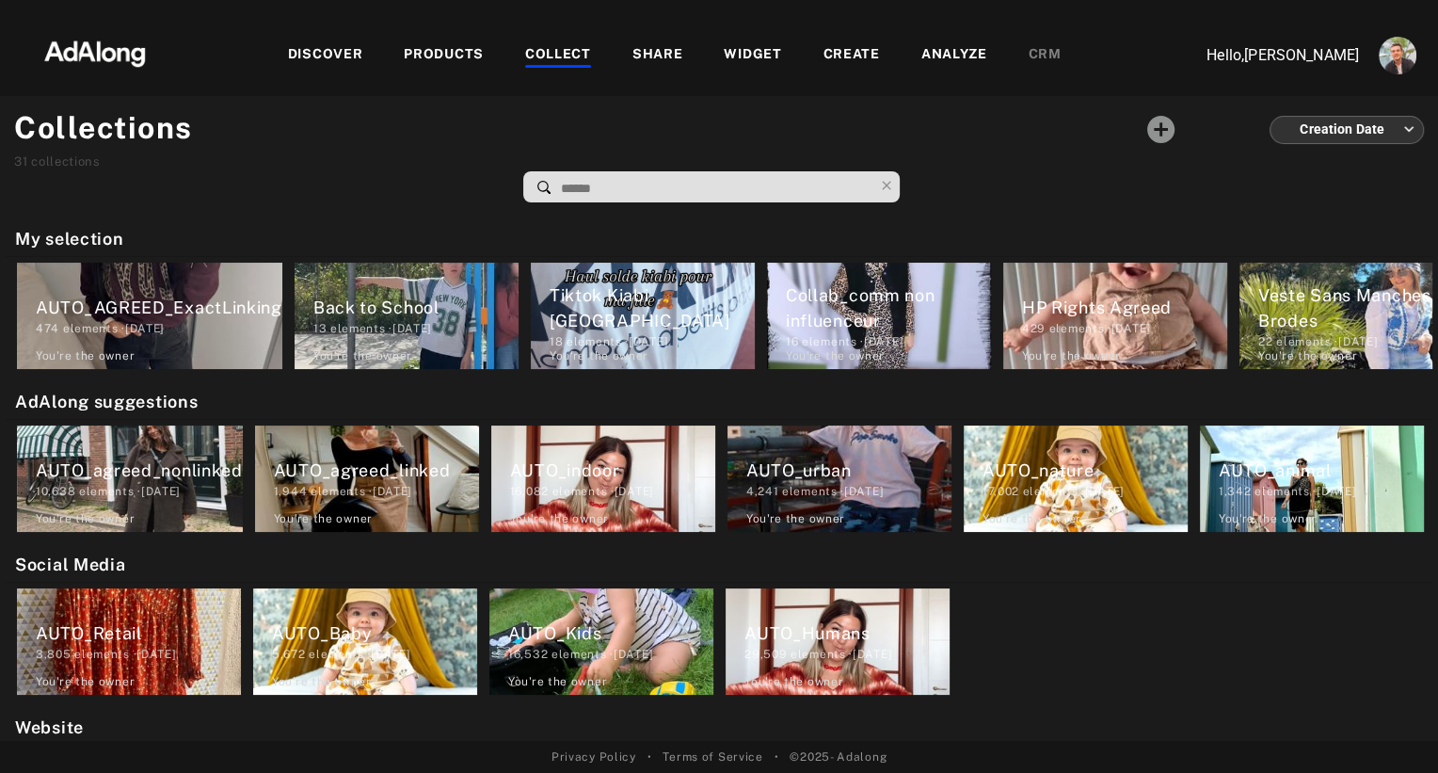
click at [428, 55] on div "PRODUCTS" at bounding box center [444, 55] width 80 height 23
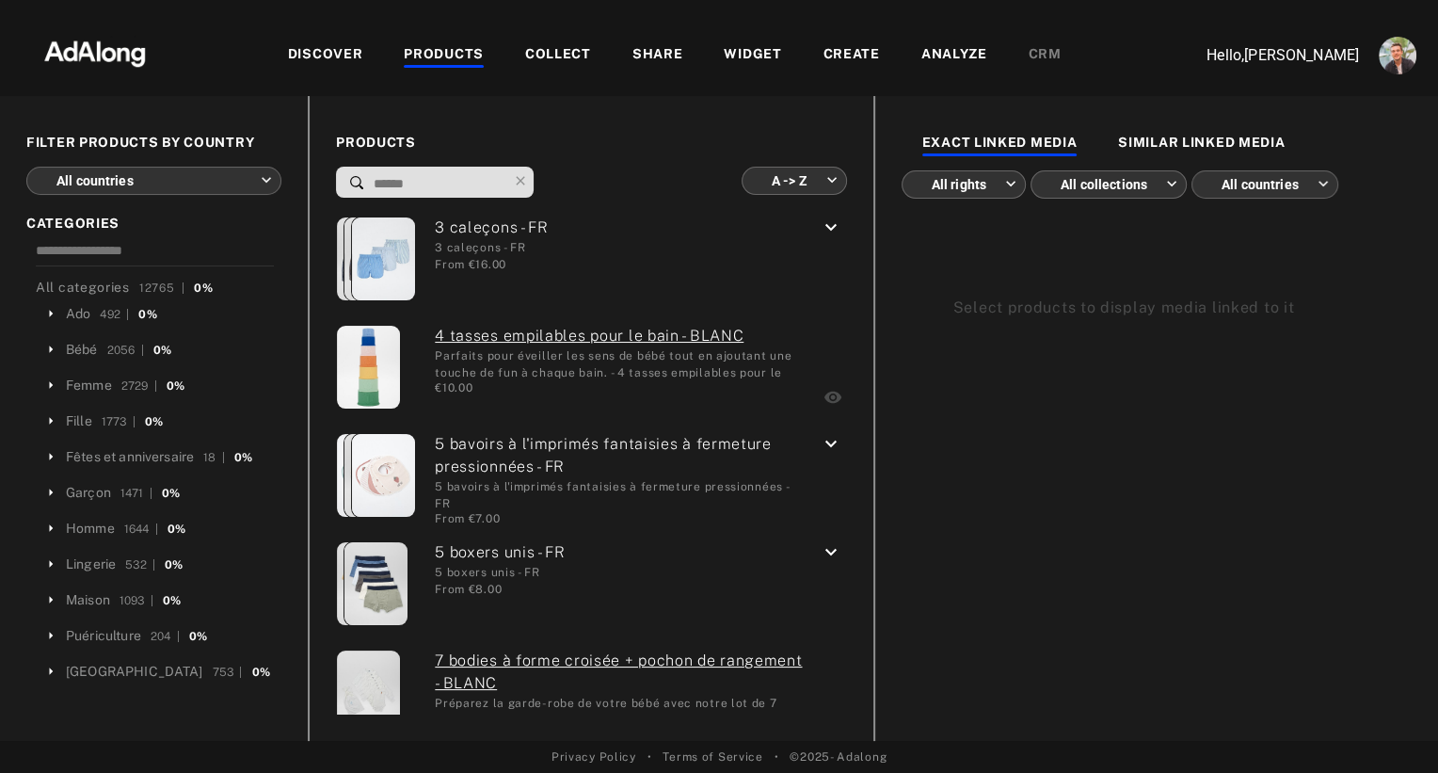
click at [195, 179] on body "DISCOVER PRODUCTS COLLECT SHARE WIDGET CREATE ANALYZE CRM Hello, [PERSON_NAME] …" at bounding box center [719, 386] width 1438 height 773
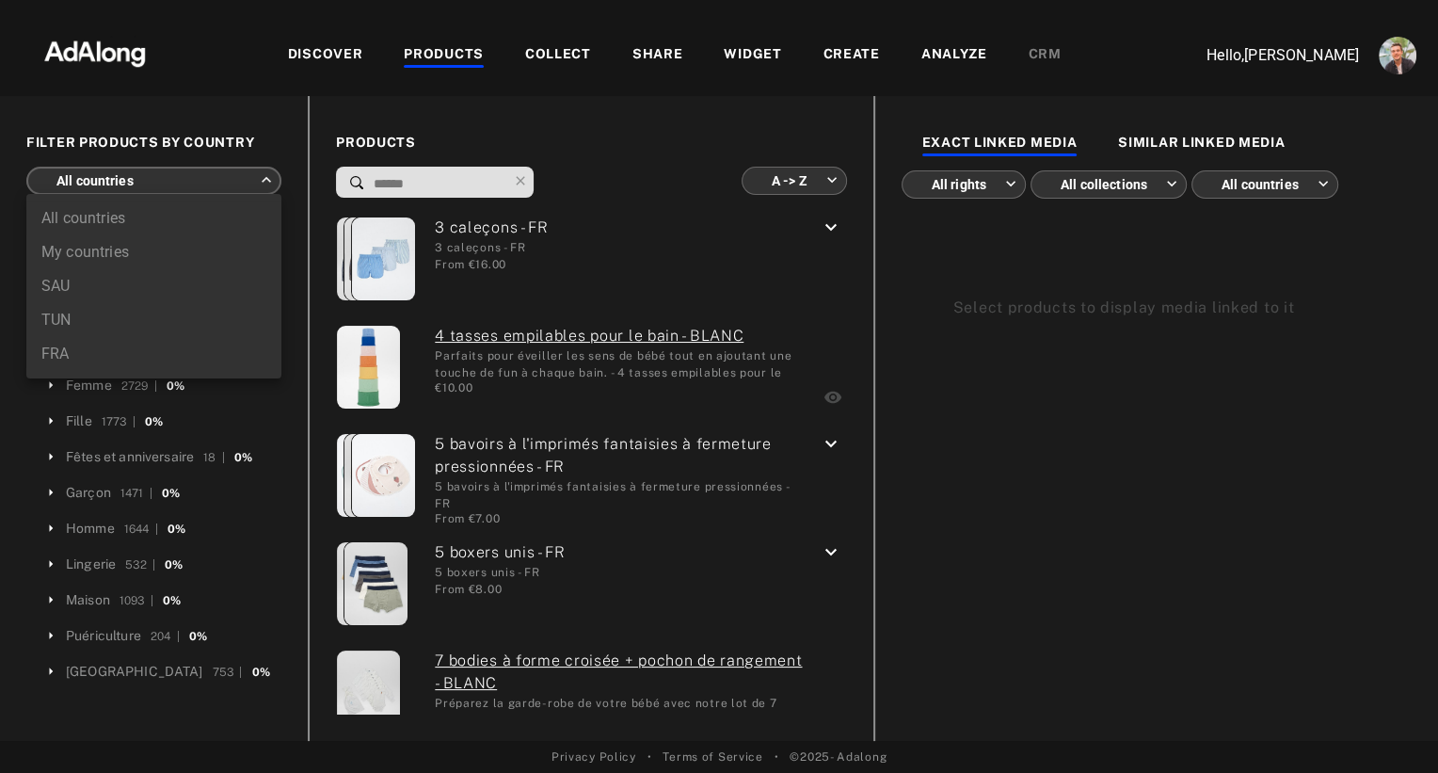
click at [63, 314] on li "TUN" at bounding box center [153, 320] width 255 height 34
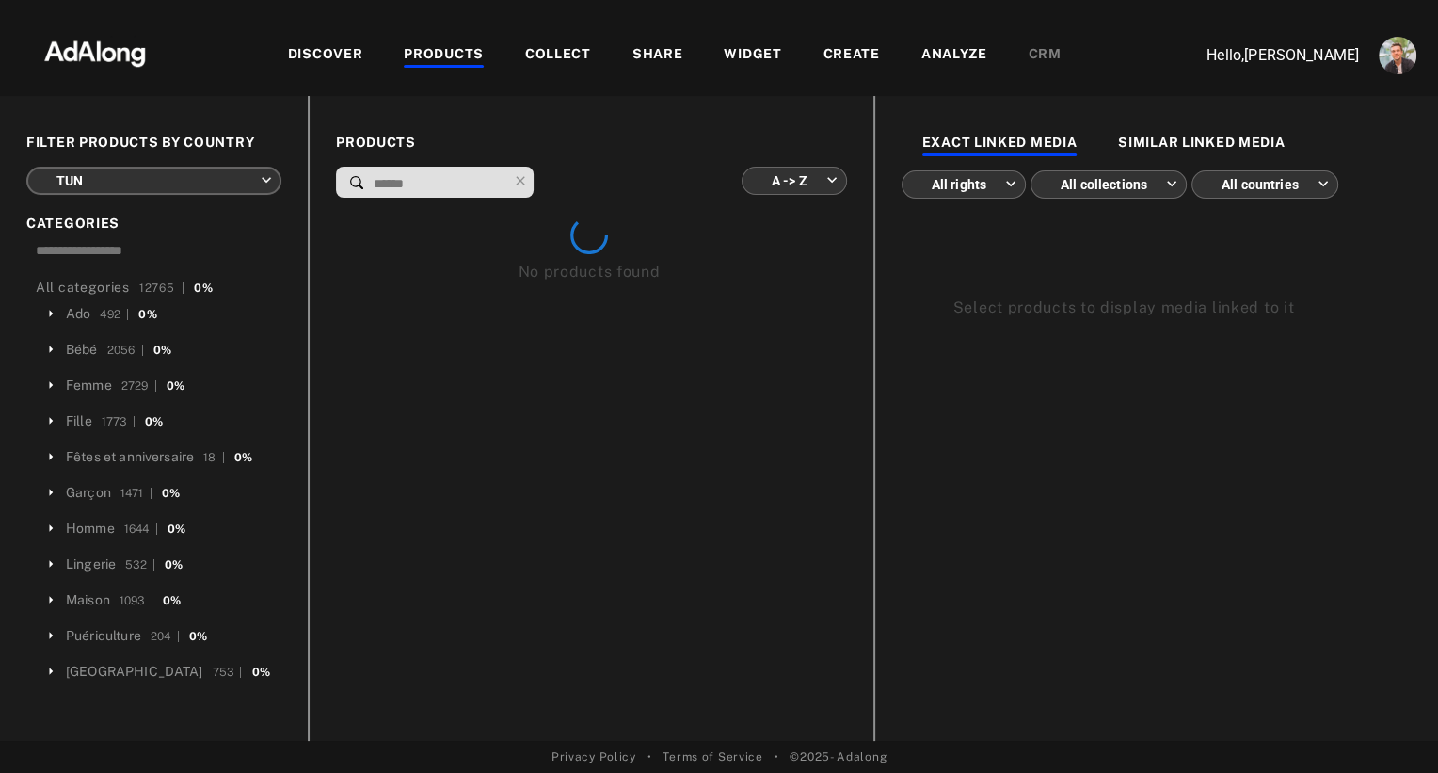
type input "***"
click at [770, 187] on body "DISCOVER PRODUCTS COLLECT SHARE WIDGET CREATE ANALYZE CRM Hello, [PERSON_NAME] …" at bounding box center [719, 386] width 1438 height 773
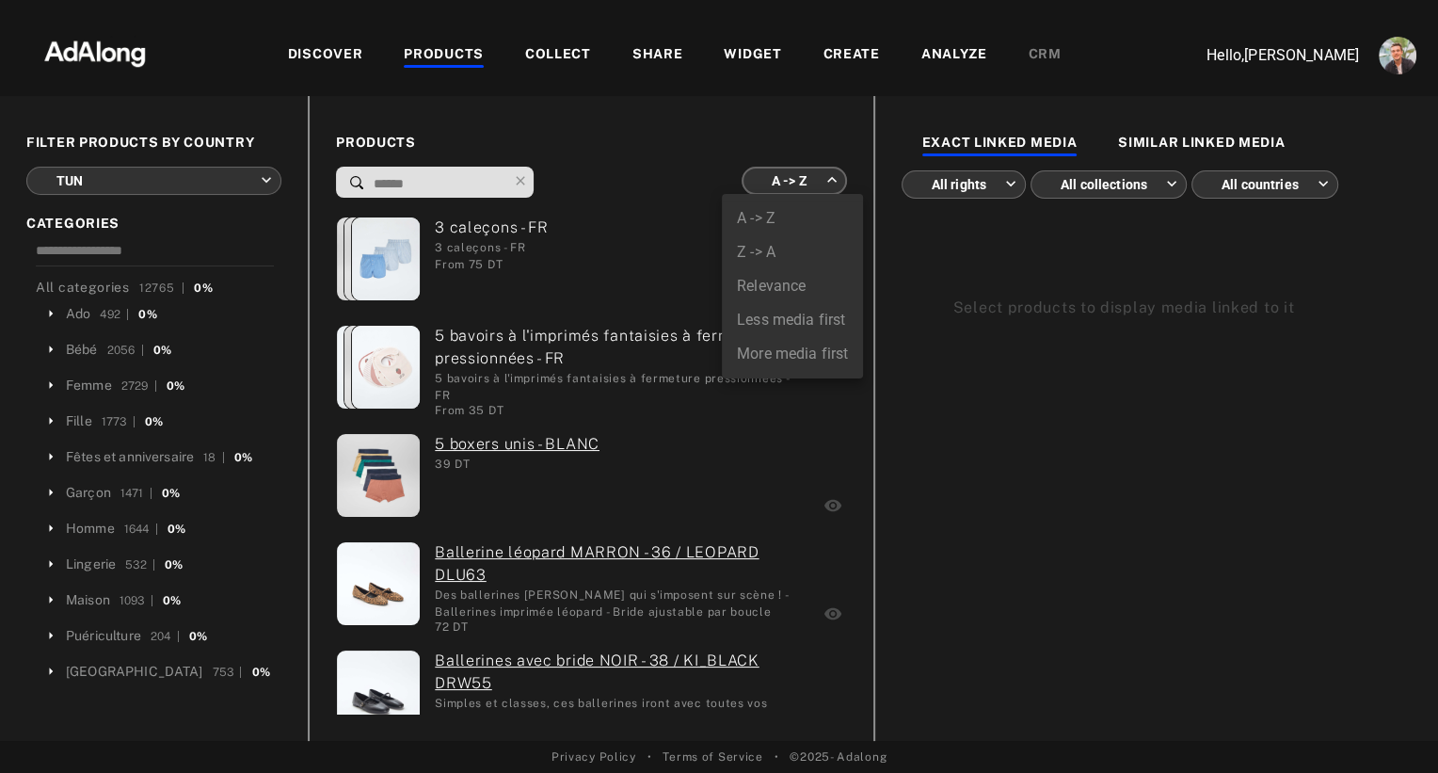
click at [759, 357] on li "More media first" at bounding box center [792, 354] width 141 height 34
type input "**********"
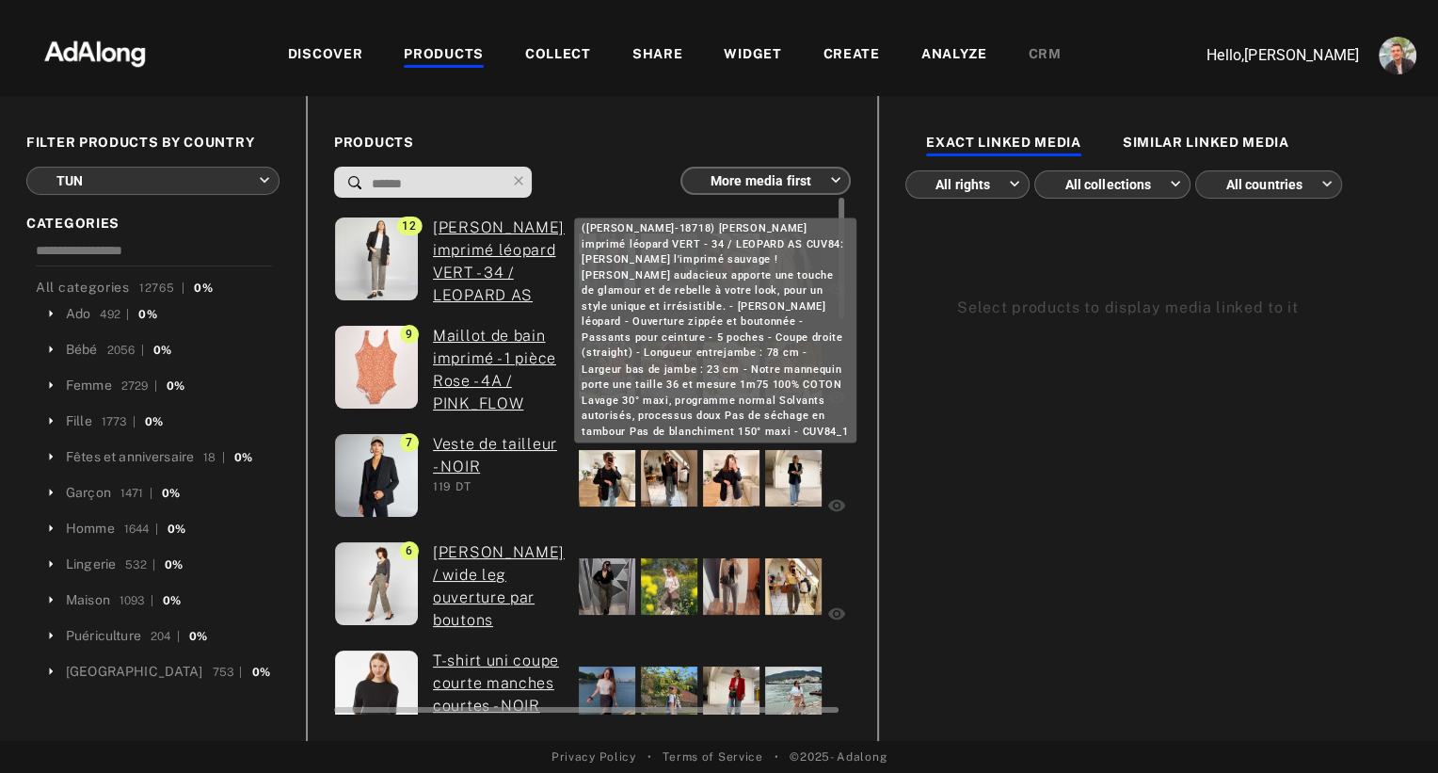
click at [466, 261] on link "[PERSON_NAME] imprimé léopard VERT - 34 / LEOPARD AS CUV84" at bounding box center [499, 272] width 132 height 113
drag, startPoint x: 671, startPoint y: 231, endPoint x: 496, endPoint y: 246, distance: 175.7
click at [486, 263] on link "[PERSON_NAME] imprimé léopard VERT - 34 / LEOPARD AS CUV84" at bounding box center [499, 272] width 132 height 113
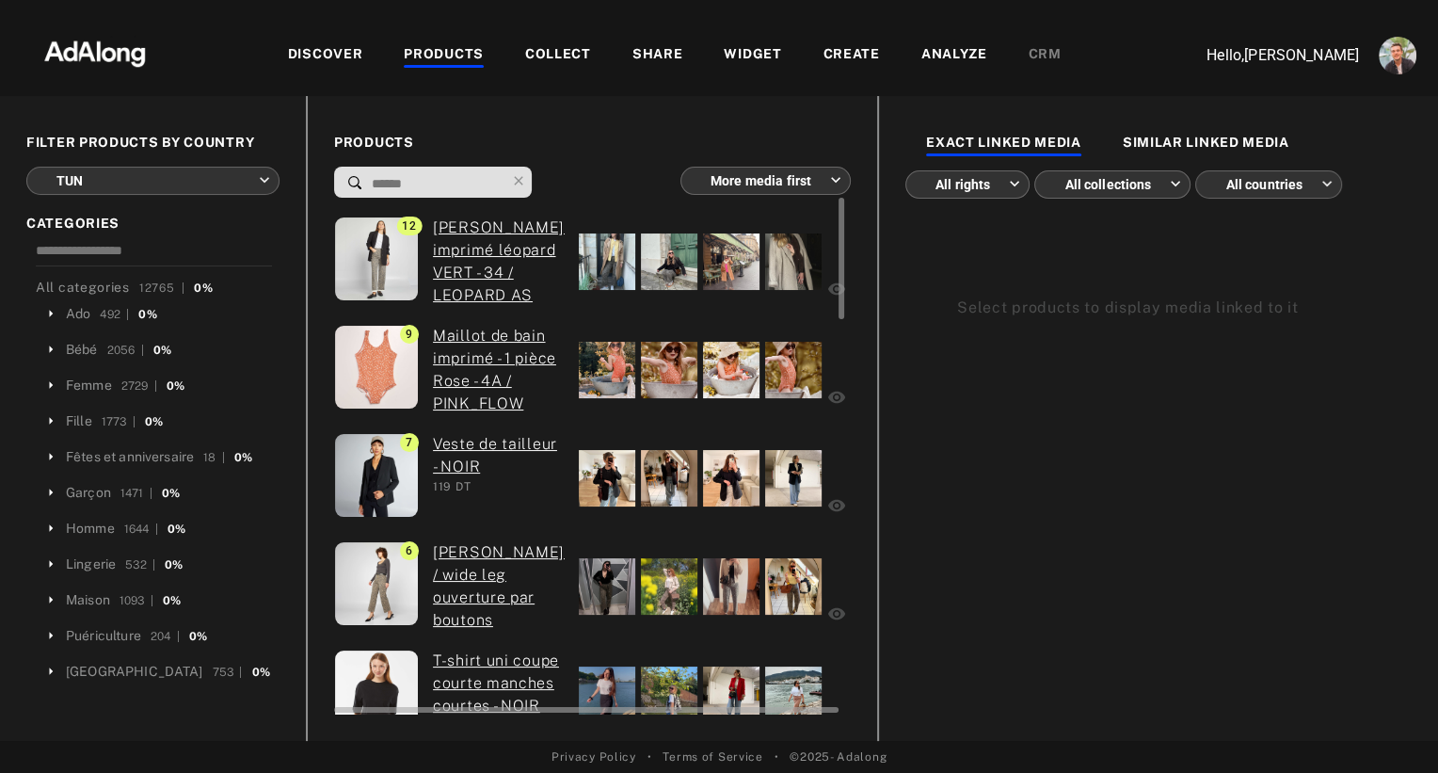
click at [601, 368] on div at bounding box center [607, 370] width 56 height 56
click at [695, 367] on div at bounding box center [700, 369] width 248 height 89
click at [743, 368] on div at bounding box center [731, 370] width 56 height 56
click at [784, 370] on div at bounding box center [793, 370] width 56 height 56
click at [779, 257] on div at bounding box center [793, 261] width 56 height 56
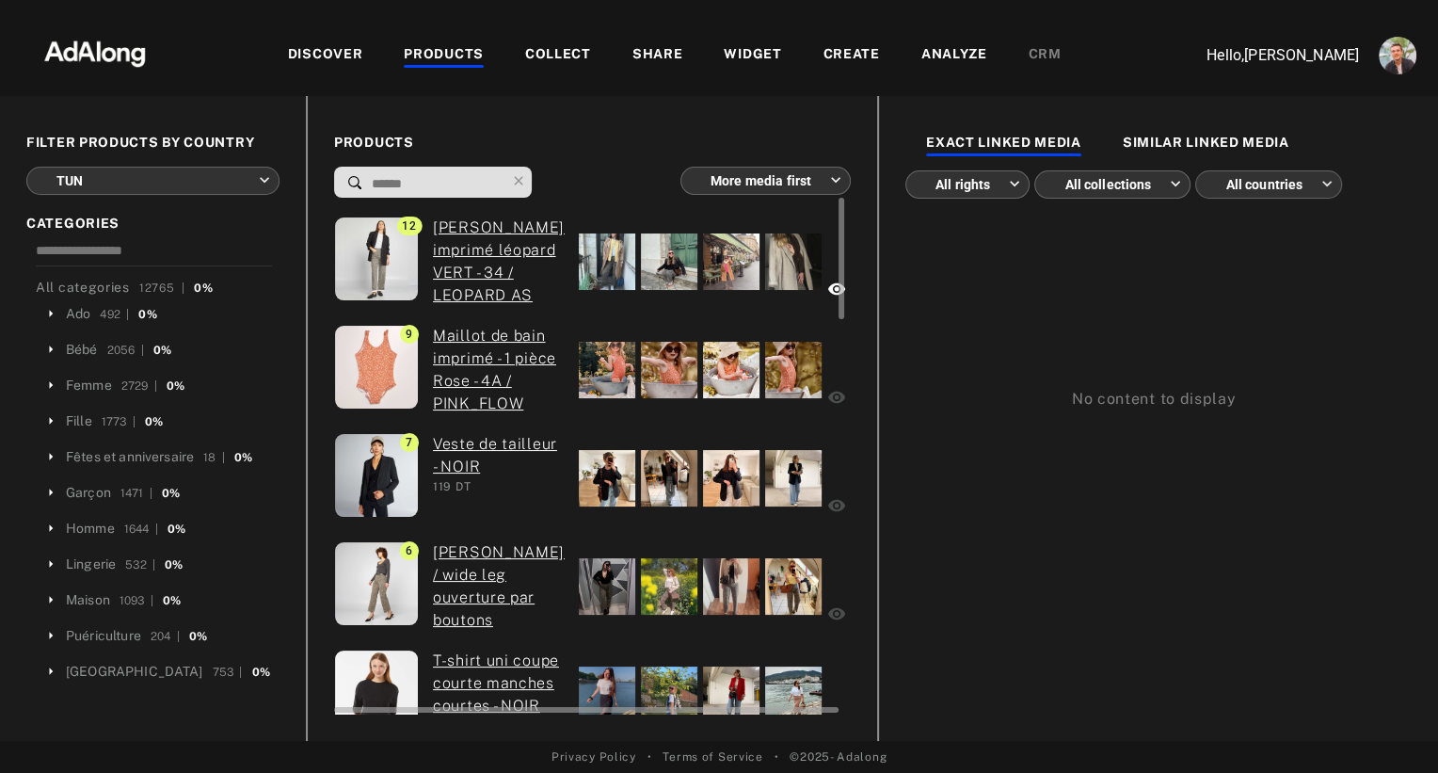
click at [641, 272] on div at bounding box center [669, 261] width 56 height 56
click at [592, 272] on div at bounding box center [607, 261] width 56 height 56
click at [604, 476] on div at bounding box center [607, 478] width 56 height 56
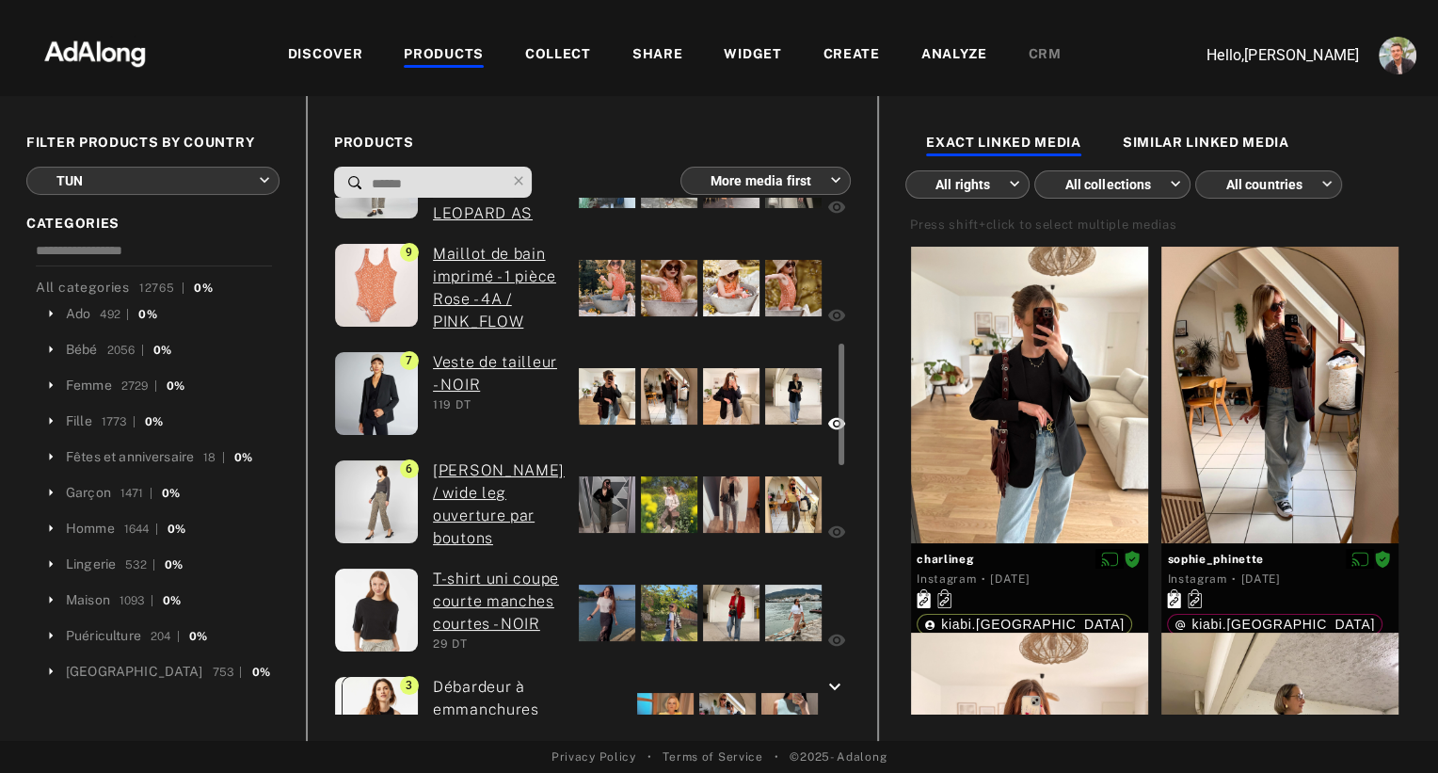
scroll to position [186, 0]
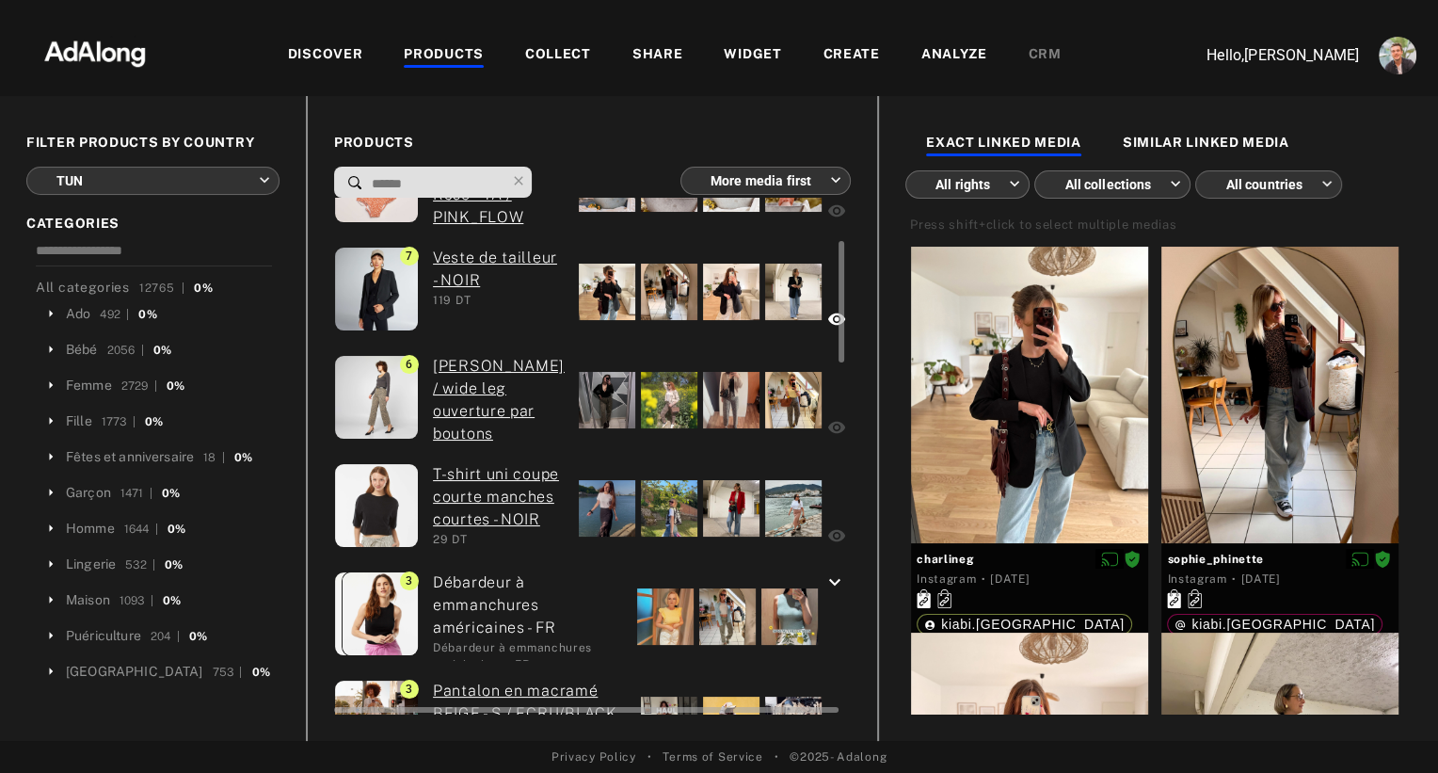
click at [611, 388] on div at bounding box center [607, 400] width 56 height 56
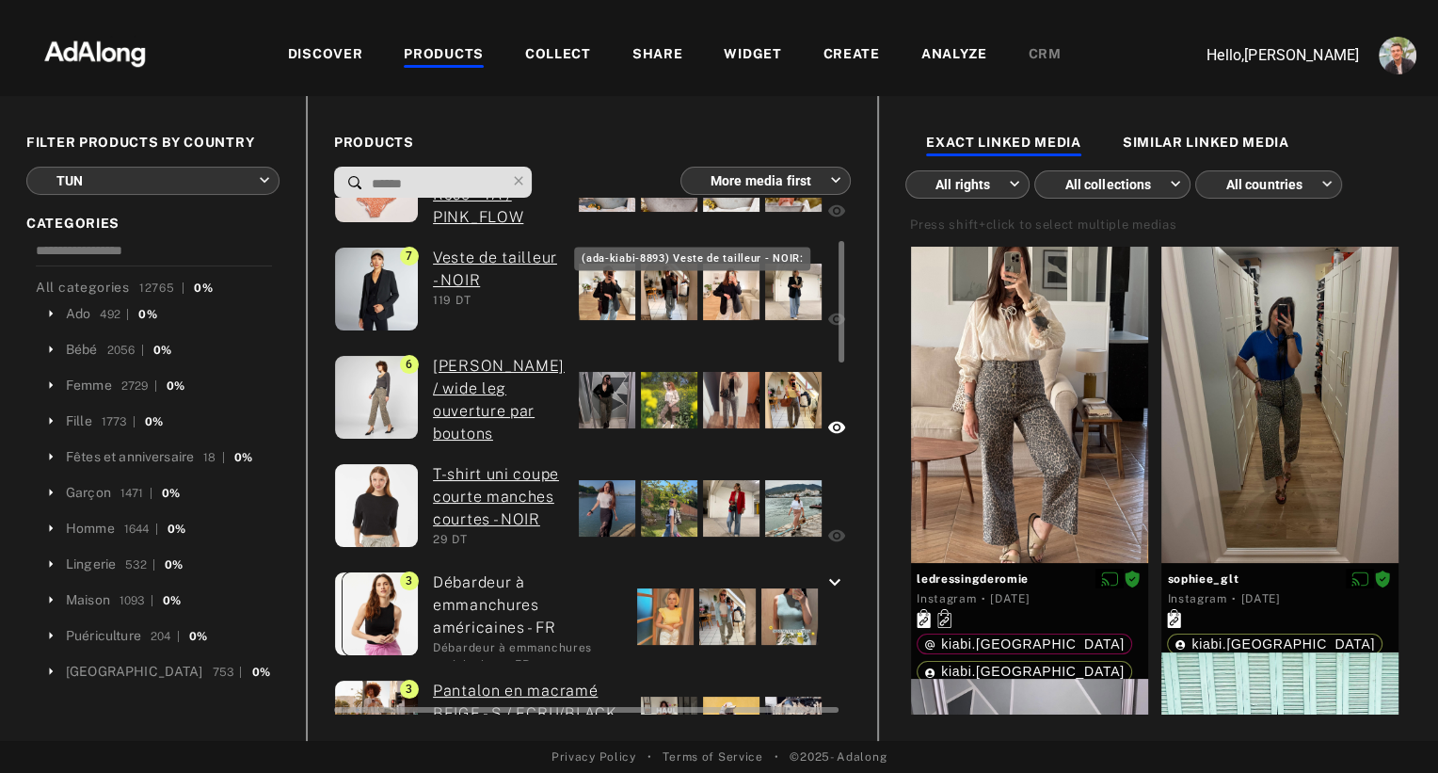
click at [465, 254] on link "Veste de tailleur - NOIR" at bounding box center [499, 269] width 132 height 45
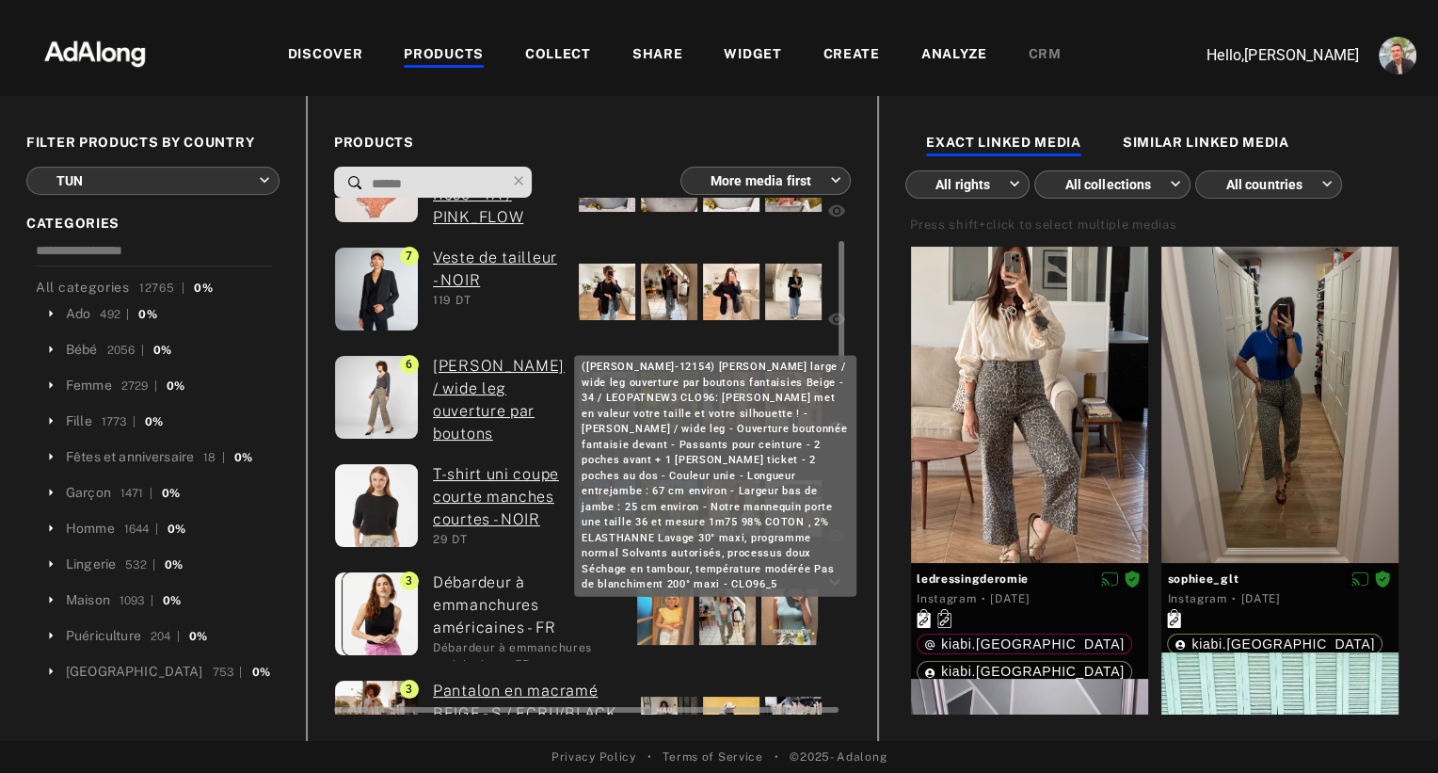
click at [553, 381] on link "[PERSON_NAME] / wide leg ouverture par boutons fantaisies Beige - 34 / LEOPATNE…" at bounding box center [499, 445] width 132 height 181
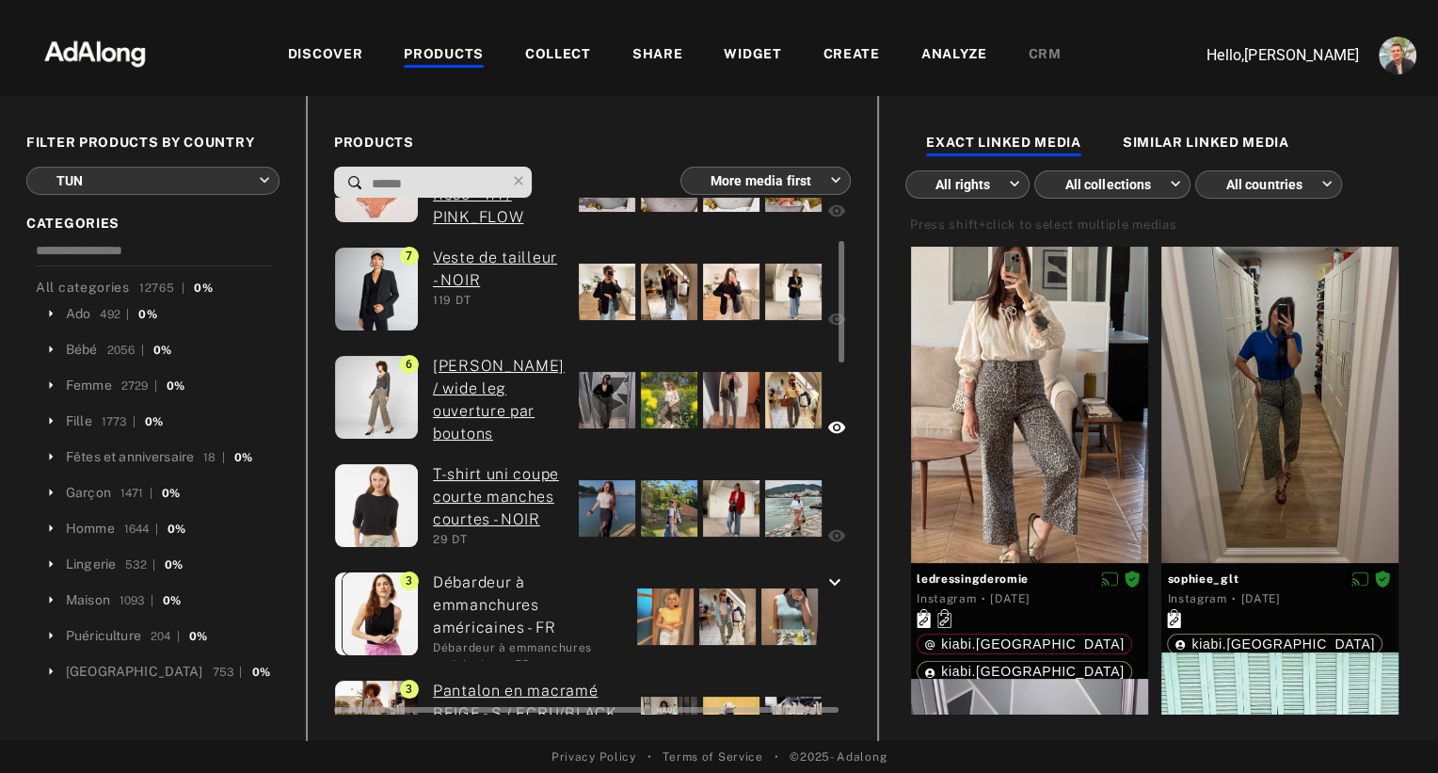
click at [726, 400] on div at bounding box center [731, 400] width 56 height 56
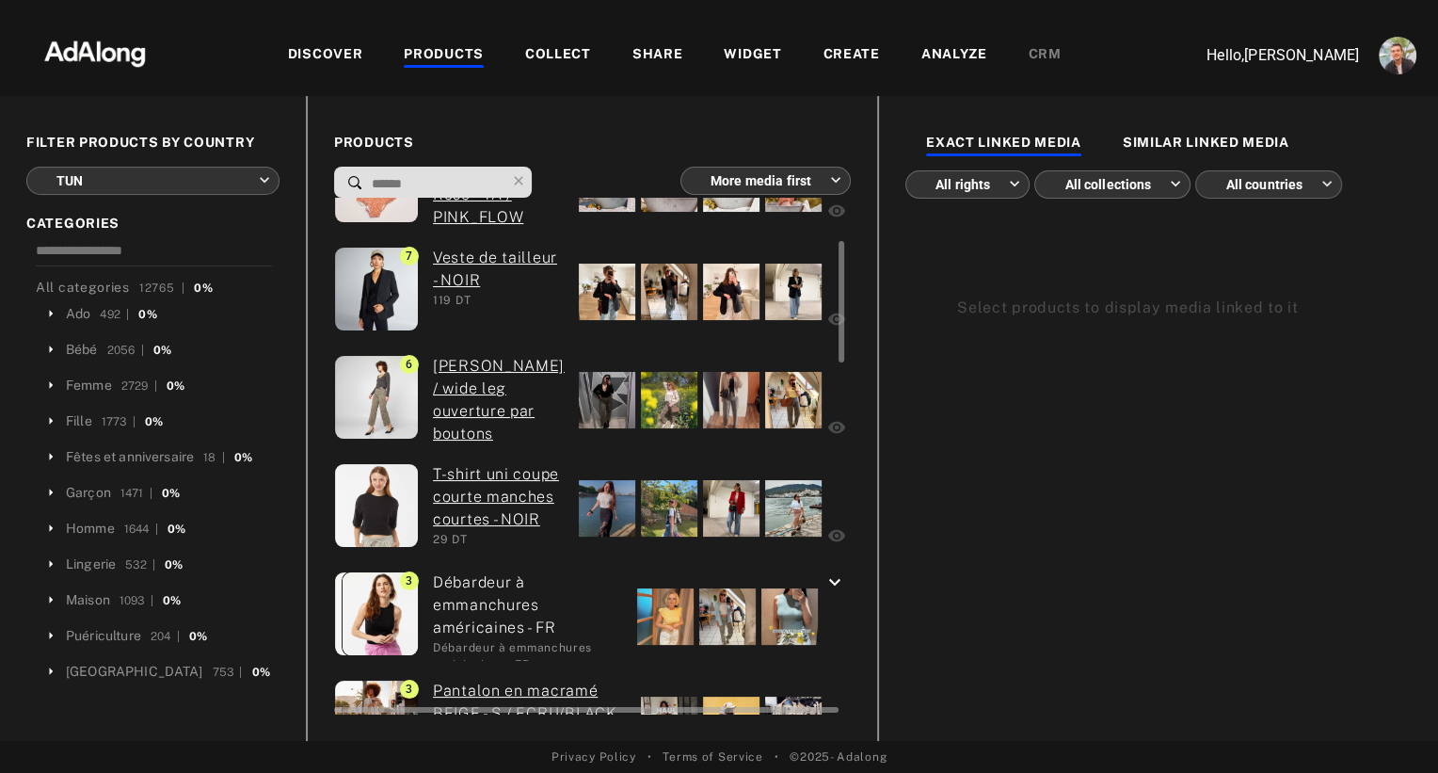
click at [662, 503] on div at bounding box center [669, 508] width 56 height 56
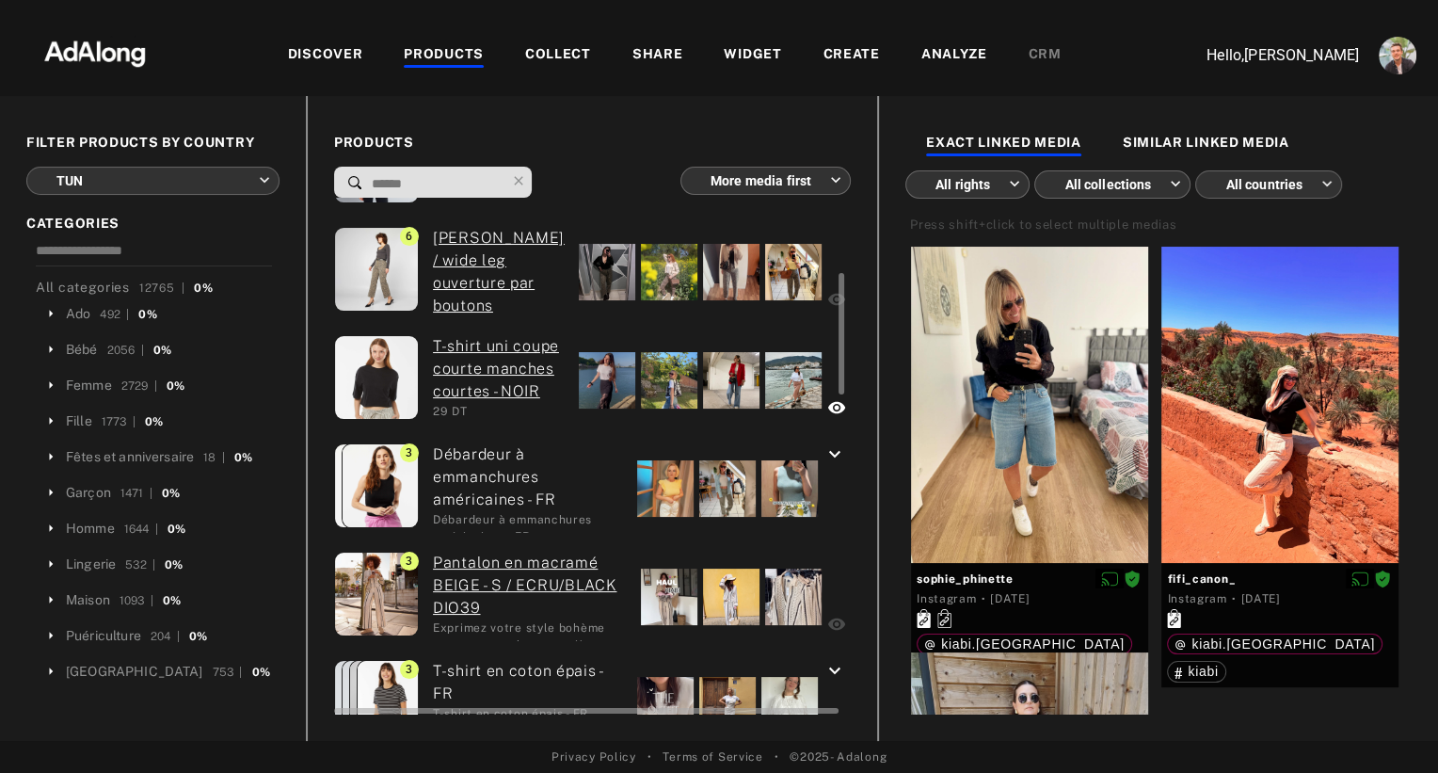
scroll to position [315, 0]
click at [665, 481] on div at bounding box center [665, 487] width 56 height 56
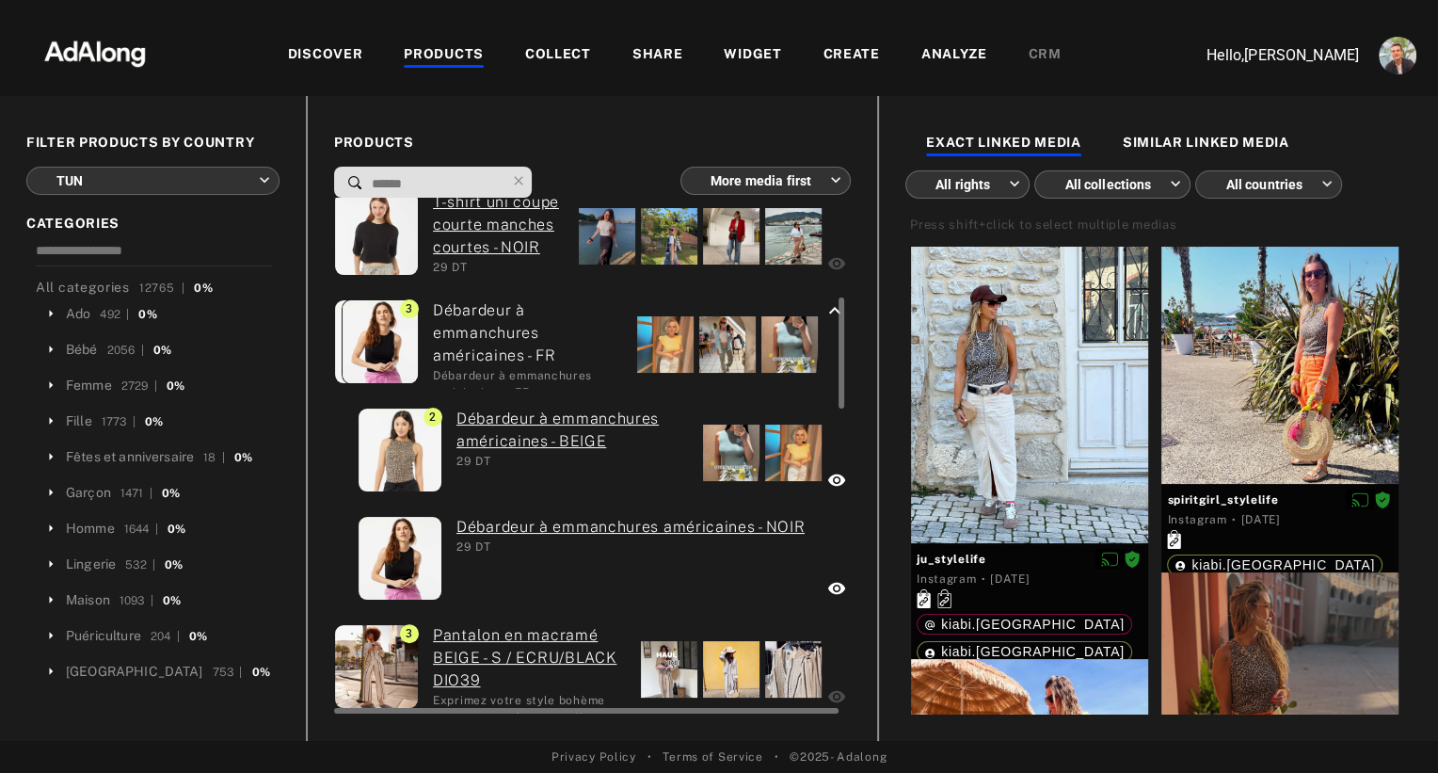
scroll to position [459, 0]
click at [727, 440] on div at bounding box center [731, 451] width 56 height 56
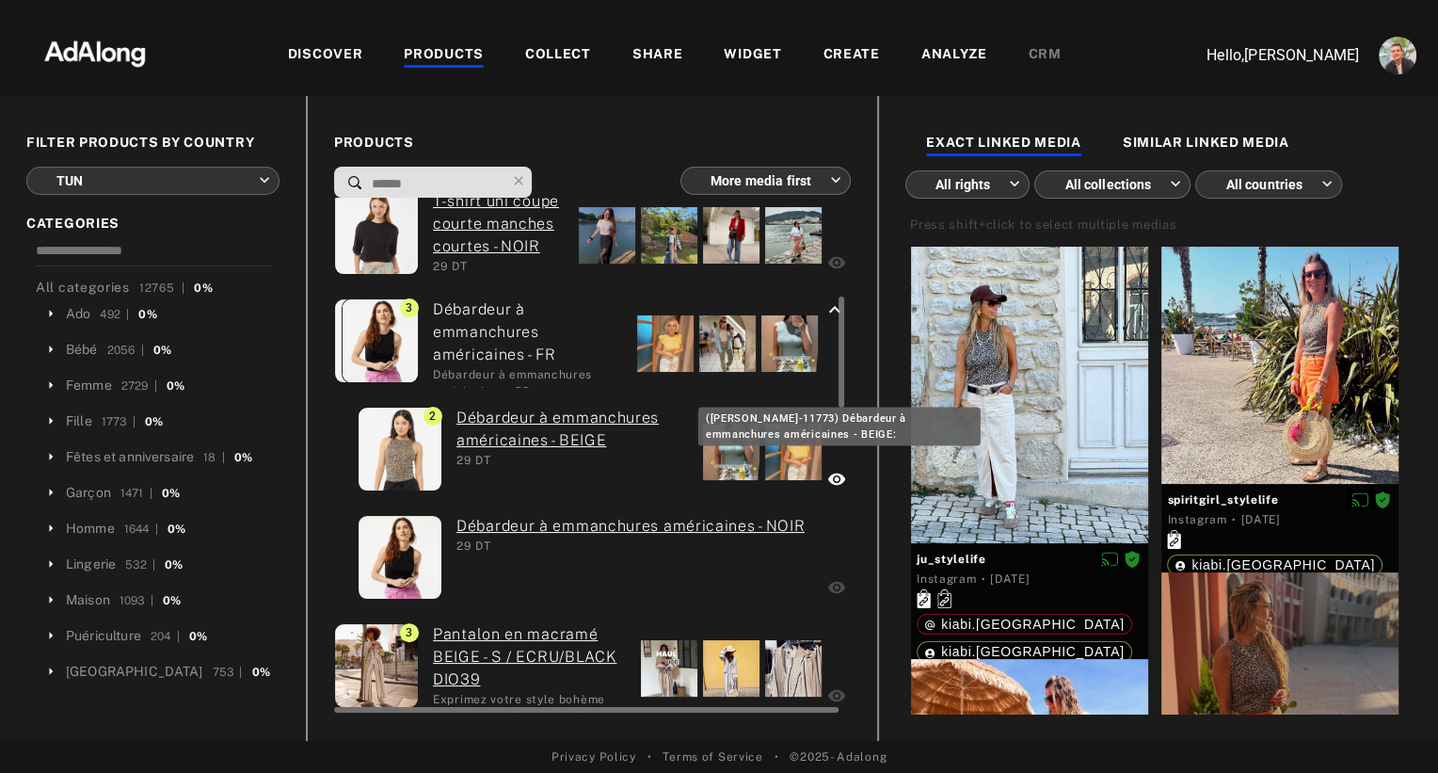
click at [523, 412] on link "Débardeur à emmanchures américaines - BEIGE" at bounding box center [572, 429] width 232 height 45
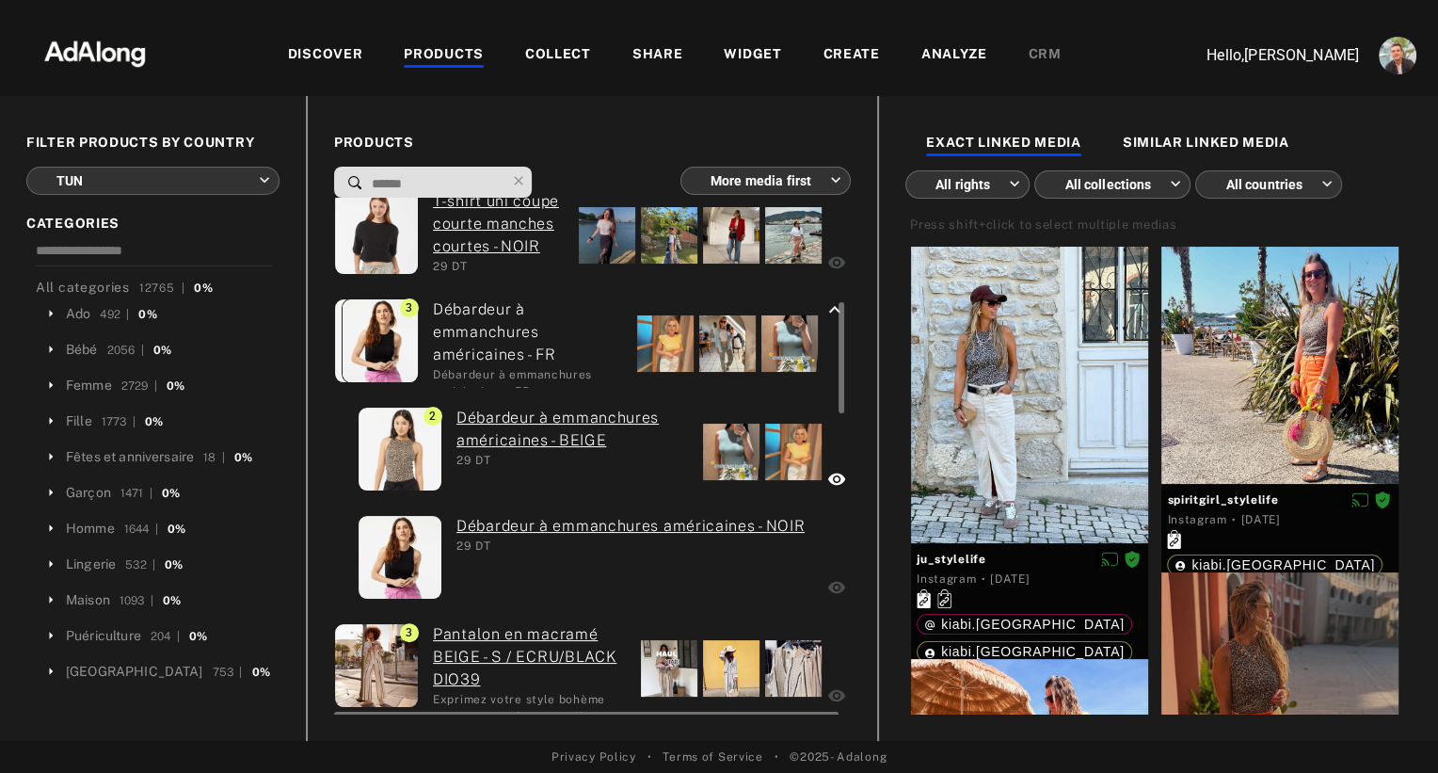
scroll to position [663, 0]
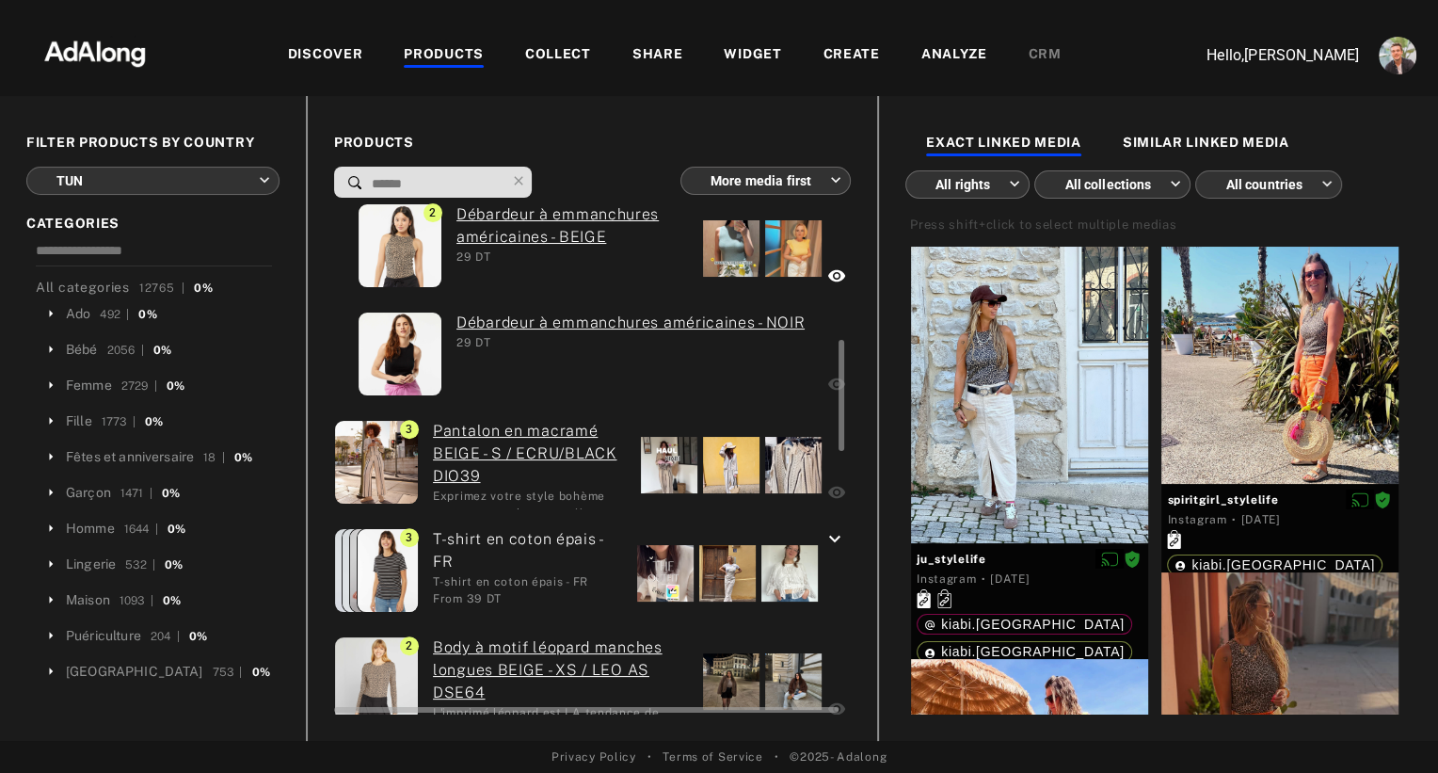
click at [616, 484] on link "Pantalon en macramé BEIGE - S / ECRU/BLACK DIO39" at bounding box center [530, 454] width 194 height 68
click at [656, 470] on div at bounding box center [669, 465] width 56 height 56
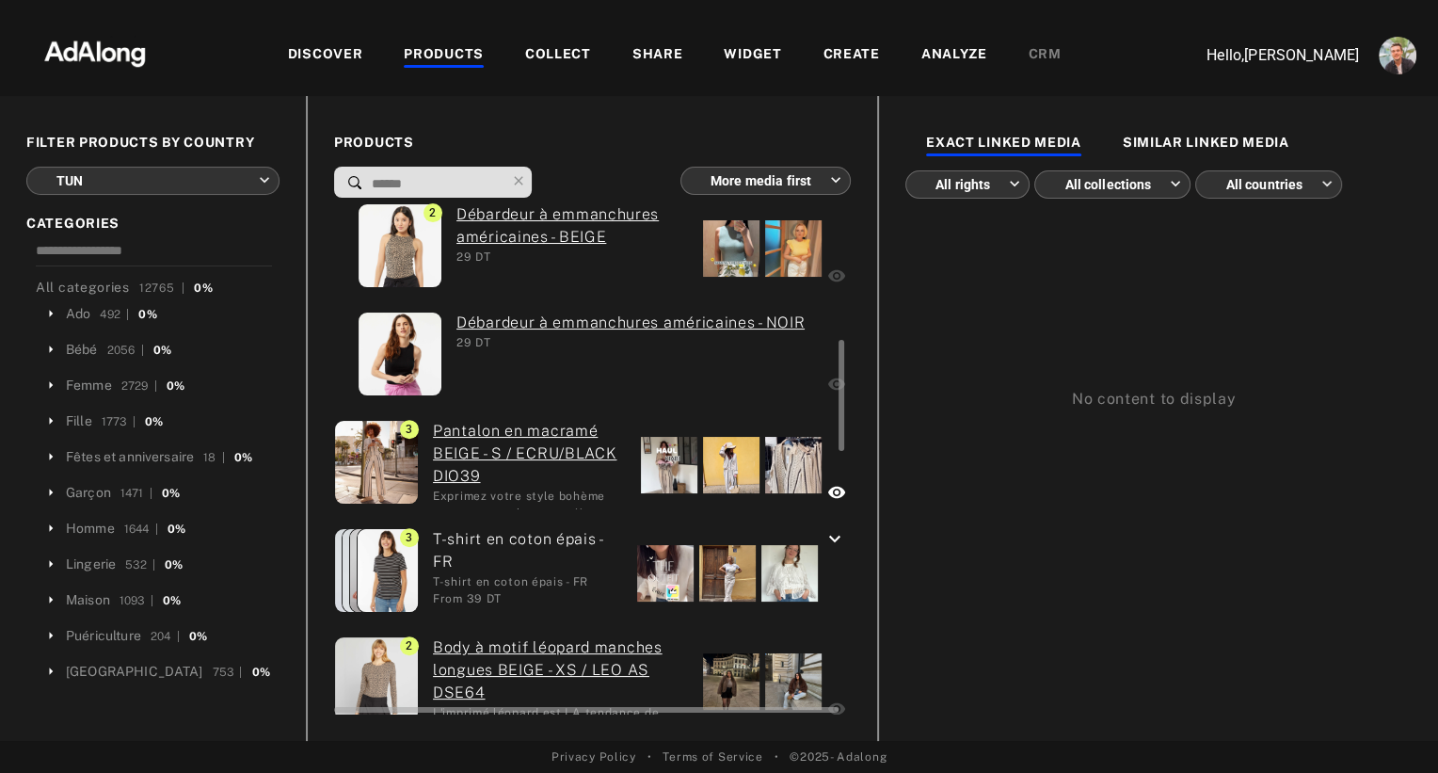
click at [660, 567] on div at bounding box center [665, 573] width 56 height 56
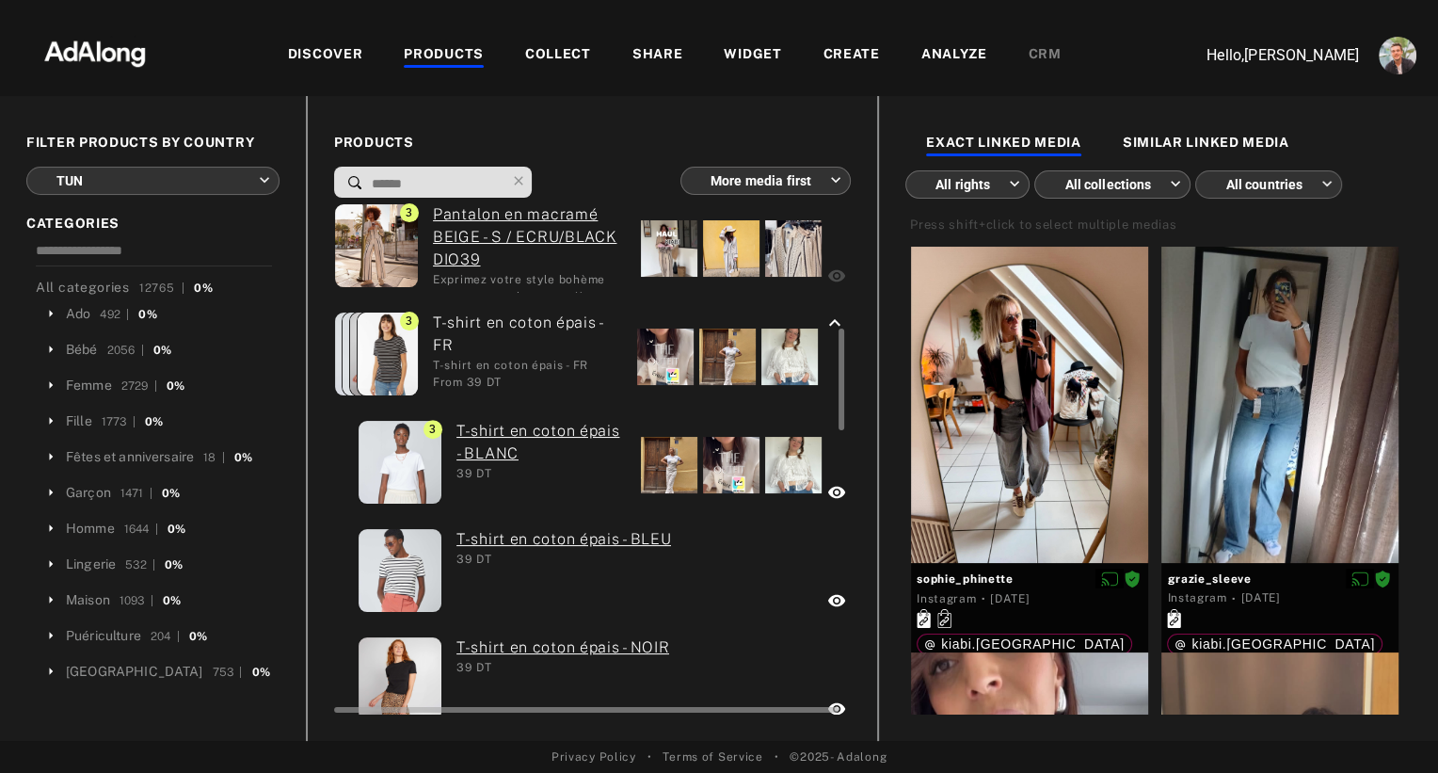
click at [657, 466] on div at bounding box center [669, 465] width 56 height 56
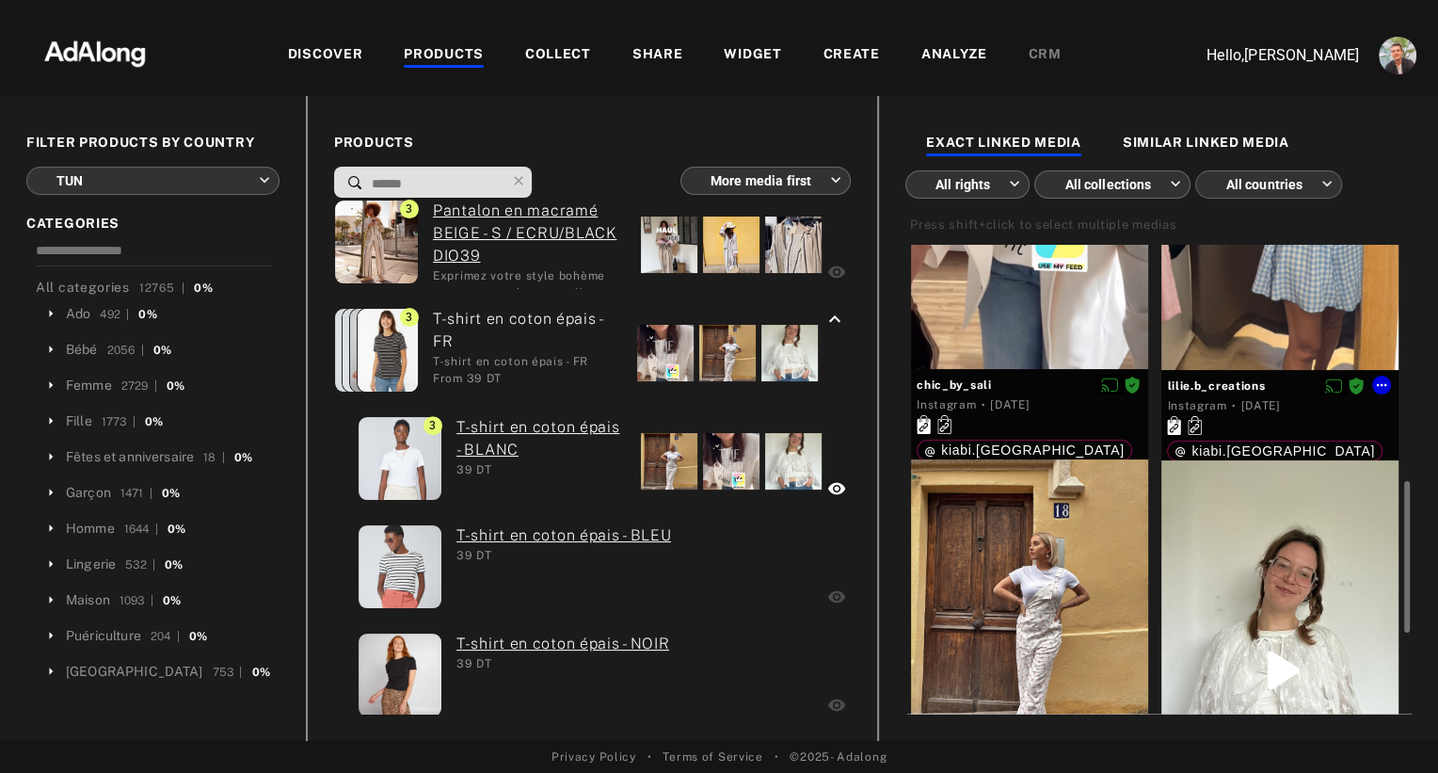
scroll to position [721, 0]
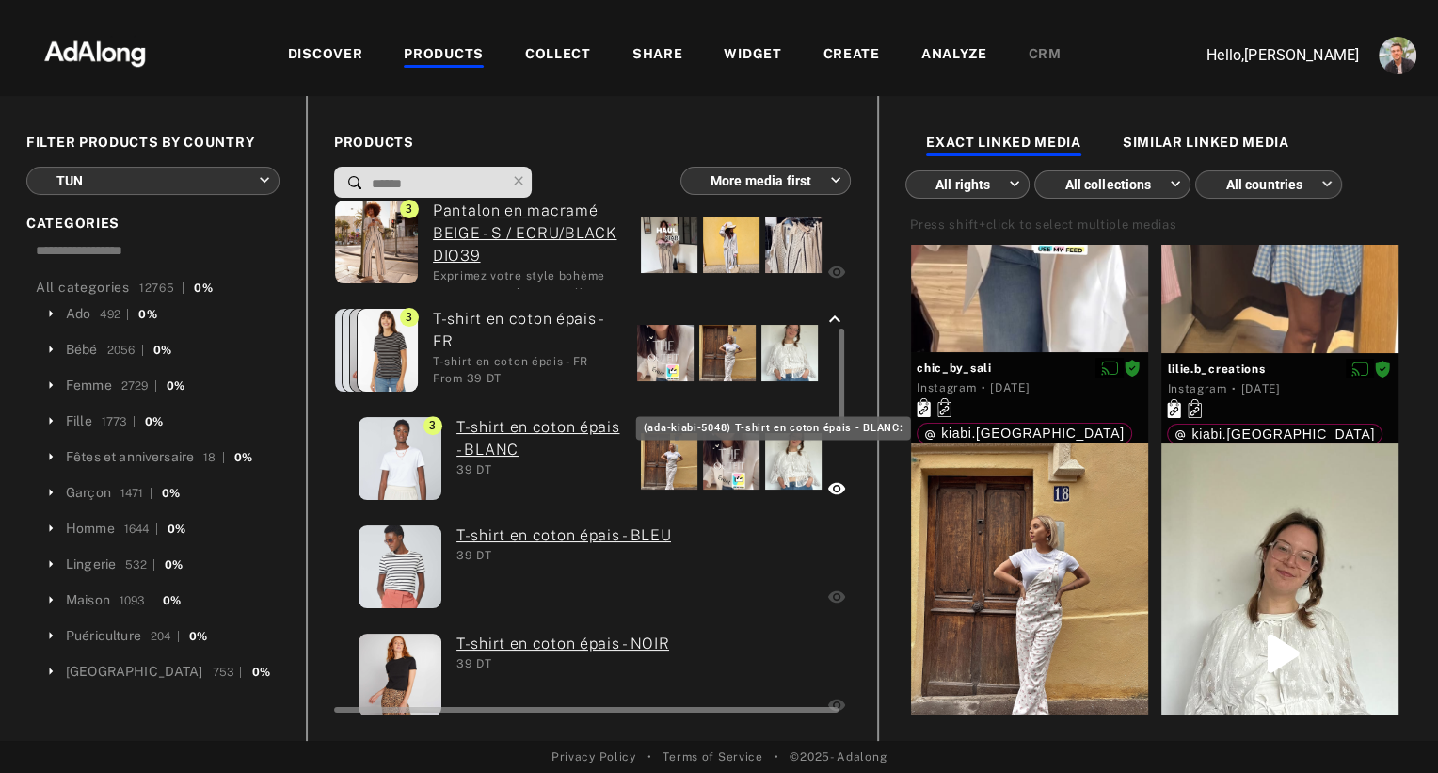
click at [561, 421] on link "T-shirt en coton épais - BLANC" at bounding box center [541, 438] width 170 height 45
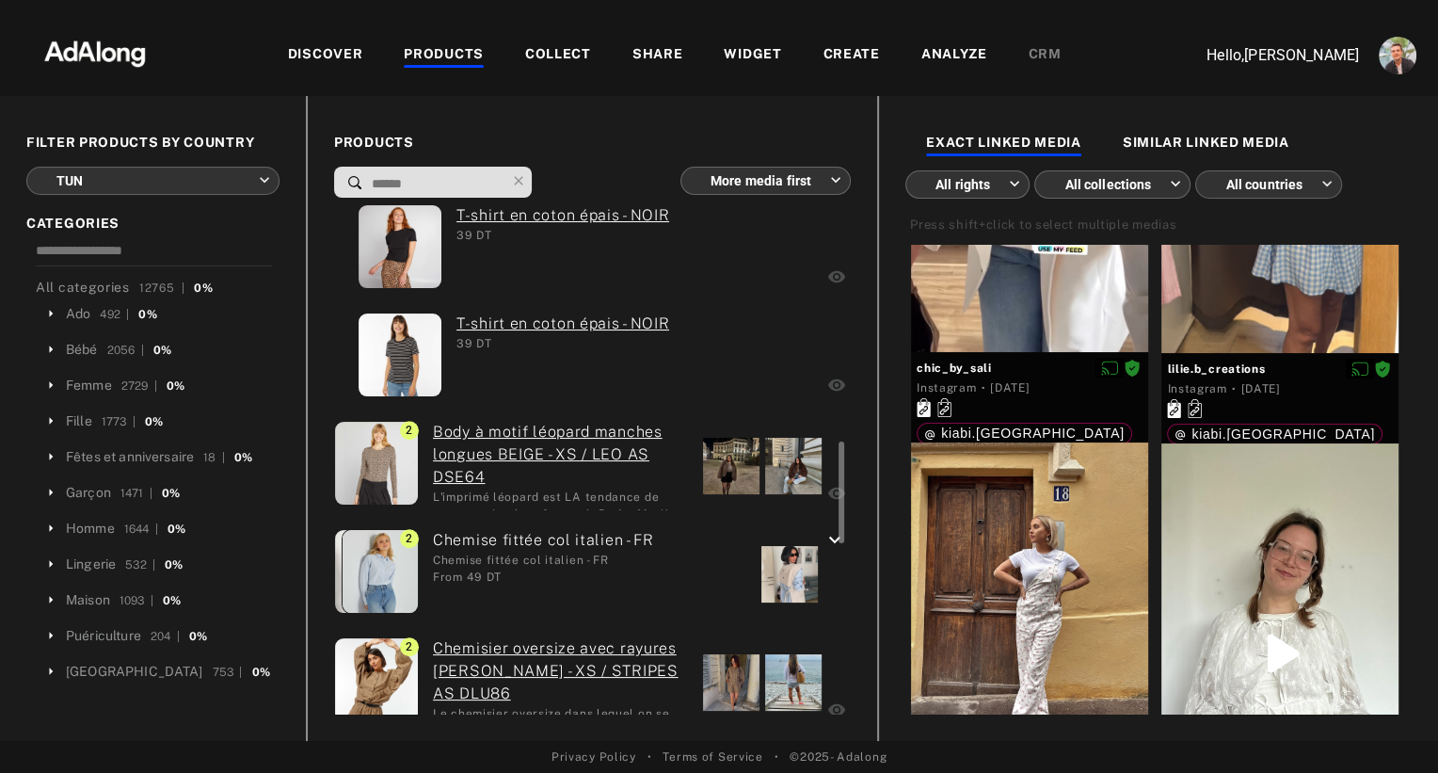
scroll to position [1135, 0]
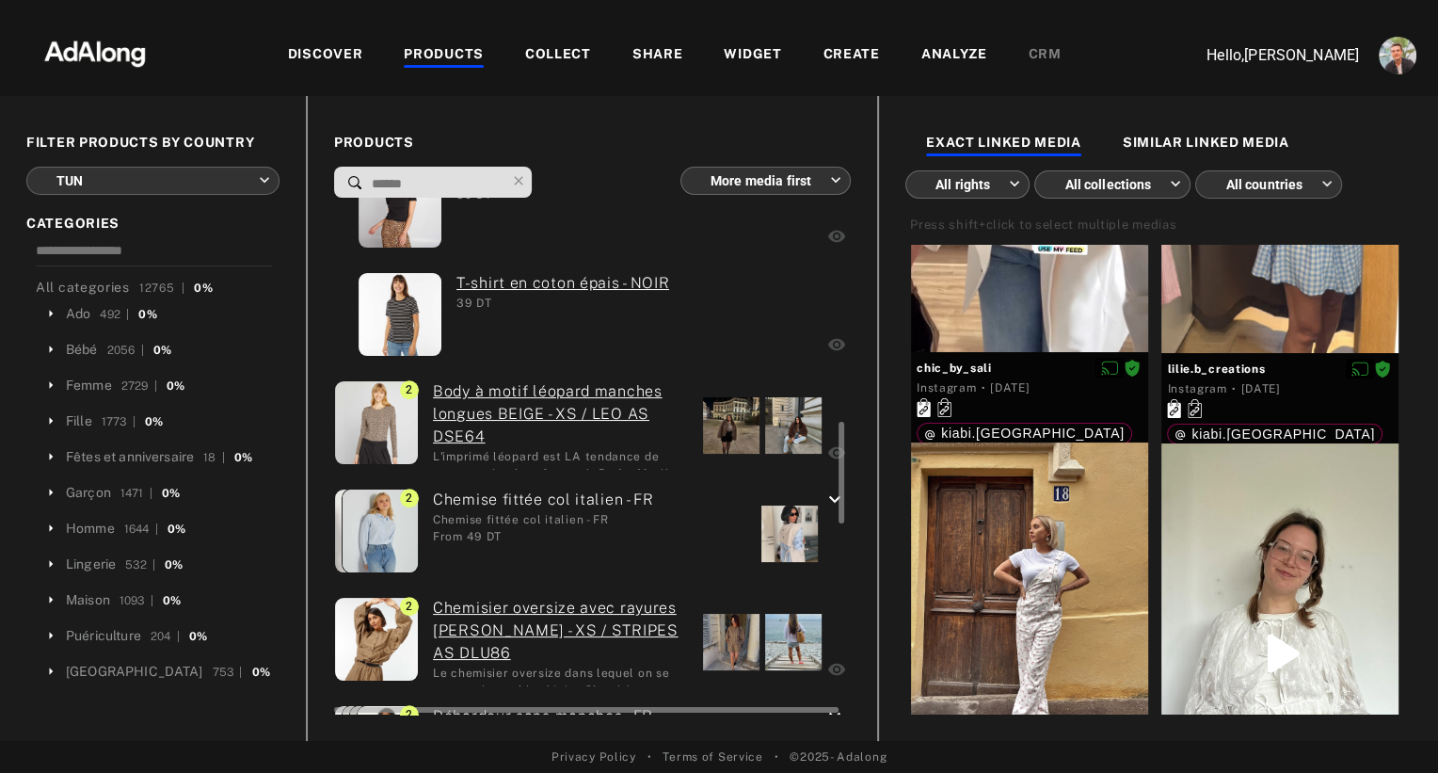
click at [721, 437] on div at bounding box center [731, 425] width 56 height 56
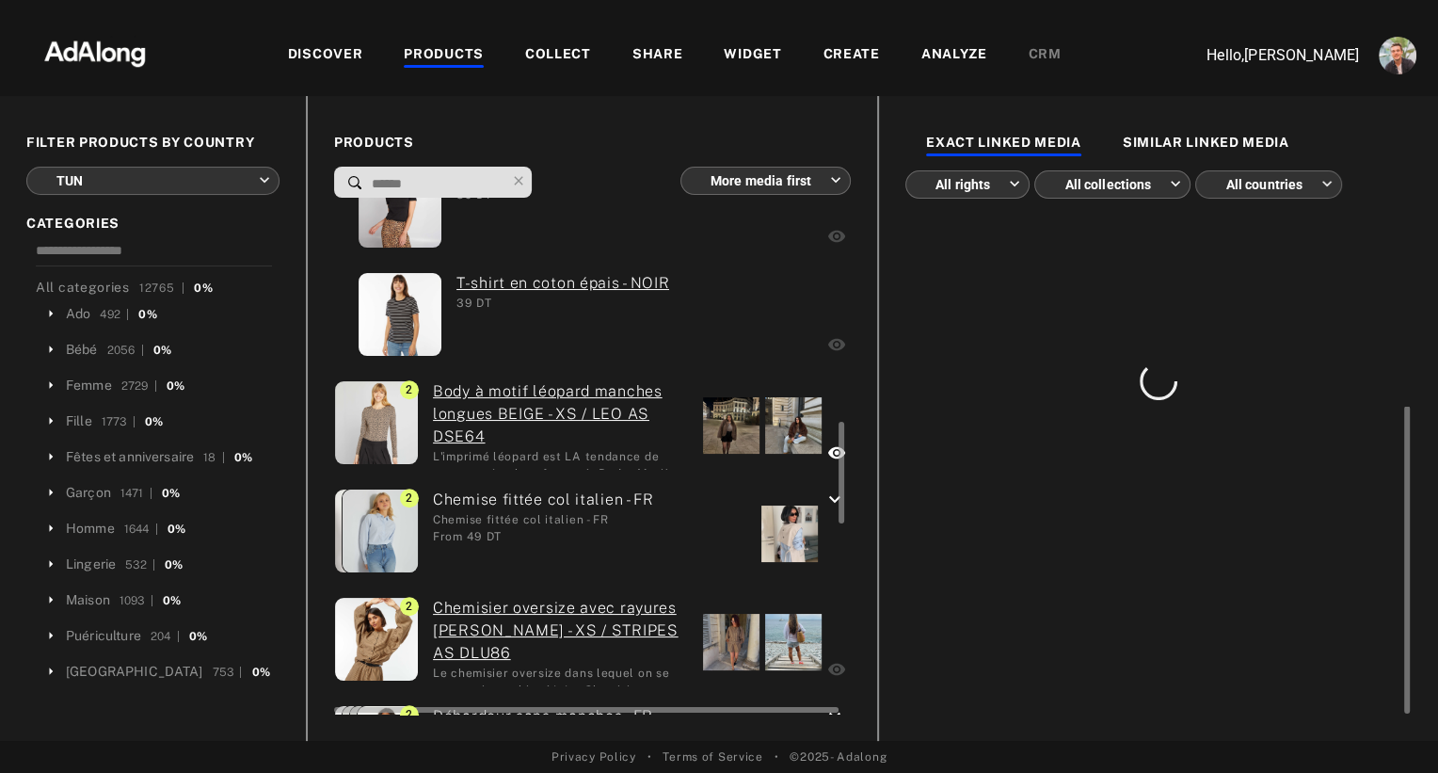
scroll to position [0, 0]
click at [780, 533] on div at bounding box center [789, 533] width 56 height 56
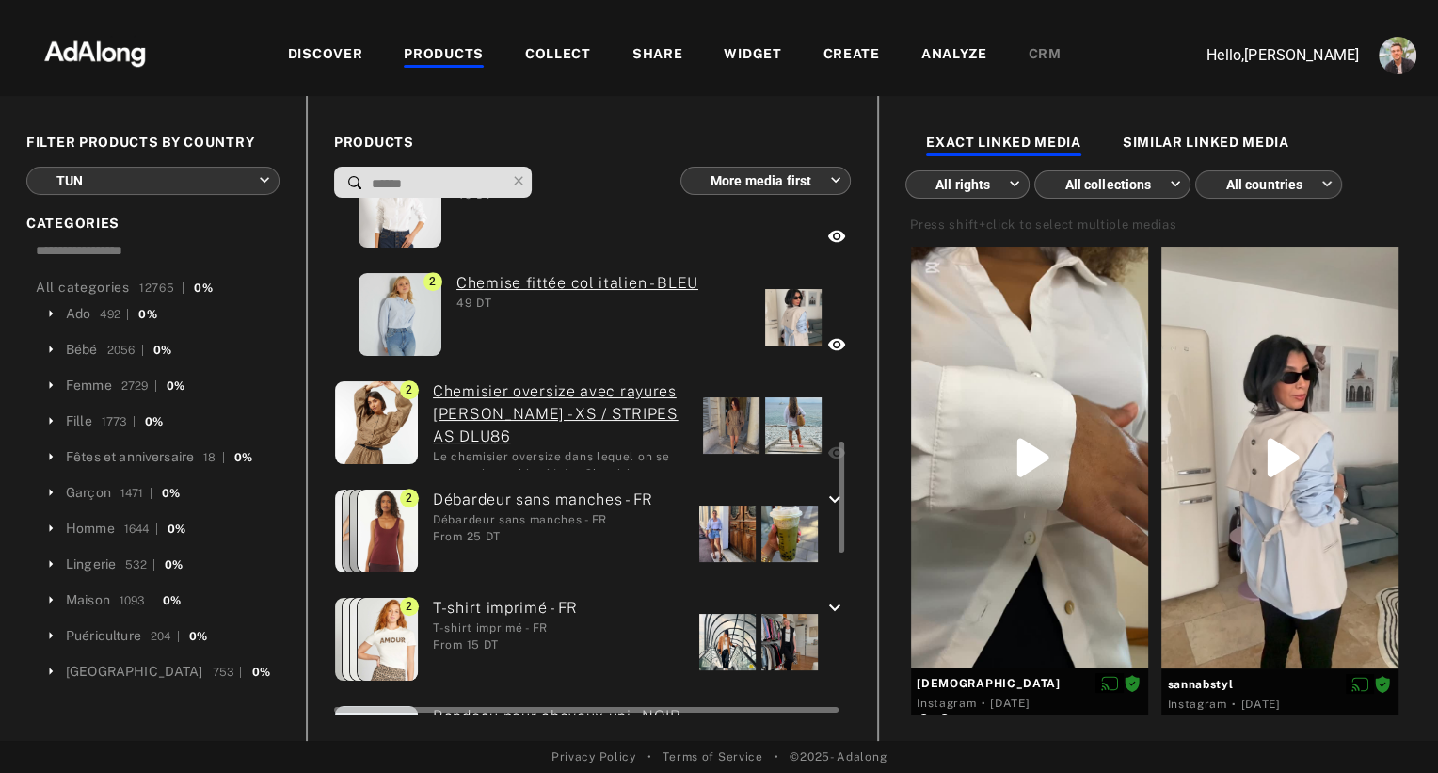
click at [733, 441] on div at bounding box center [731, 425] width 56 height 56
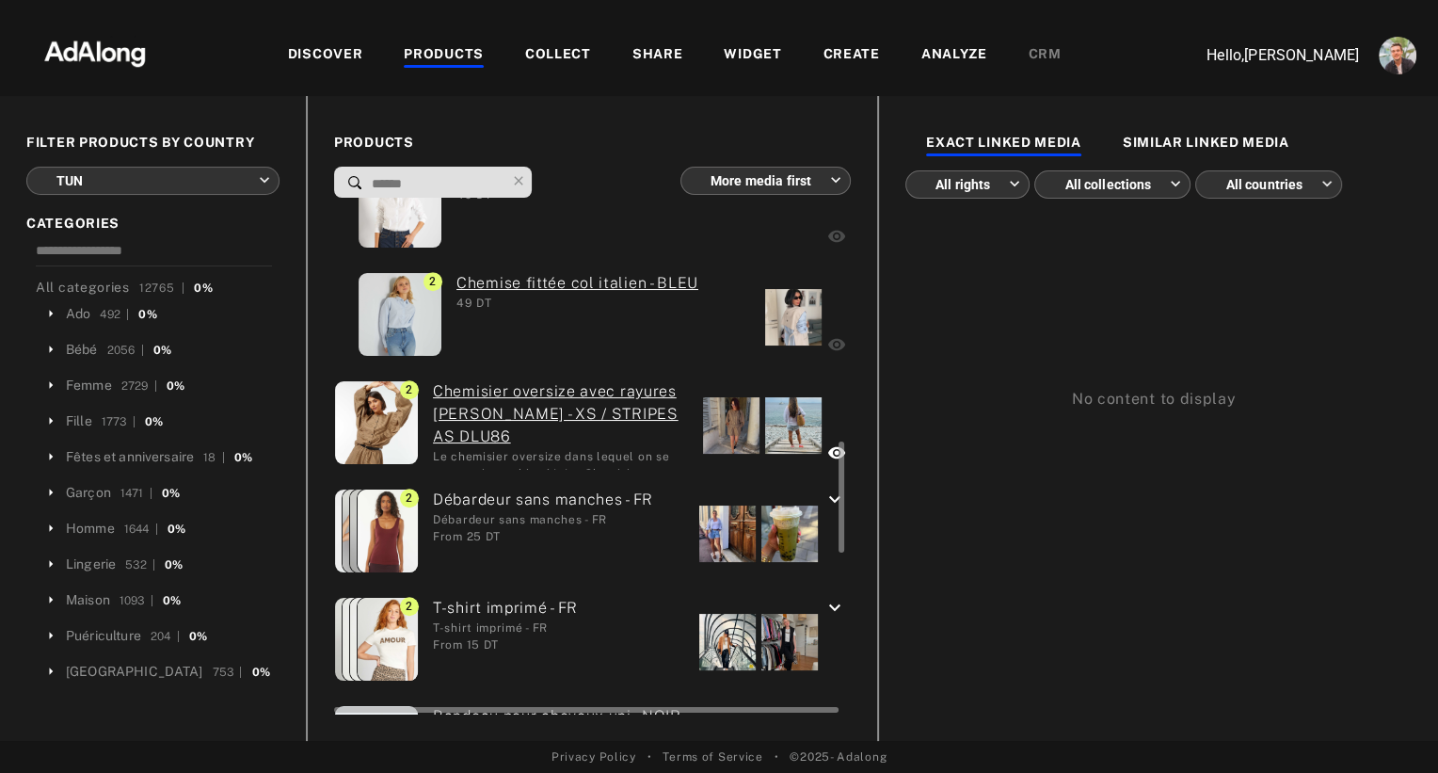
click at [727, 523] on div at bounding box center [727, 533] width 56 height 56
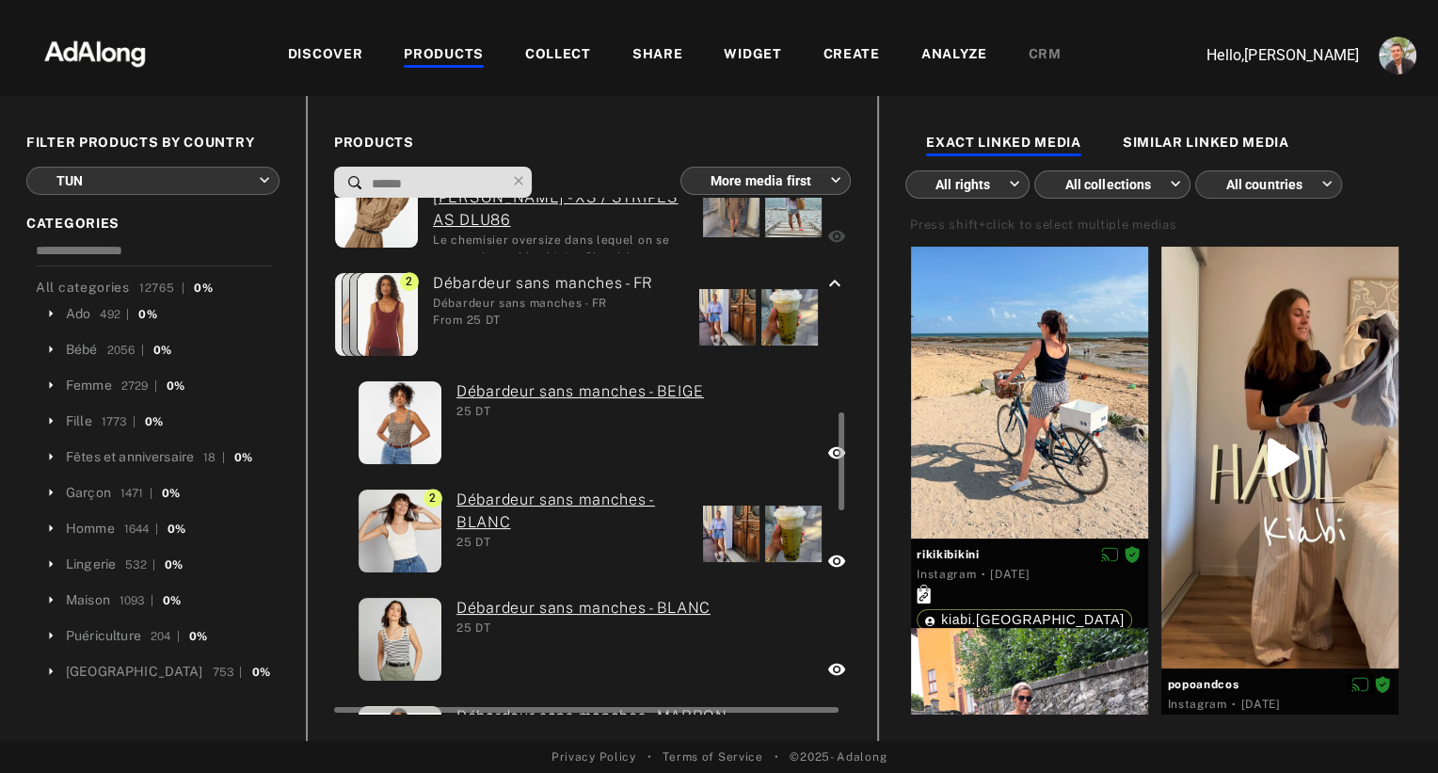
click at [716, 529] on div at bounding box center [731, 533] width 56 height 56
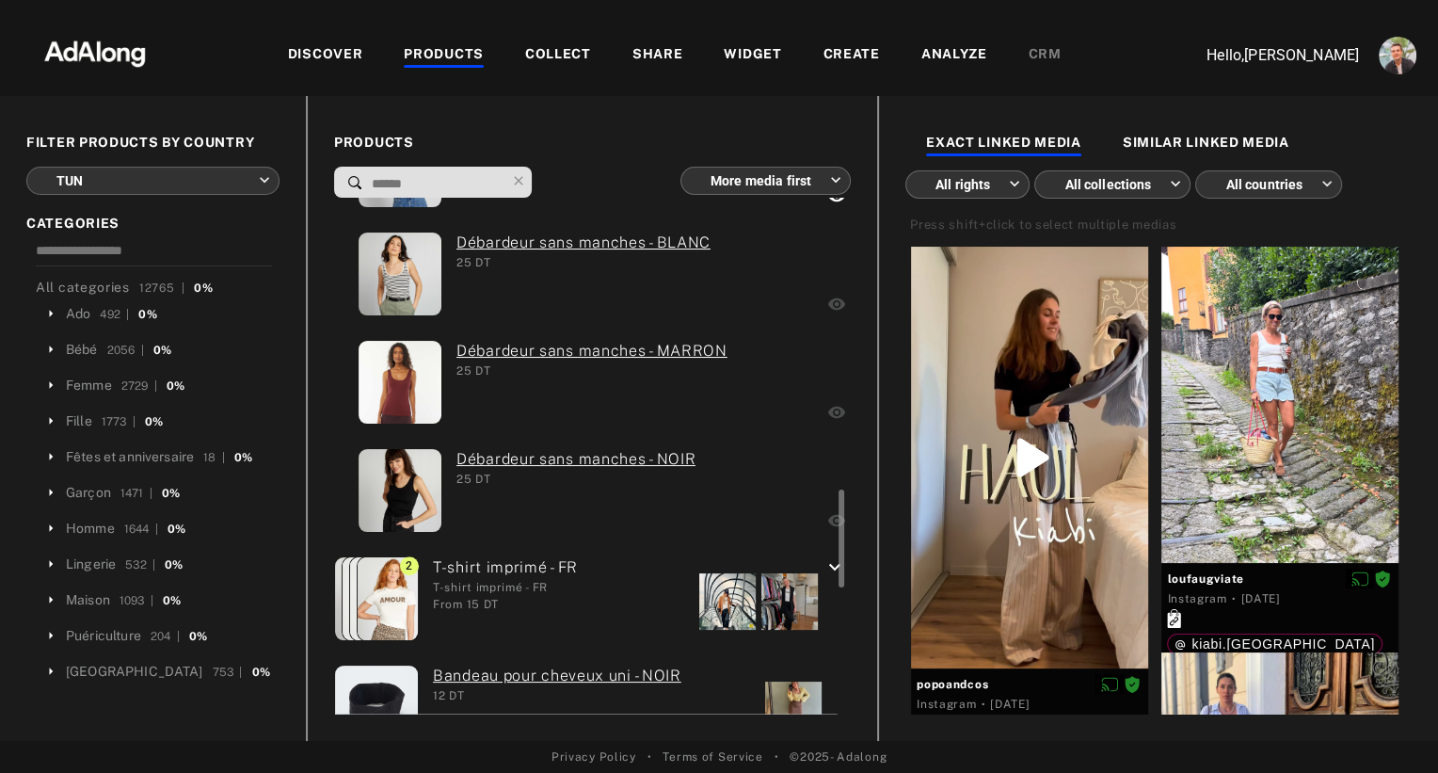
scroll to position [1510, 0]
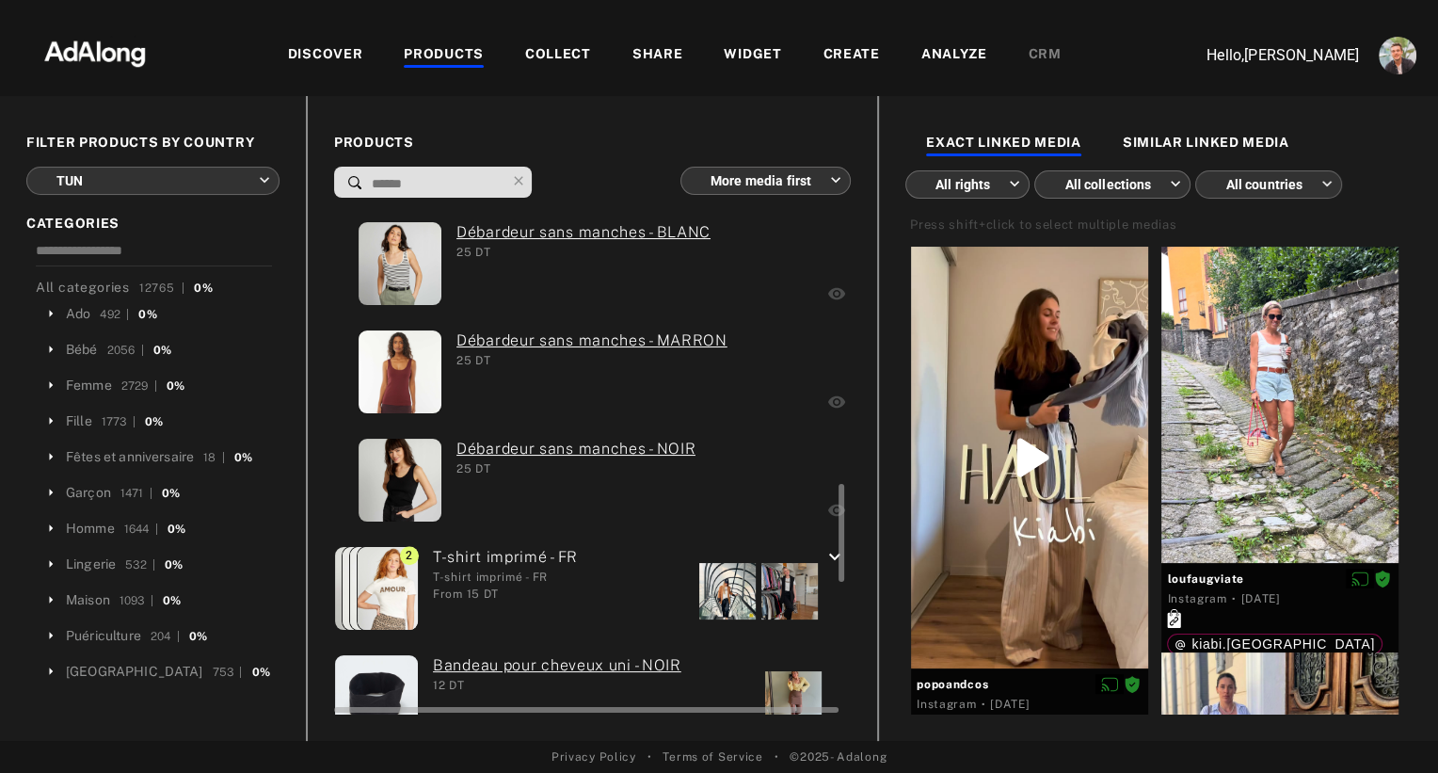
click at [712, 596] on div at bounding box center [727, 591] width 56 height 56
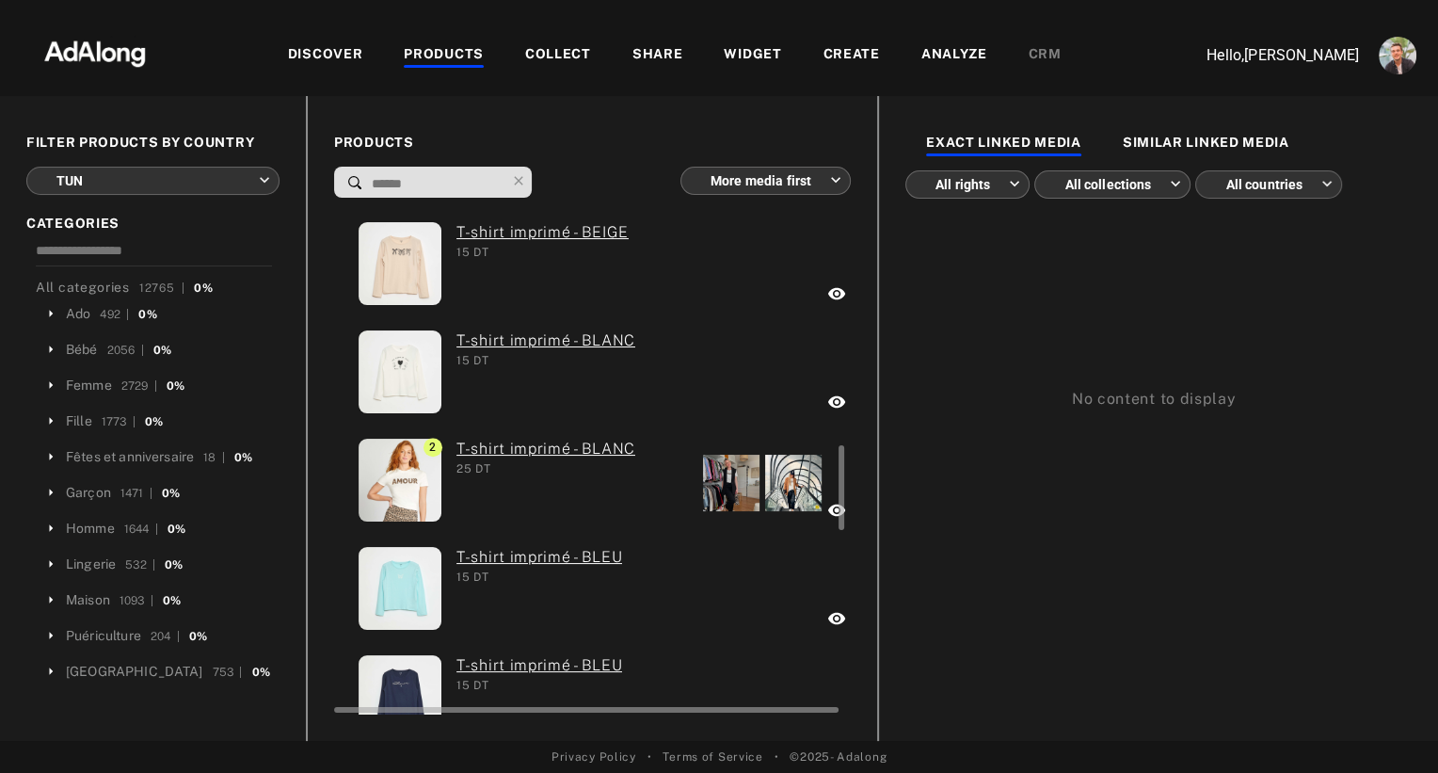
click at [730, 470] on div at bounding box center [731, 483] width 56 height 56
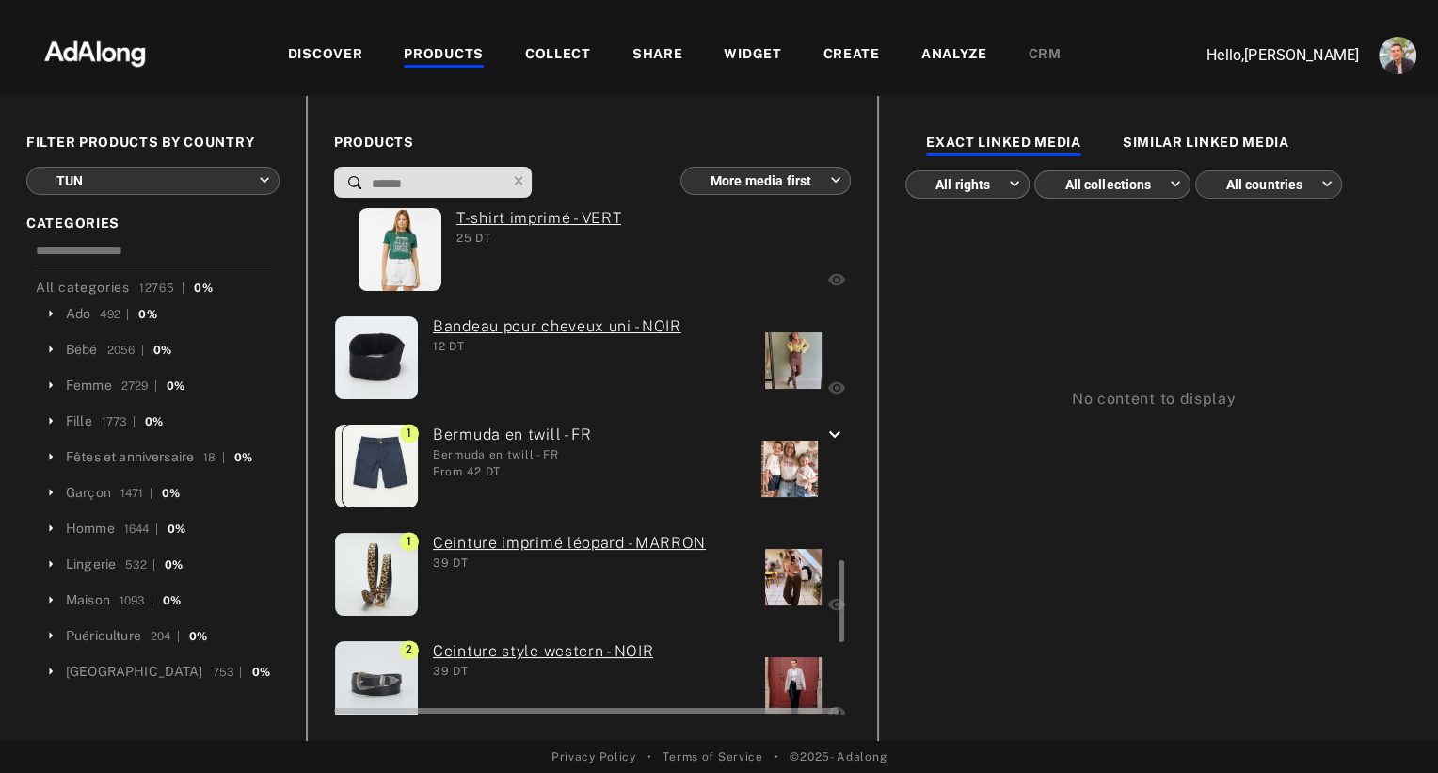
scroll to position [2290, 0]
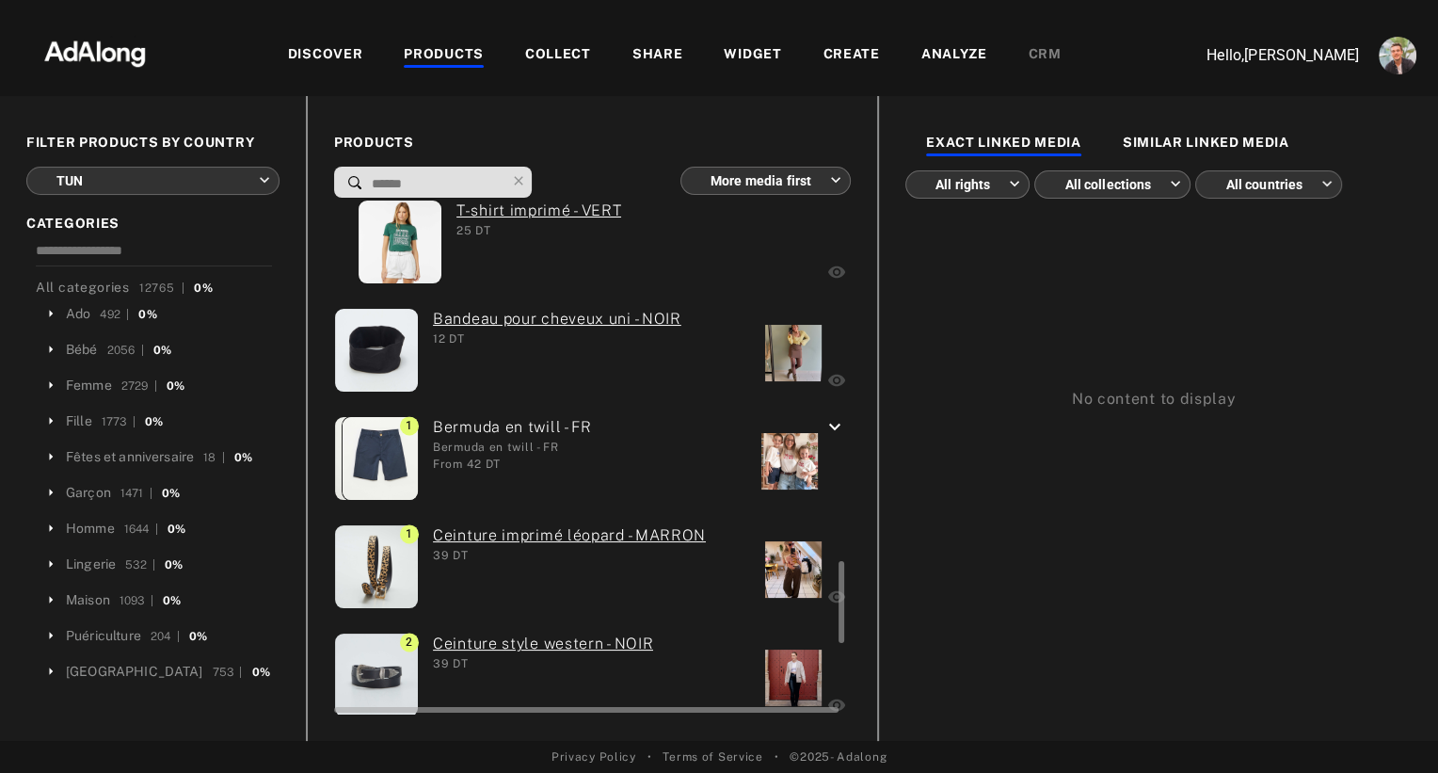
click at [782, 341] on div at bounding box center [793, 353] width 56 height 56
click at [780, 443] on div at bounding box center [789, 461] width 56 height 56
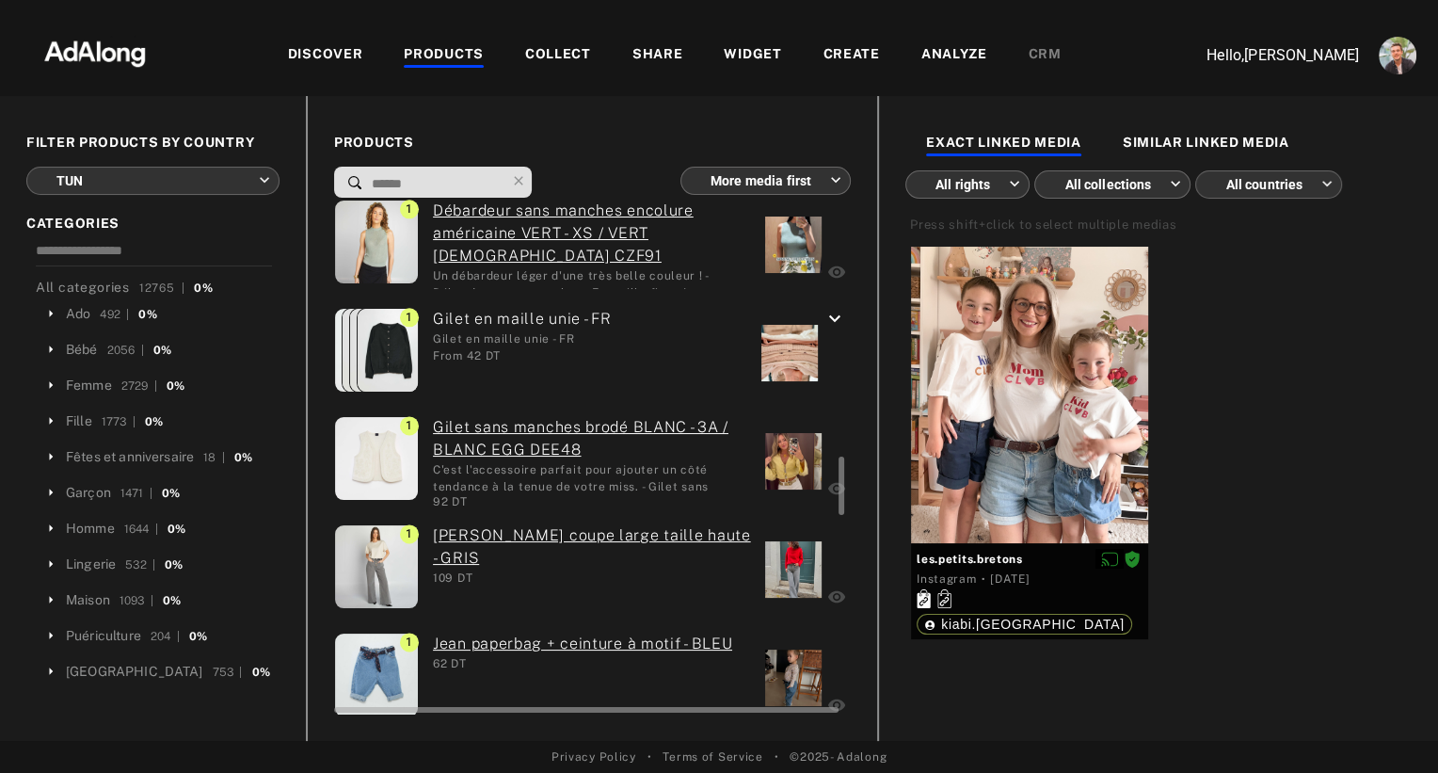
click at [779, 461] on div at bounding box center [793, 461] width 56 height 56
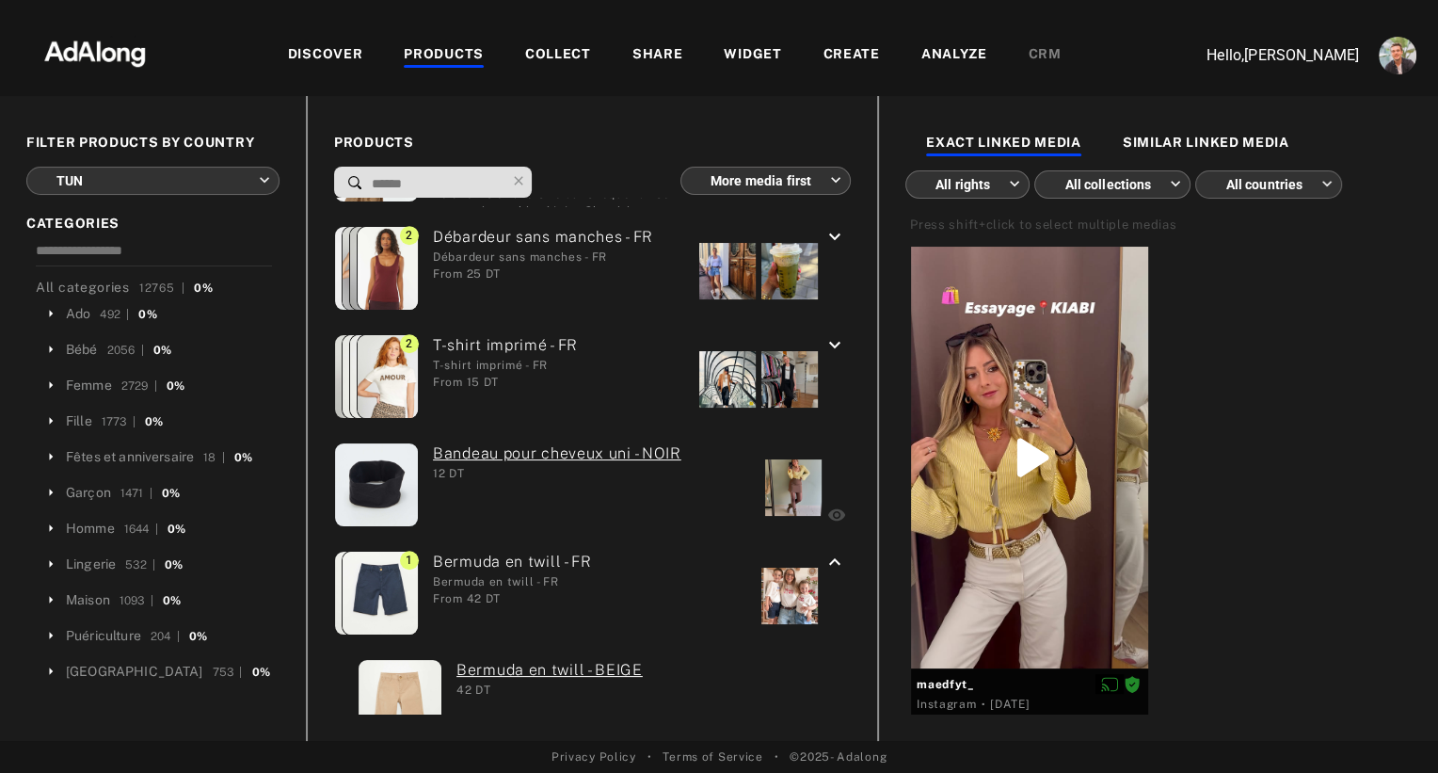
scroll to position [0, 0]
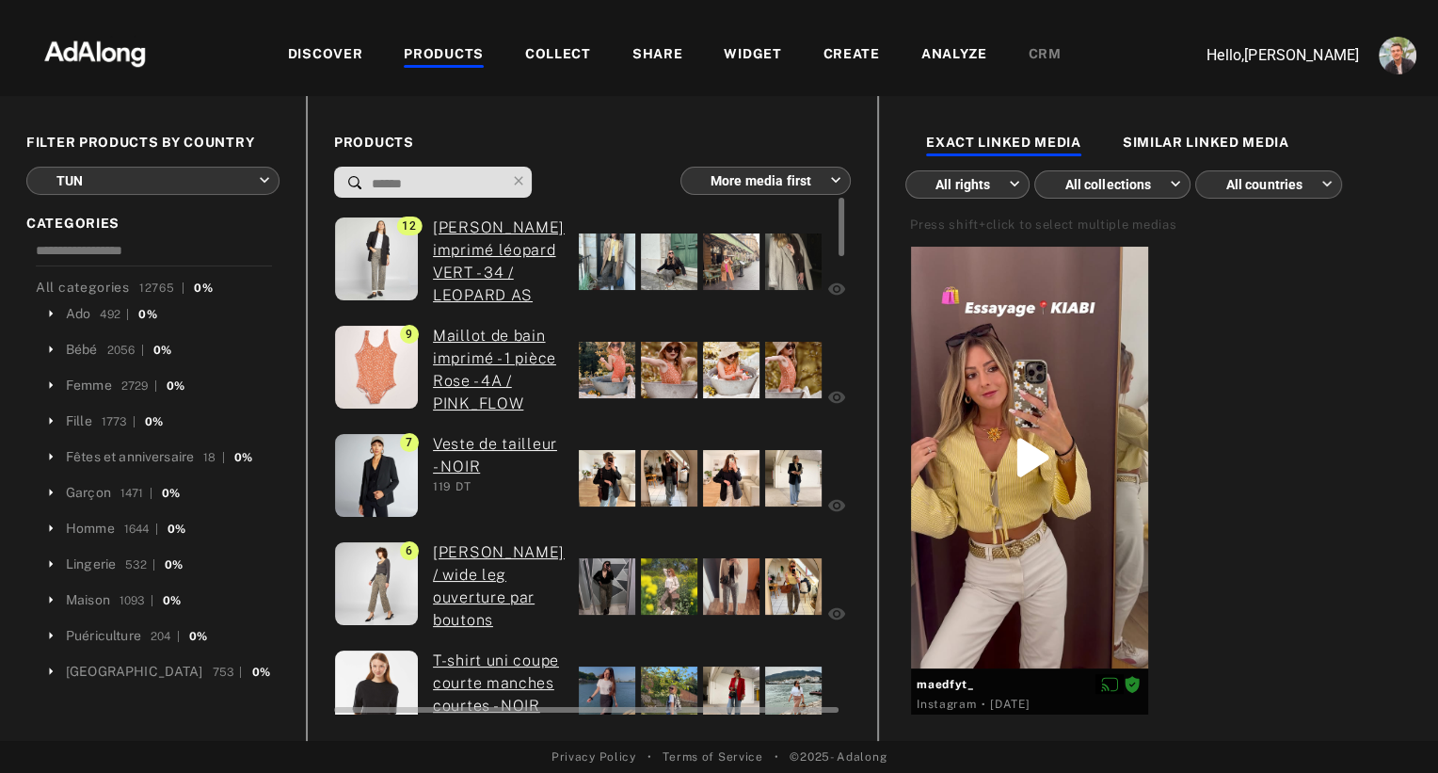
click at [600, 251] on div at bounding box center [607, 261] width 56 height 56
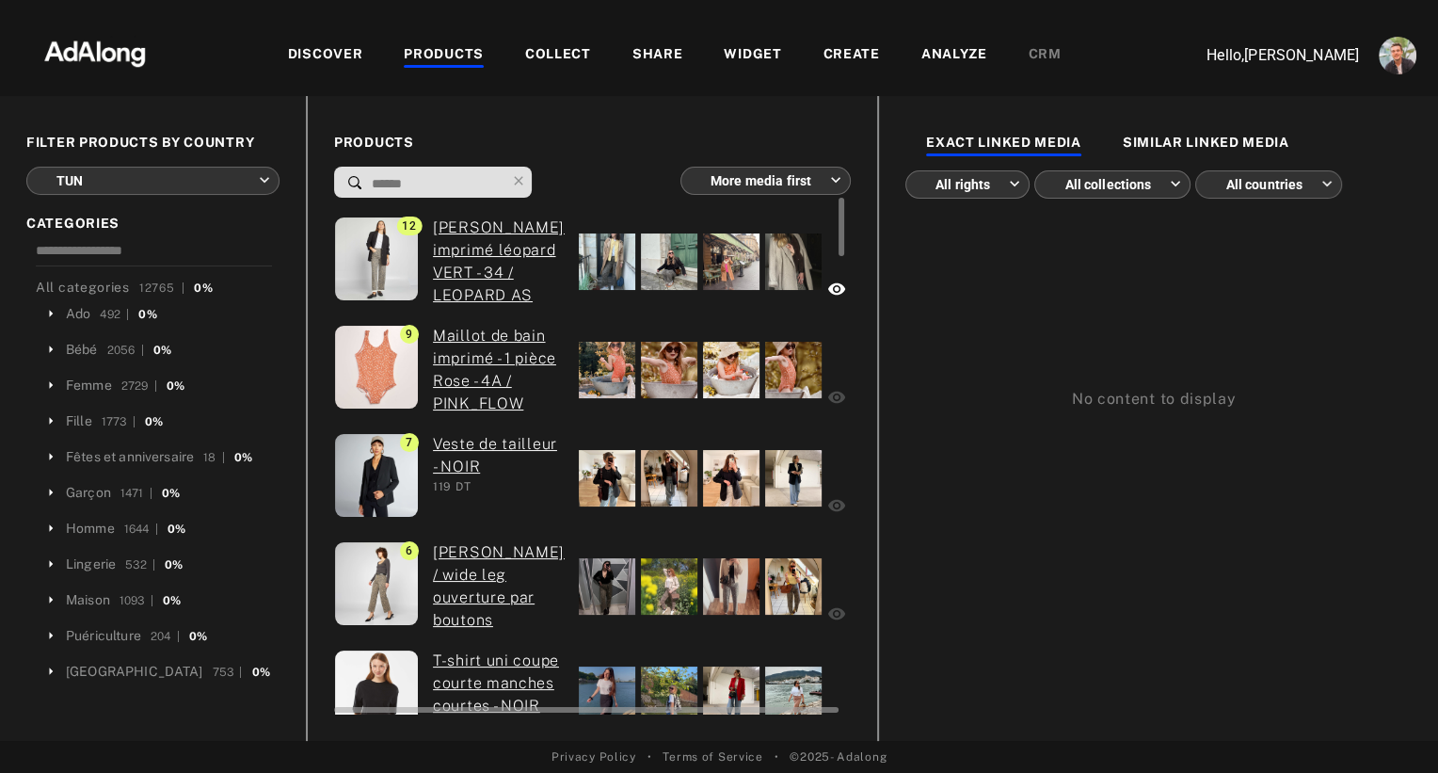
click at [614, 358] on div at bounding box center [607, 370] width 56 height 56
click at [616, 471] on div at bounding box center [607, 478] width 56 height 56
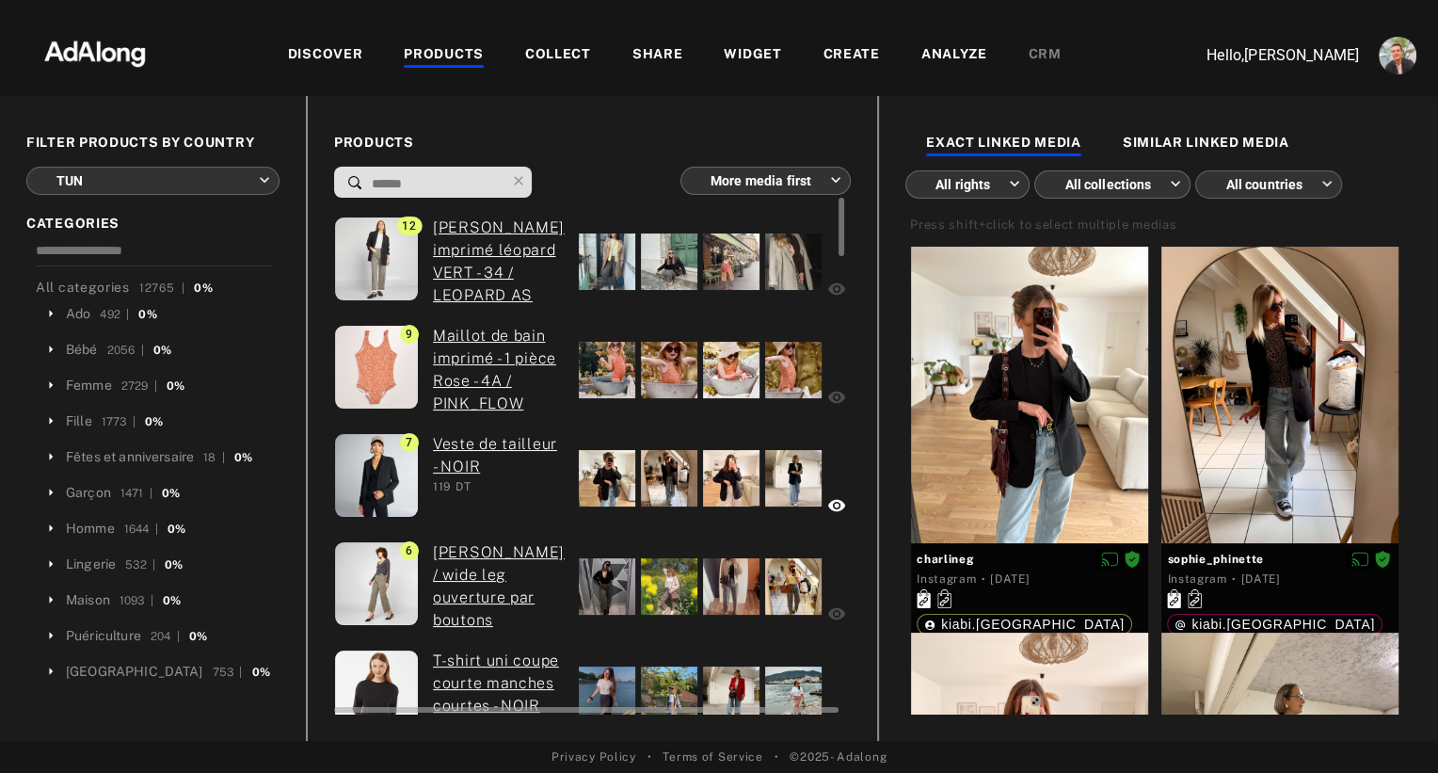
click at [610, 373] on div at bounding box center [607, 370] width 56 height 56
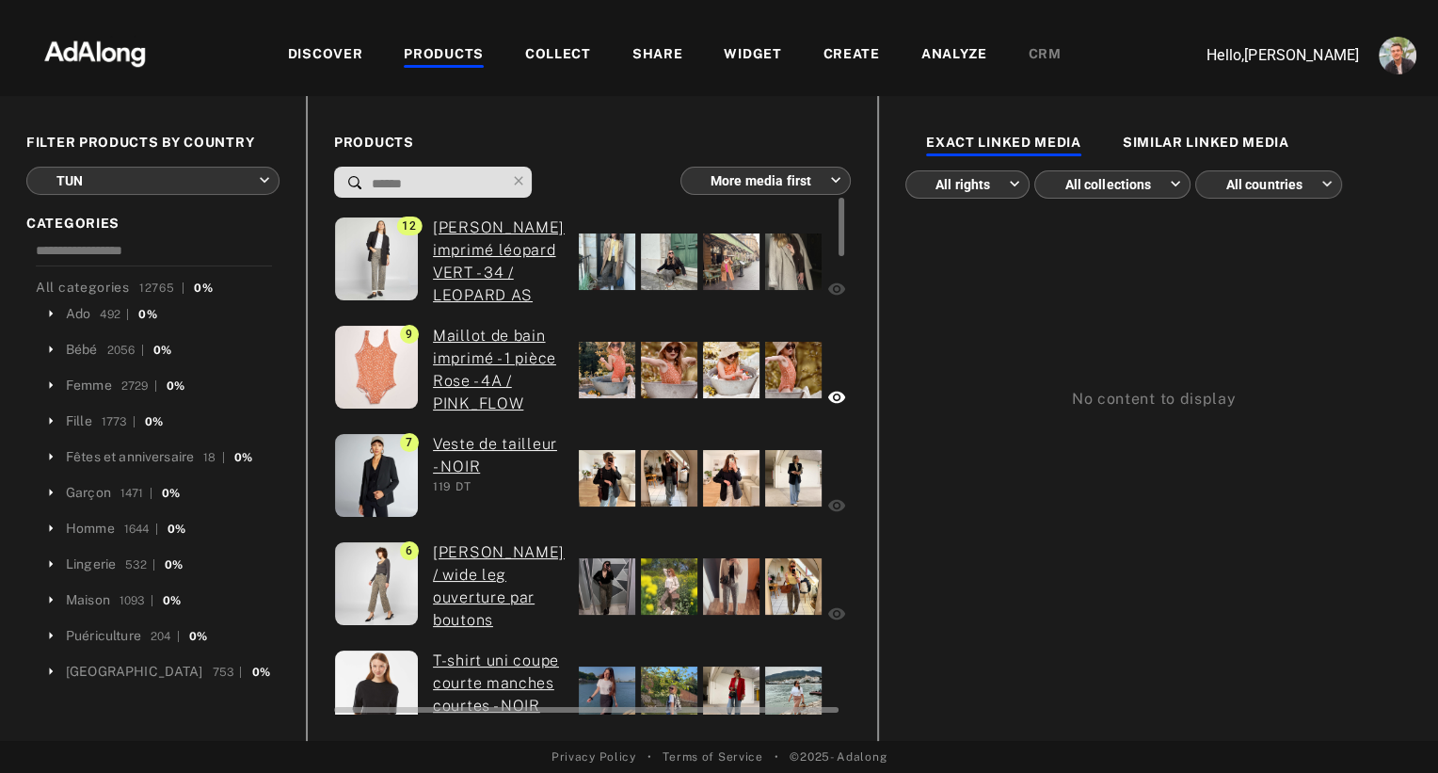
click at [712, 374] on div at bounding box center [731, 370] width 56 height 56
click at [675, 375] on div at bounding box center [669, 370] width 56 height 56
click at [116, 48] on img at bounding box center [95, 52] width 166 height 56
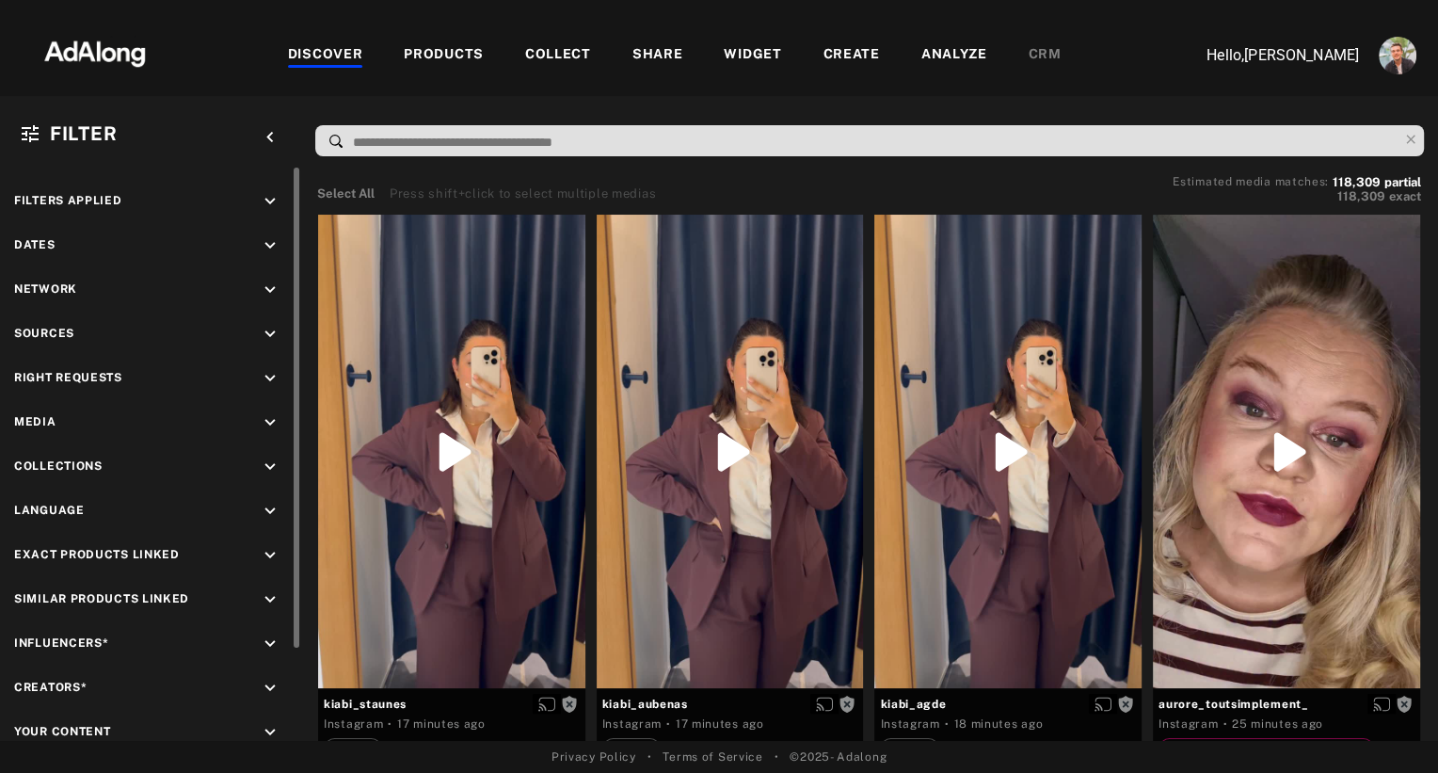
click at [263, 370] on icon "keyboard_arrow_down" at bounding box center [270, 378] width 21 height 21
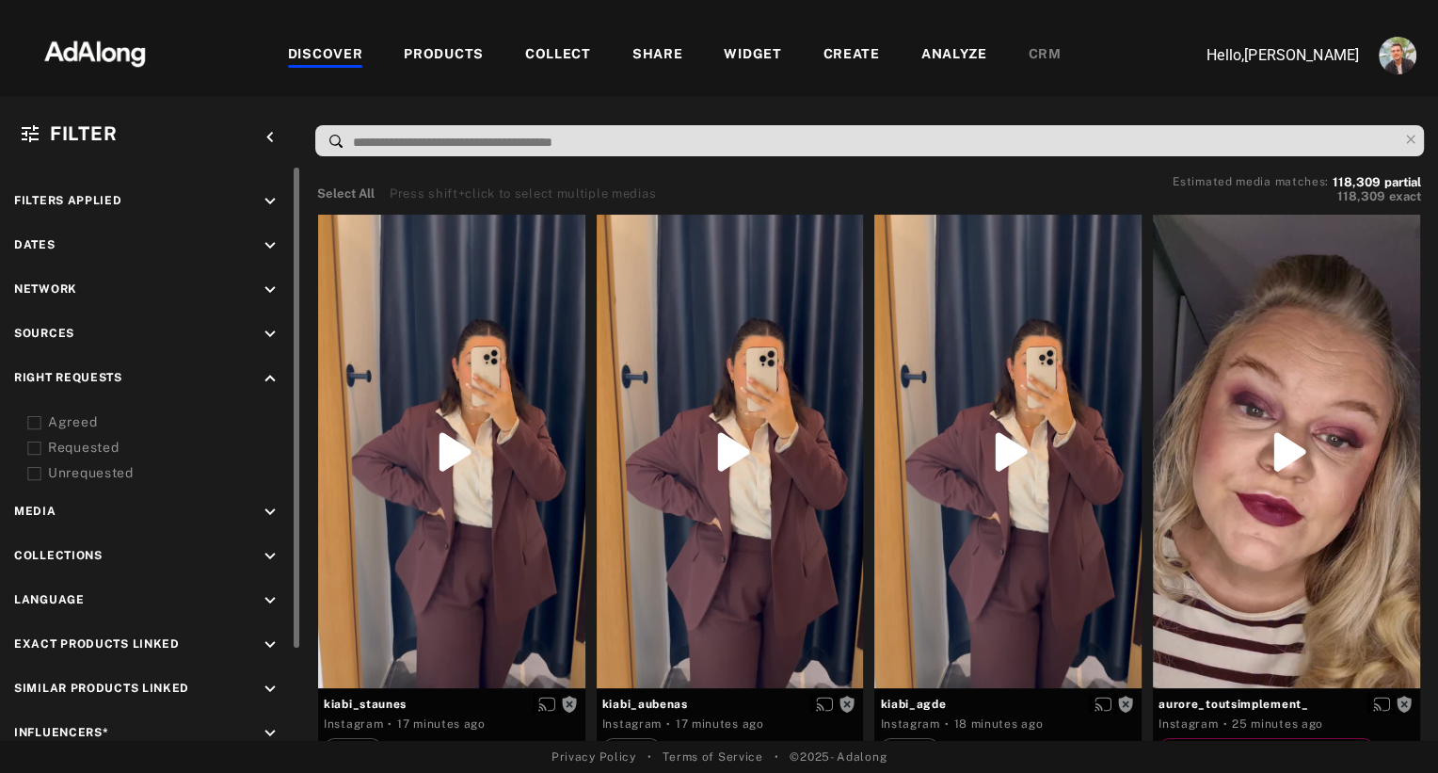
click at [34, 423] on icon at bounding box center [34, 423] width 14 height 14
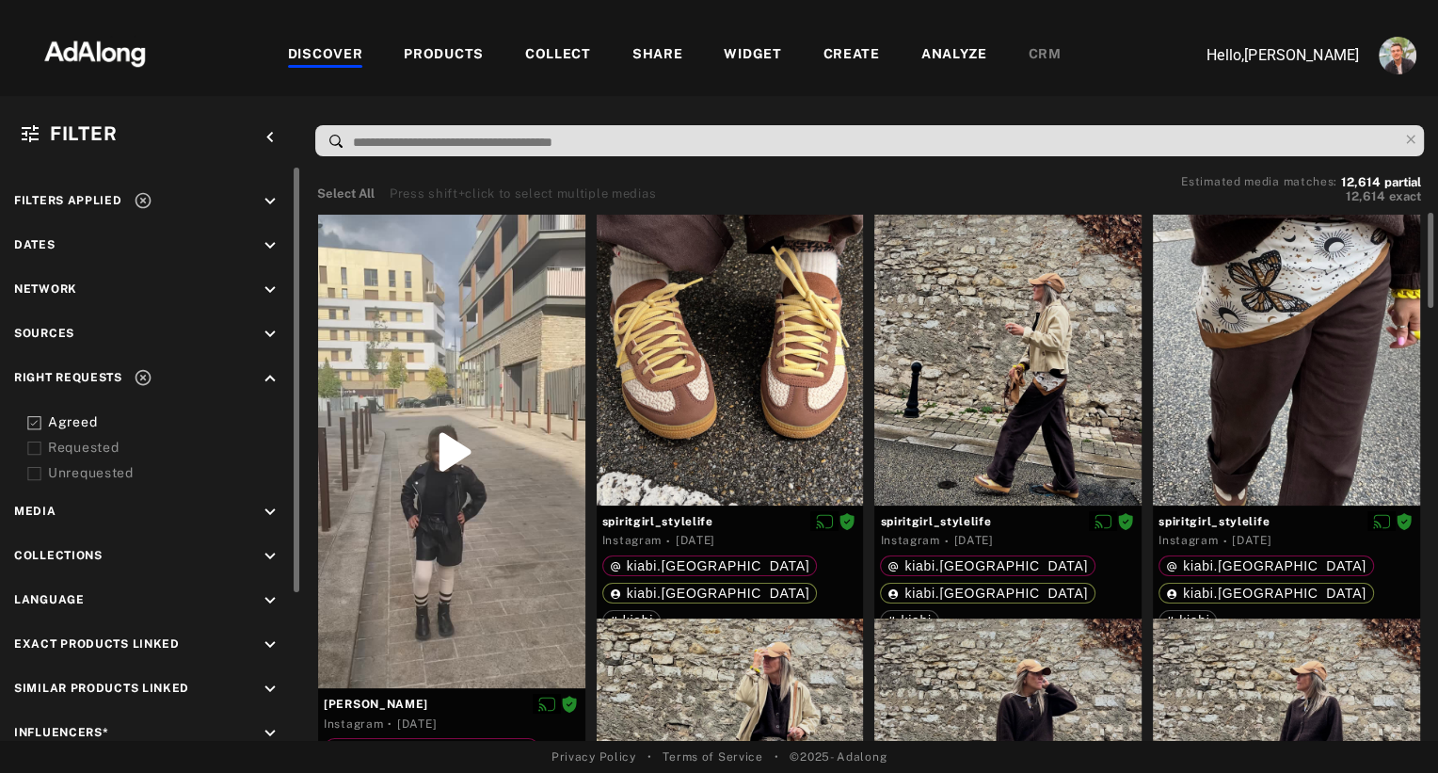
click at [488, 138] on input at bounding box center [874, 142] width 1046 height 25
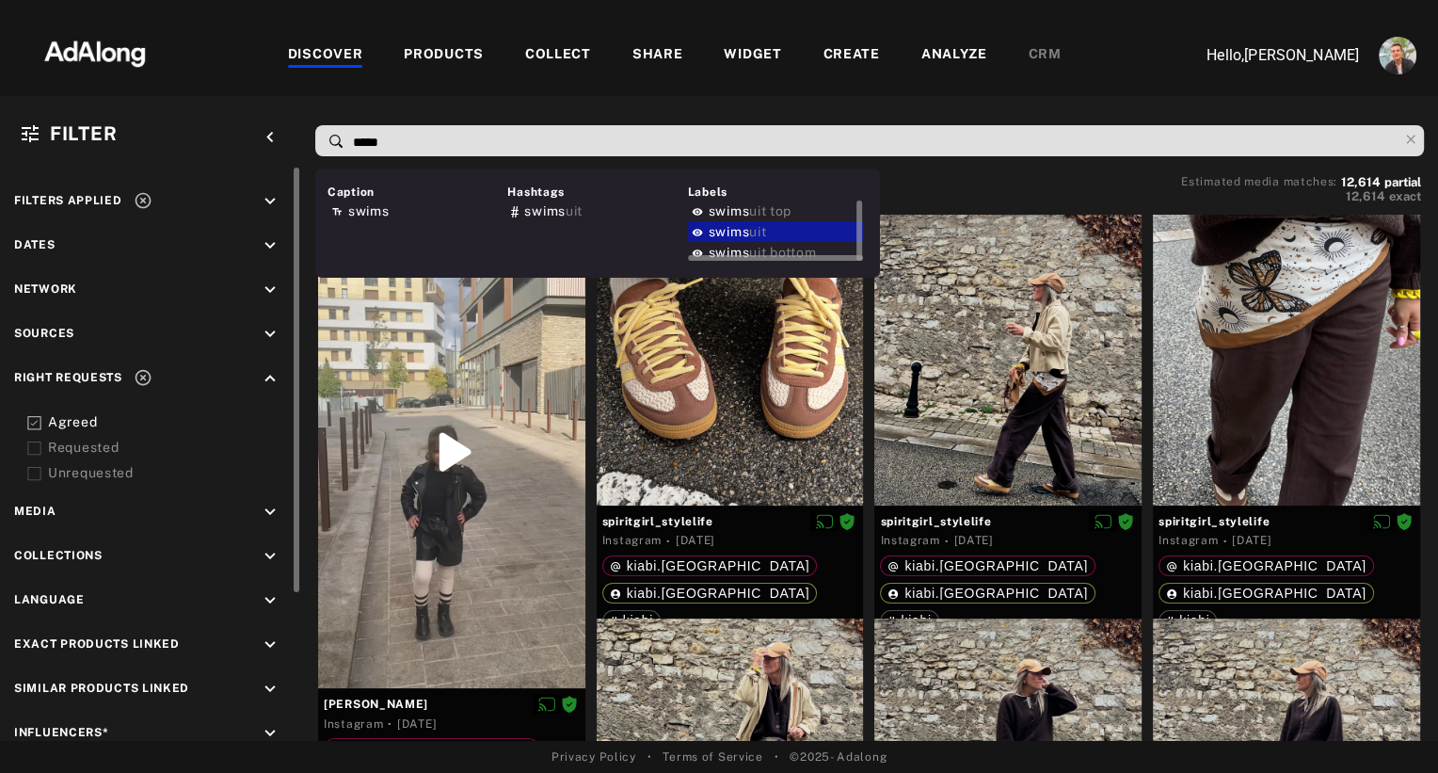
type input "*****"
click at [750, 227] on span "uit" at bounding box center [757, 231] width 17 height 15
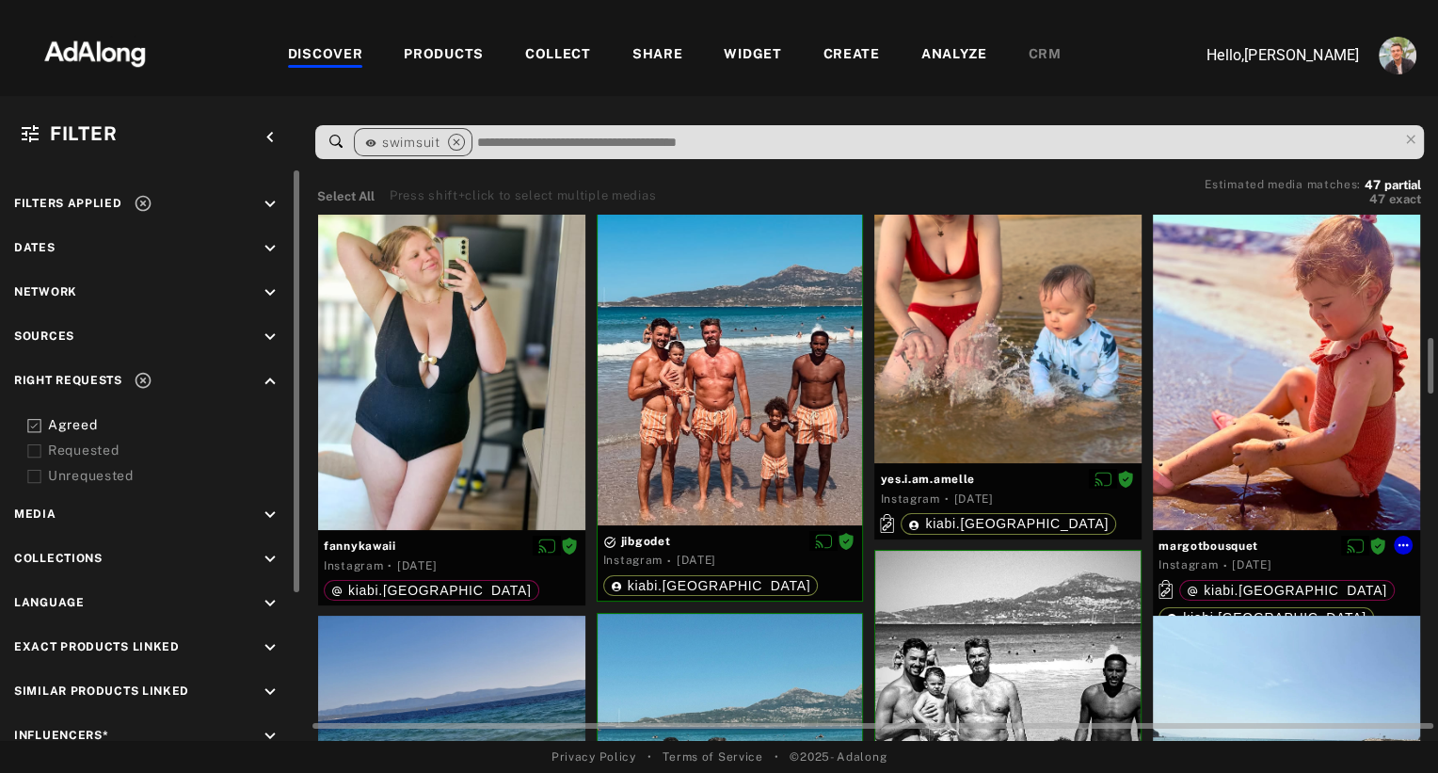
scroll to position [1265, 0]
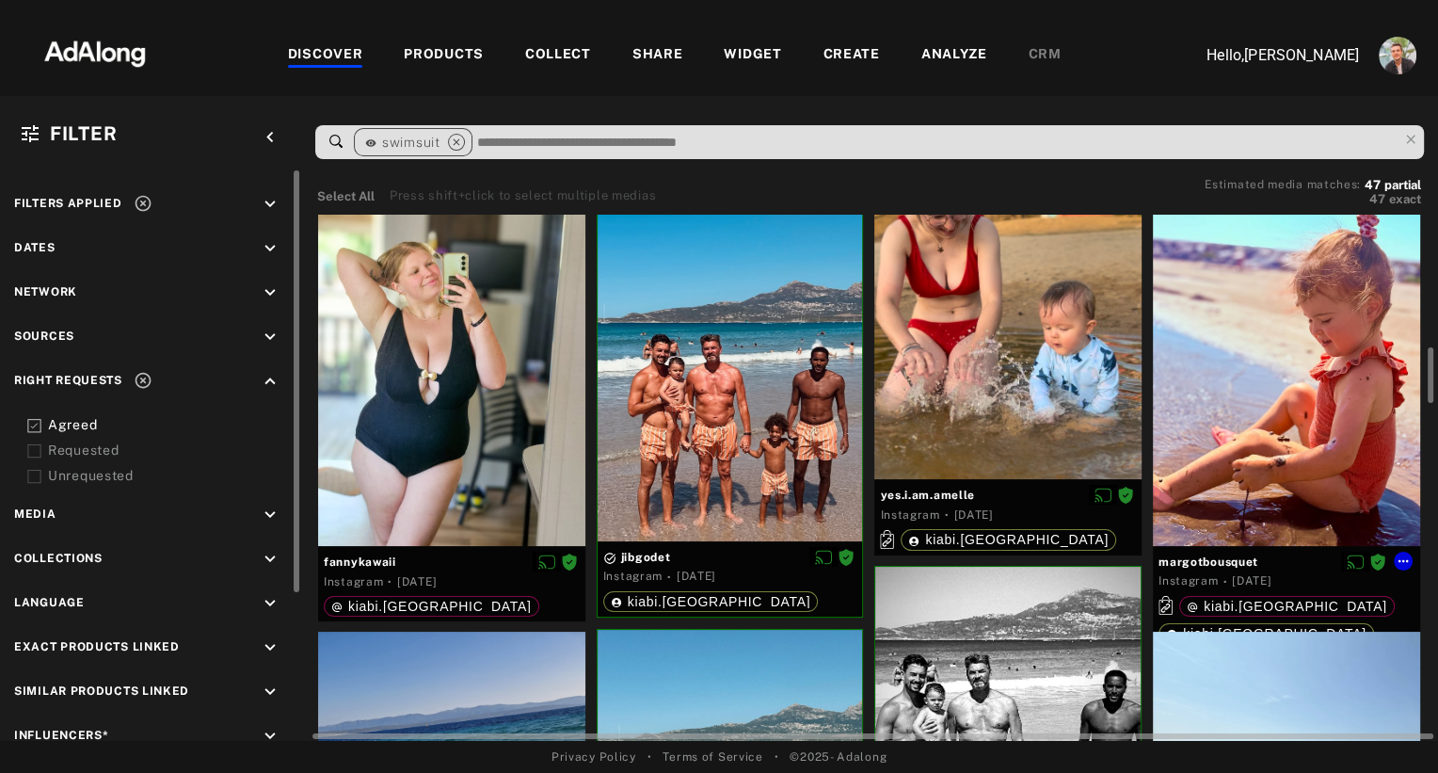
click at [1266, 361] on div at bounding box center [1286, 368] width 267 height 356
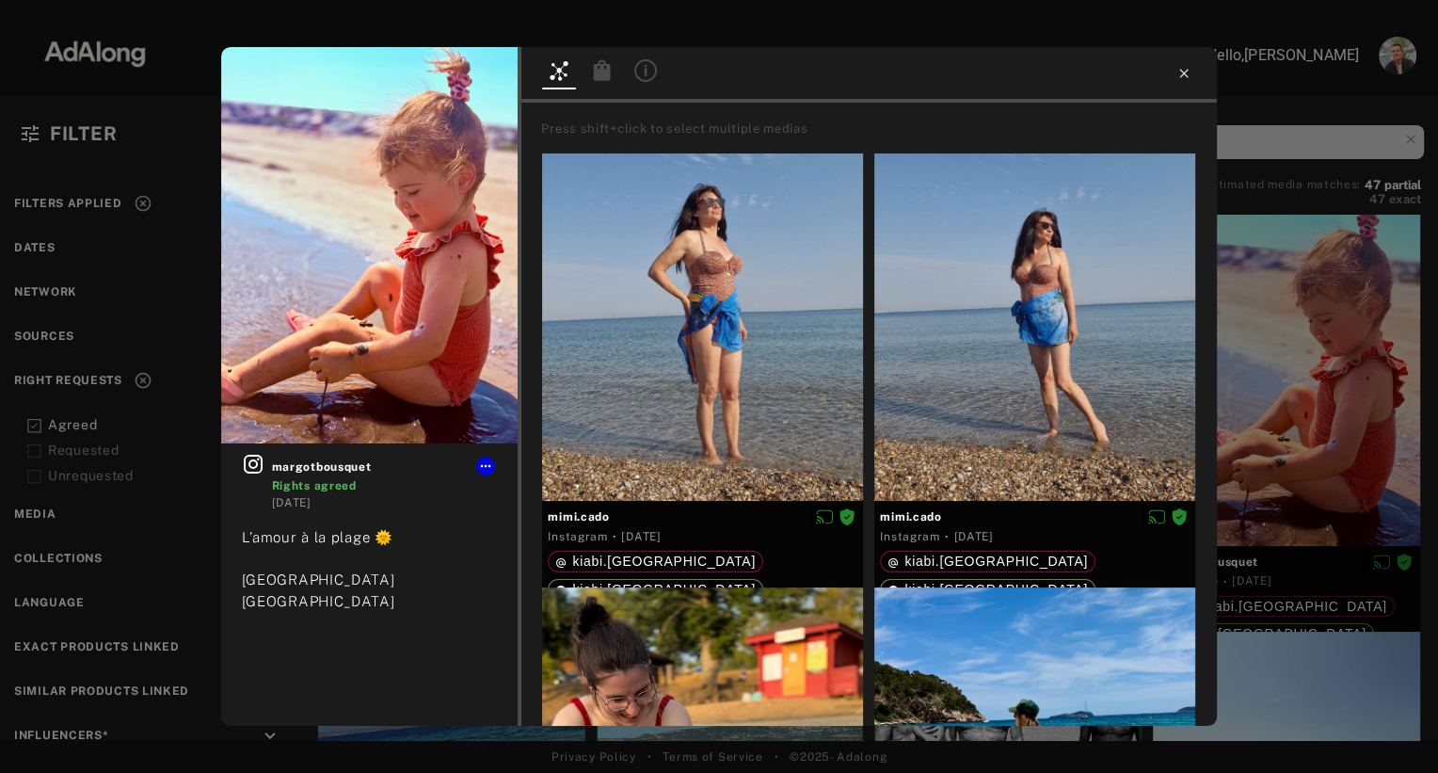
click at [1184, 69] on icon at bounding box center [1183, 73] width 15 height 15
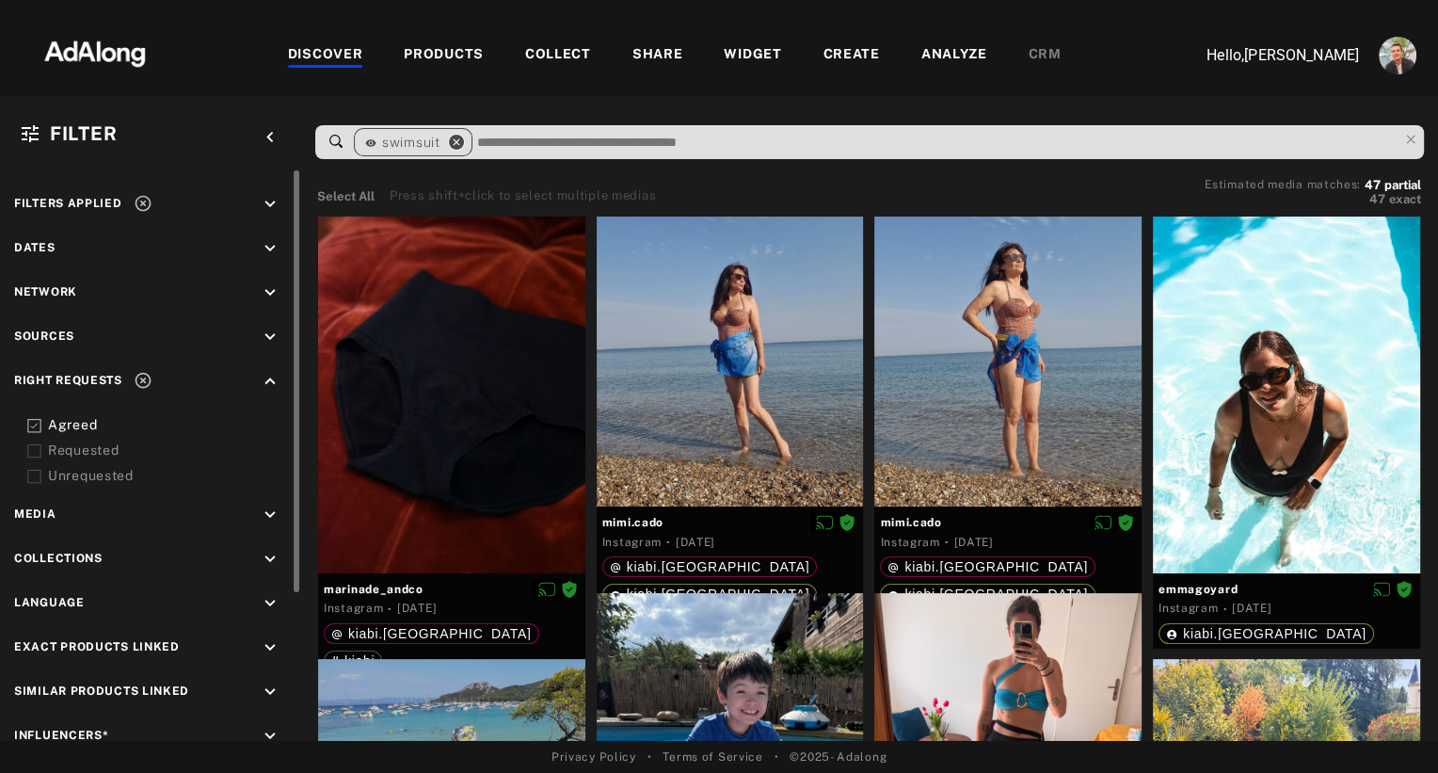
click at [455, 137] on icon "close" at bounding box center [456, 142] width 17 height 17
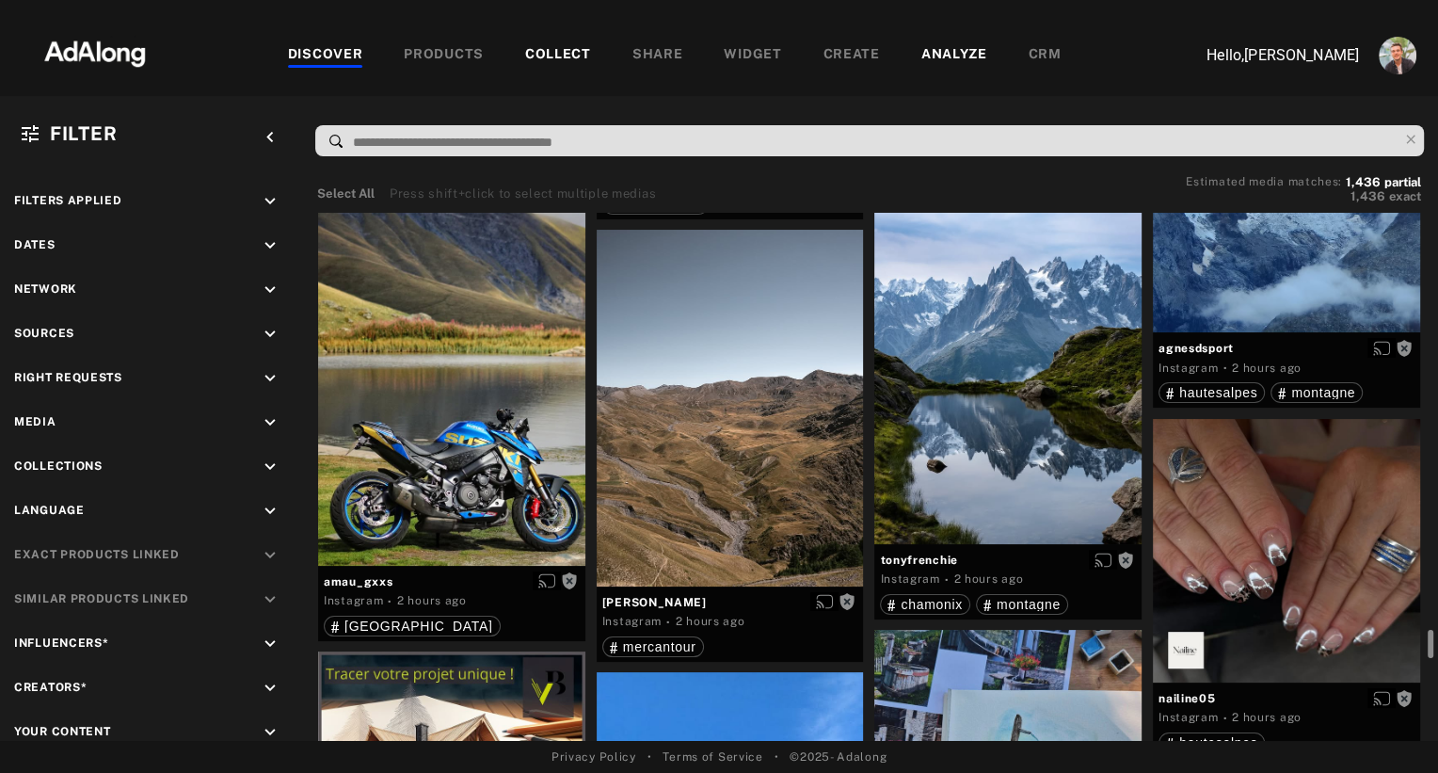
scroll to position [9096, 0]
